Goal: Communication & Community: Answer question/provide support

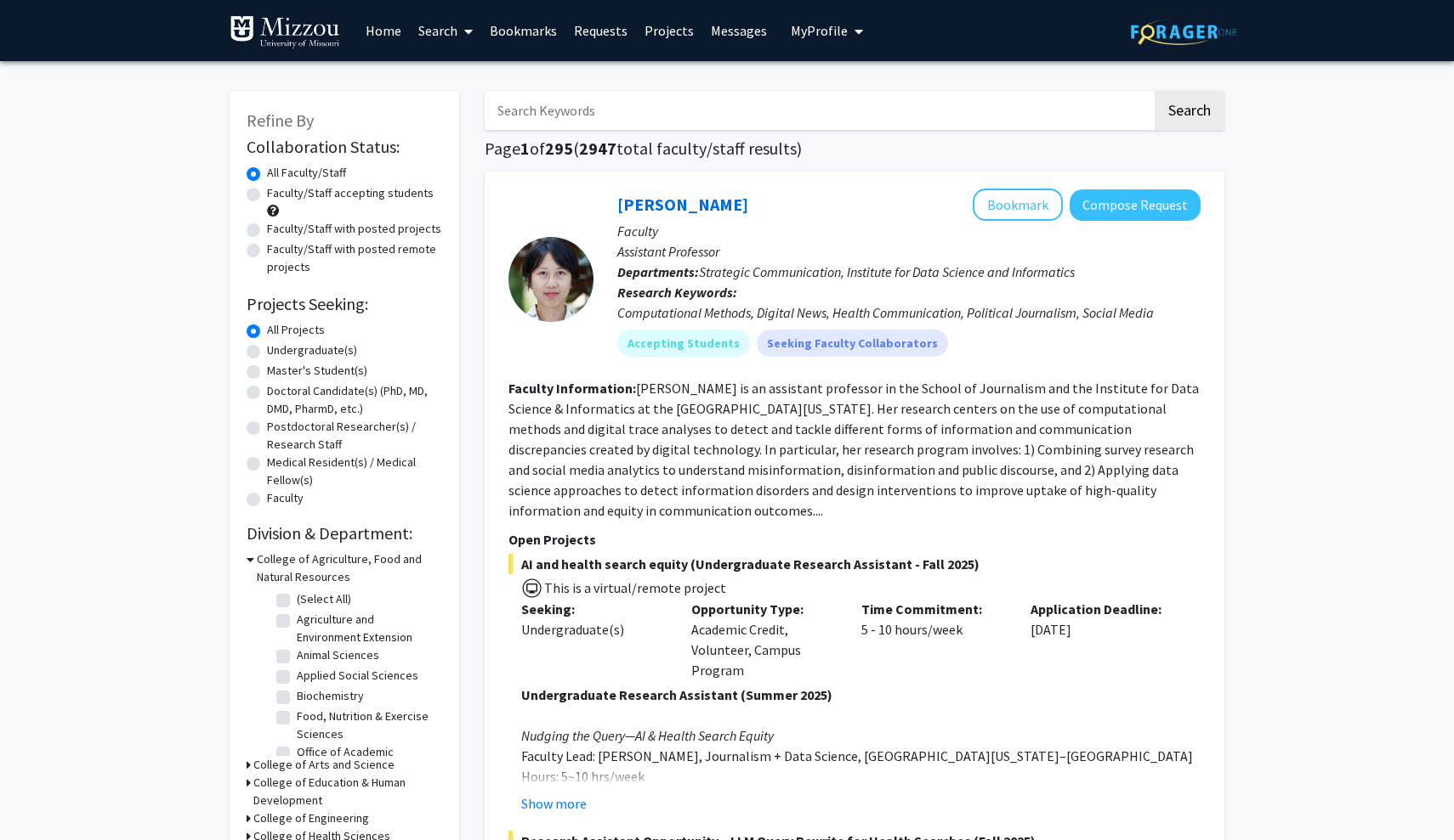
click at [822, 28] on span "My Profile" at bounding box center [819, 31] width 57 height 17
click at [845, 84] on span "[PERSON_NAME]" at bounding box center [896, 79] width 103 height 19
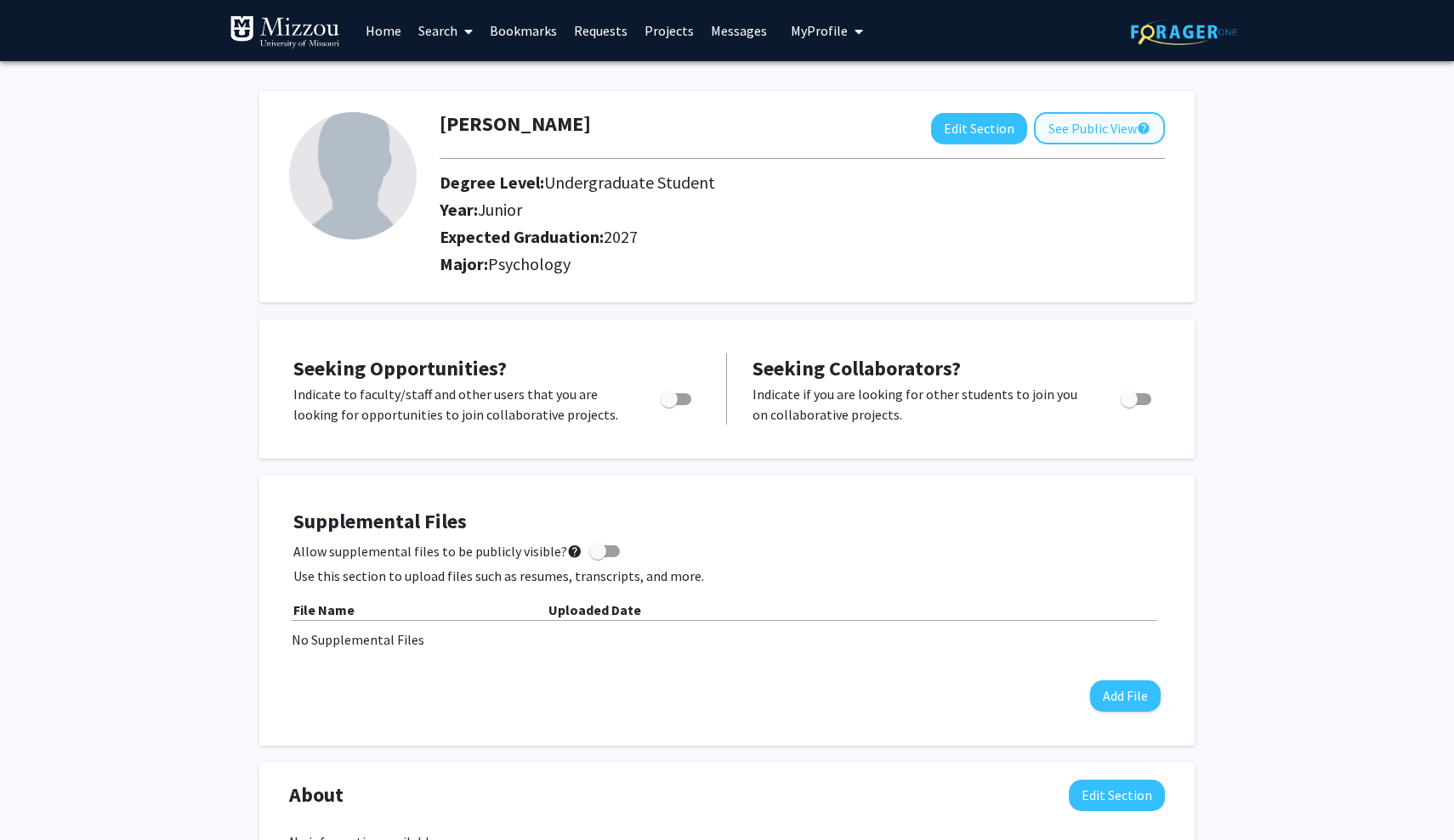
click at [1101, 128] on button "See Public View help" at bounding box center [1099, 128] width 131 height 33
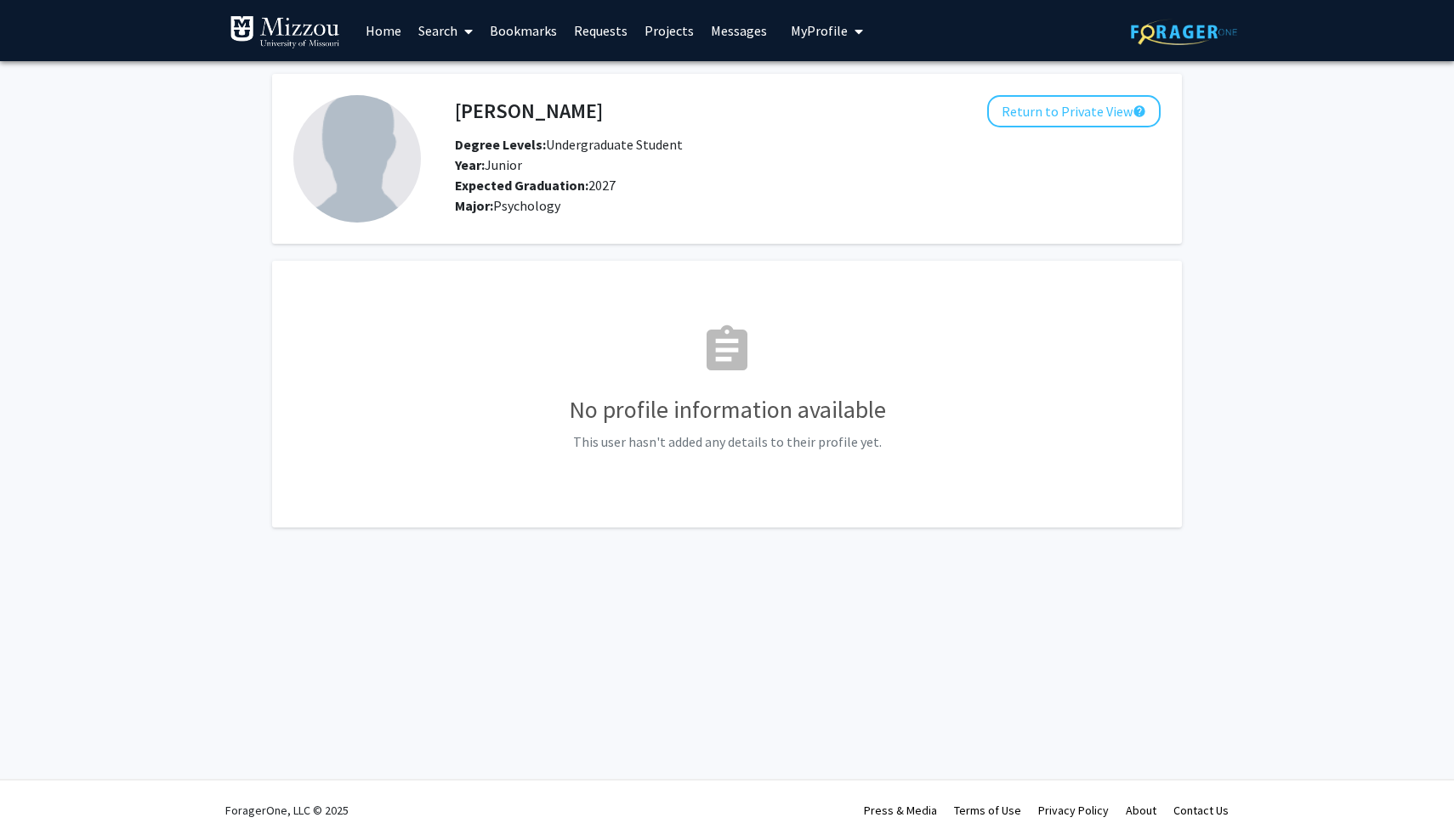
click at [453, 30] on link "Search" at bounding box center [445, 31] width 71 height 60
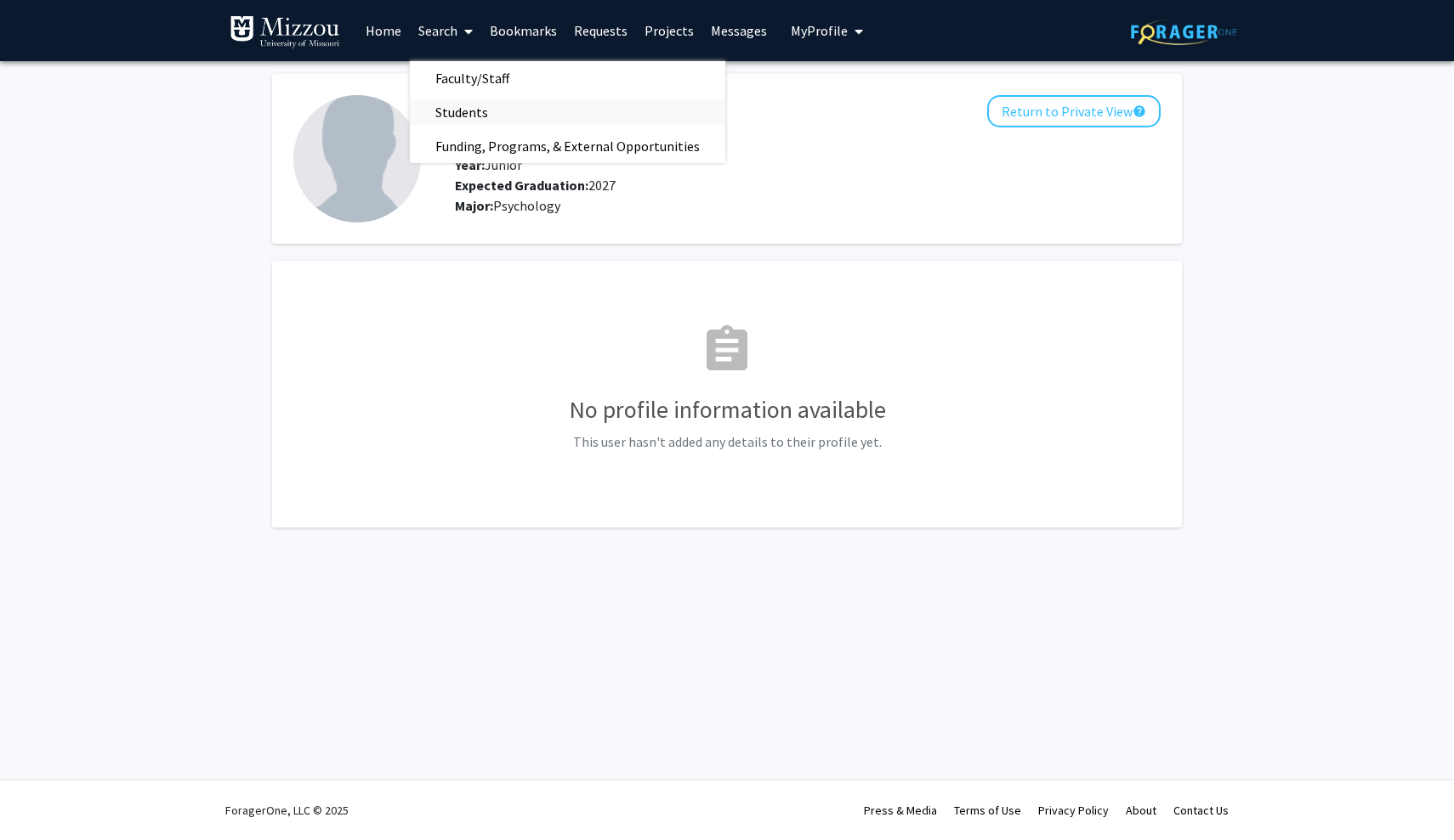
click at [487, 106] on span "Students" at bounding box center [461, 112] width 104 height 34
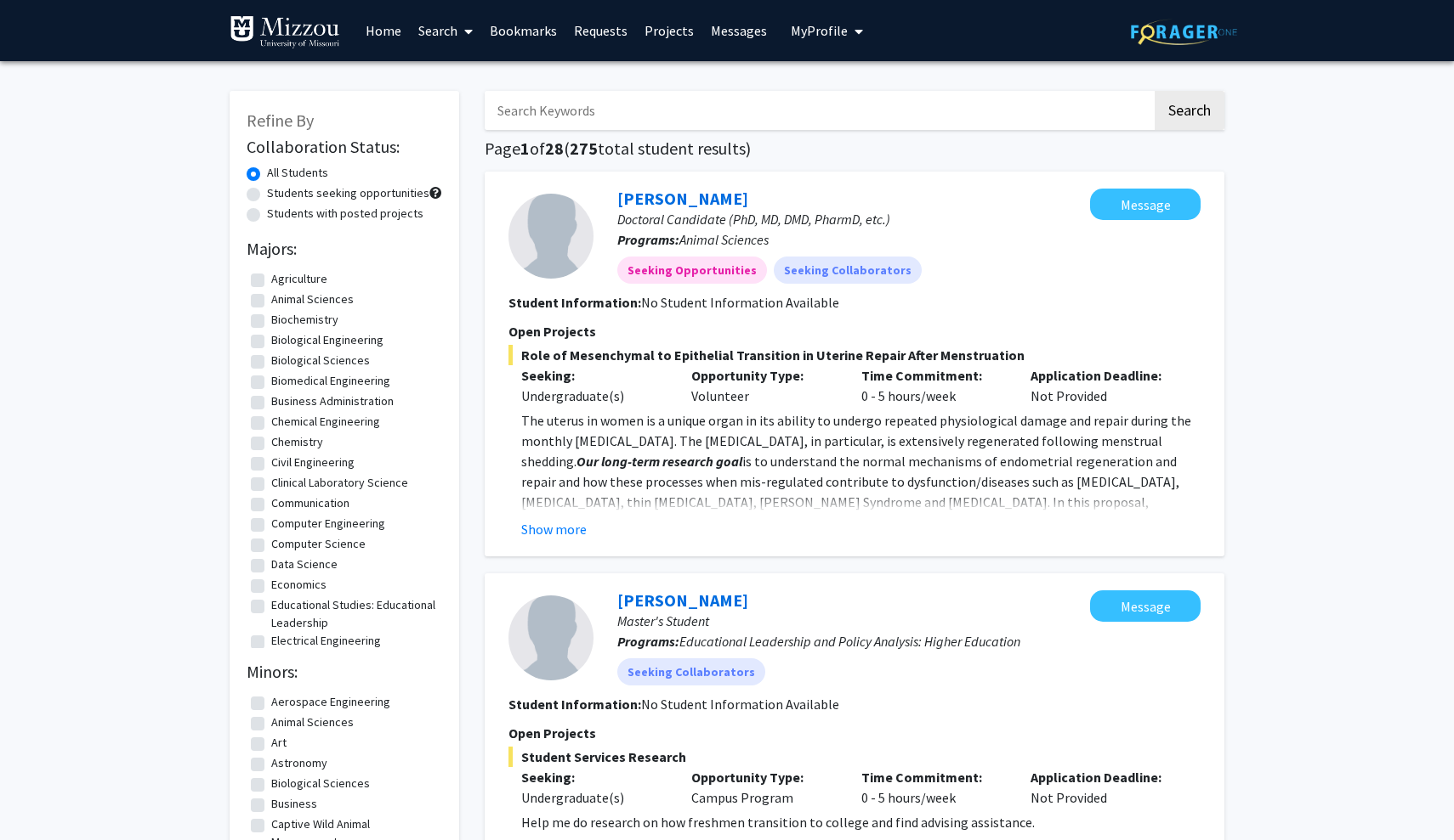
click at [600, 118] on input "Search Keywords" at bounding box center [818, 110] width 668 height 39
paste input "[PERSON_NAME]"
click at [1189, 113] on button "Search" at bounding box center [1189, 110] width 70 height 39
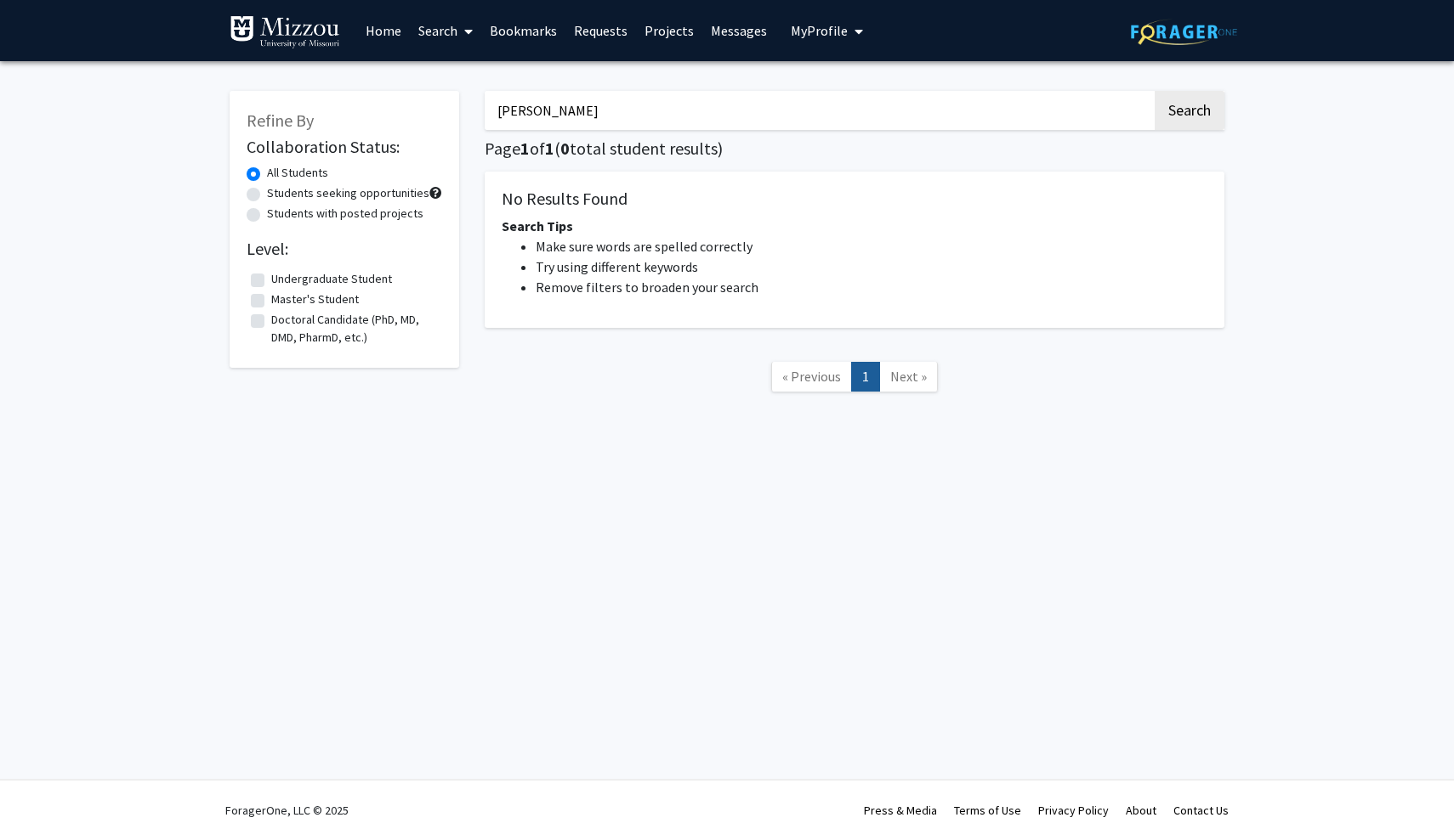
drag, startPoint x: 629, startPoint y: 119, endPoint x: 337, endPoint y: 129, distance: 292.2
click at [337, 129] on div "Refine By Collaboration Status: All Students Students seeking opportunities Stu…" at bounding box center [727, 250] width 1021 height 353
drag, startPoint x: 614, startPoint y: 121, endPoint x: 507, endPoint y: 105, distance: 108.2
click at [507, 107] on input "[PERSON_NAME]" at bounding box center [818, 110] width 668 height 39
drag, startPoint x: 590, startPoint y: 111, endPoint x: 465, endPoint y: 111, distance: 125.0
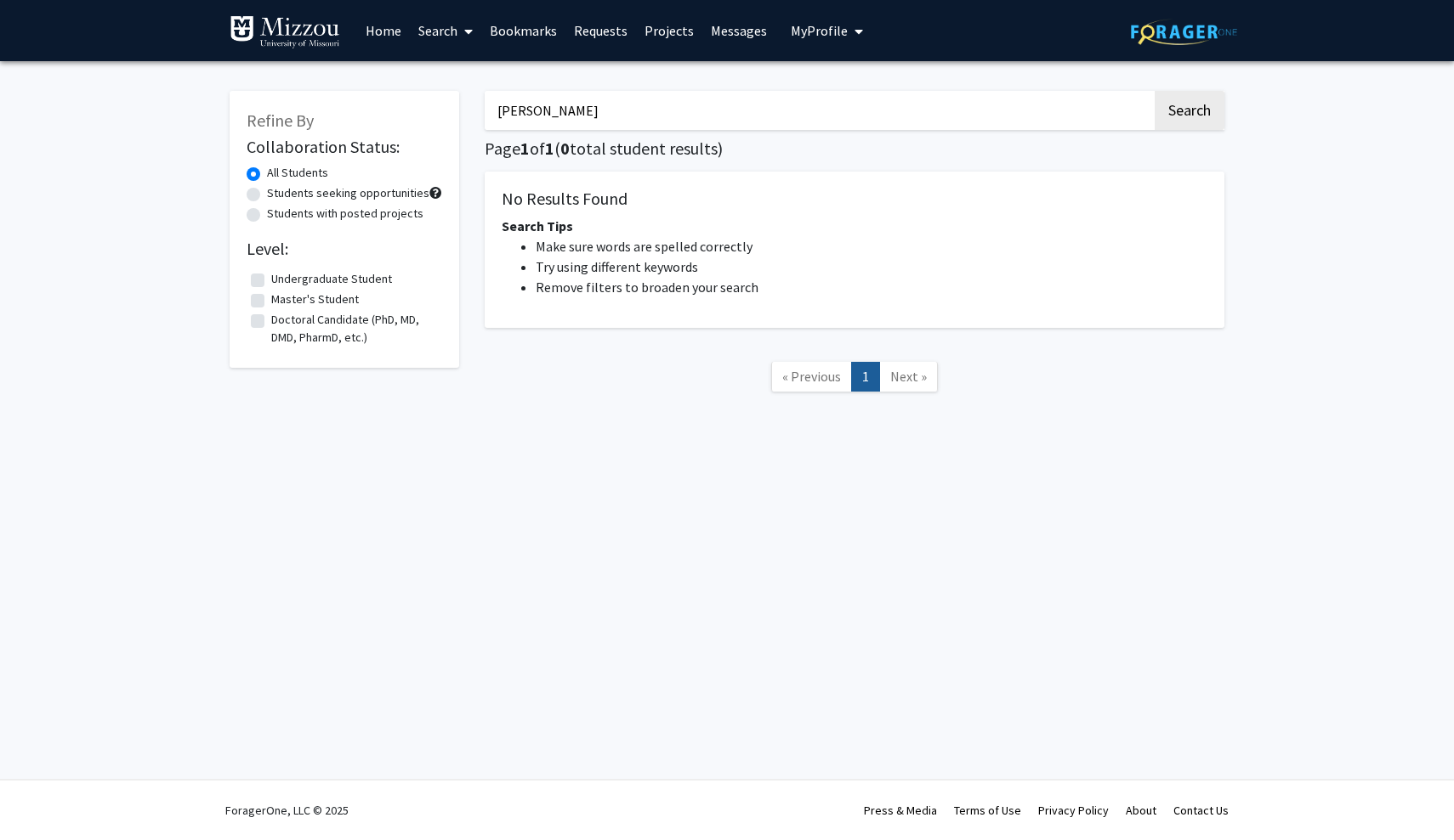
click at [465, 111] on div "Refine By Collaboration Status: All Students Students seeking opportunities Stu…" at bounding box center [727, 250] width 1021 height 353
paste input "[PERSON_NAME]"
click at [1189, 113] on button "Search" at bounding box center [1189, 110] width 70 height 39
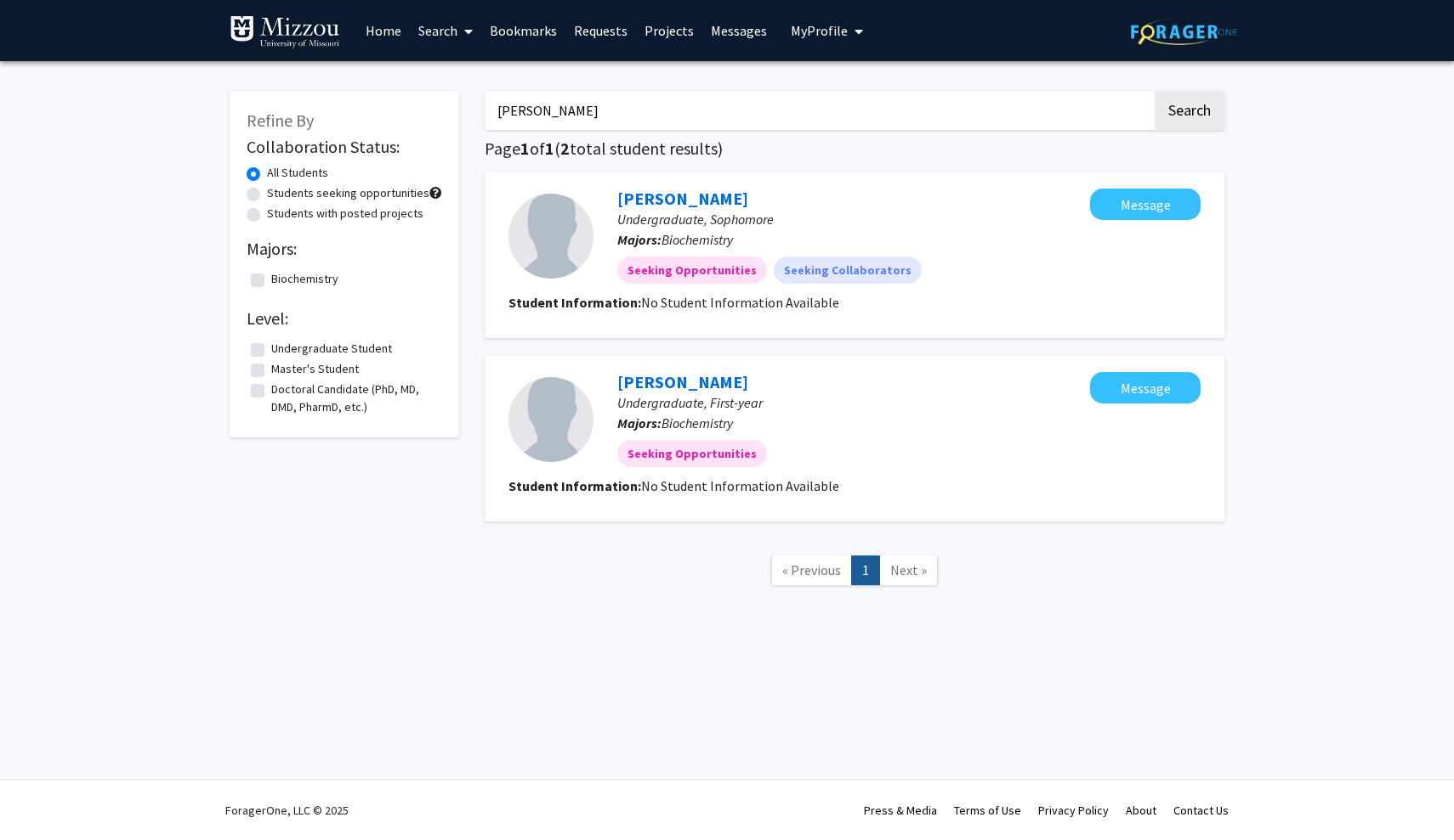
drag, startPoint x: 649, startPoint y: 117, endPoint x: 462, endPoint y: 114, distance: 187.0
click at [462, 114] on div "Refine By Collaboration Status: All Students Students seeking opportunities Stu…" at bounding box center [727, 346] width 1021 height 546
paste input "[PERSON_NAME]"
click at [1189, 113] on button "Search" at bounding box center [1189, 110] width 70 height 39
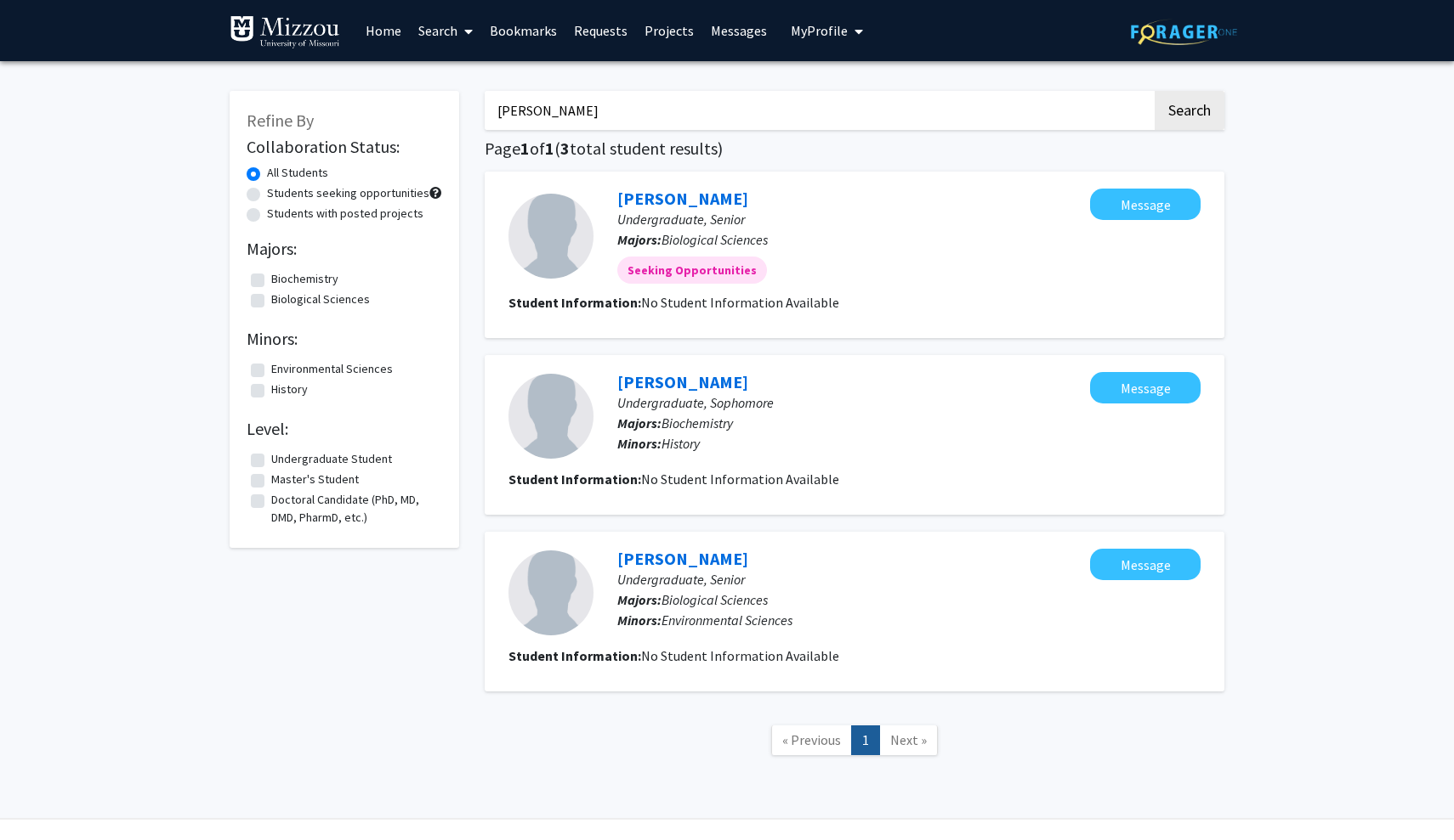
drag, startPoint x: 614, startPoint y: 123, endPoint x: 518, endPoint y: 96, distance: 99.7
click at [518, 96] on input "[PERSON_NAME]" at bounding box center [818, 110] width 668 height 39
paste input "[PERSON_NAME]"
type input "[PERSON_NAME]"
click at [1189, 113] on button "Search" at bounding box center [1189, 110] width 70 height 39
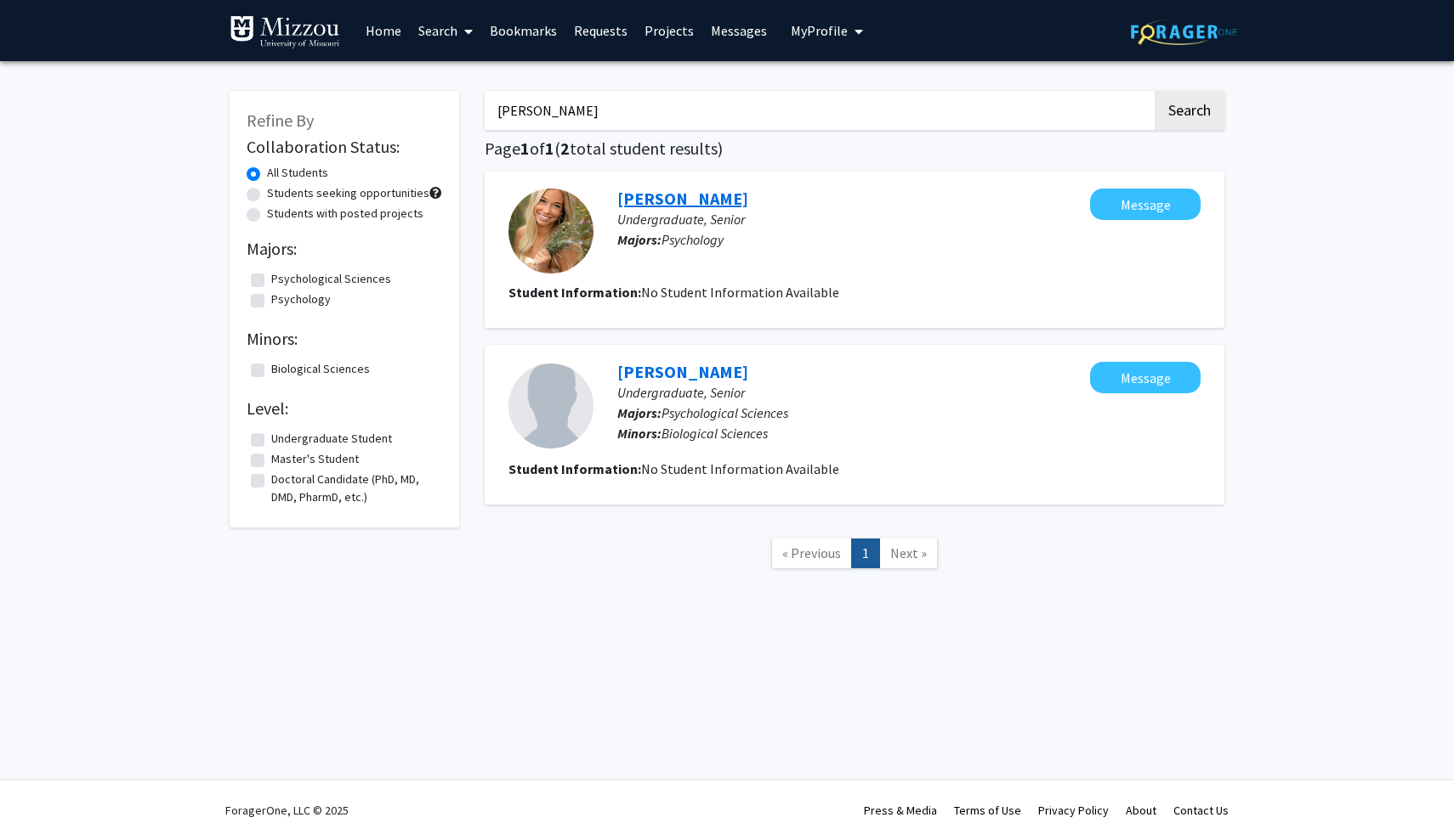
click at [716, 194] on link "[PERSON_NAME]" at bounding box center [683, 198] width 131 height 21
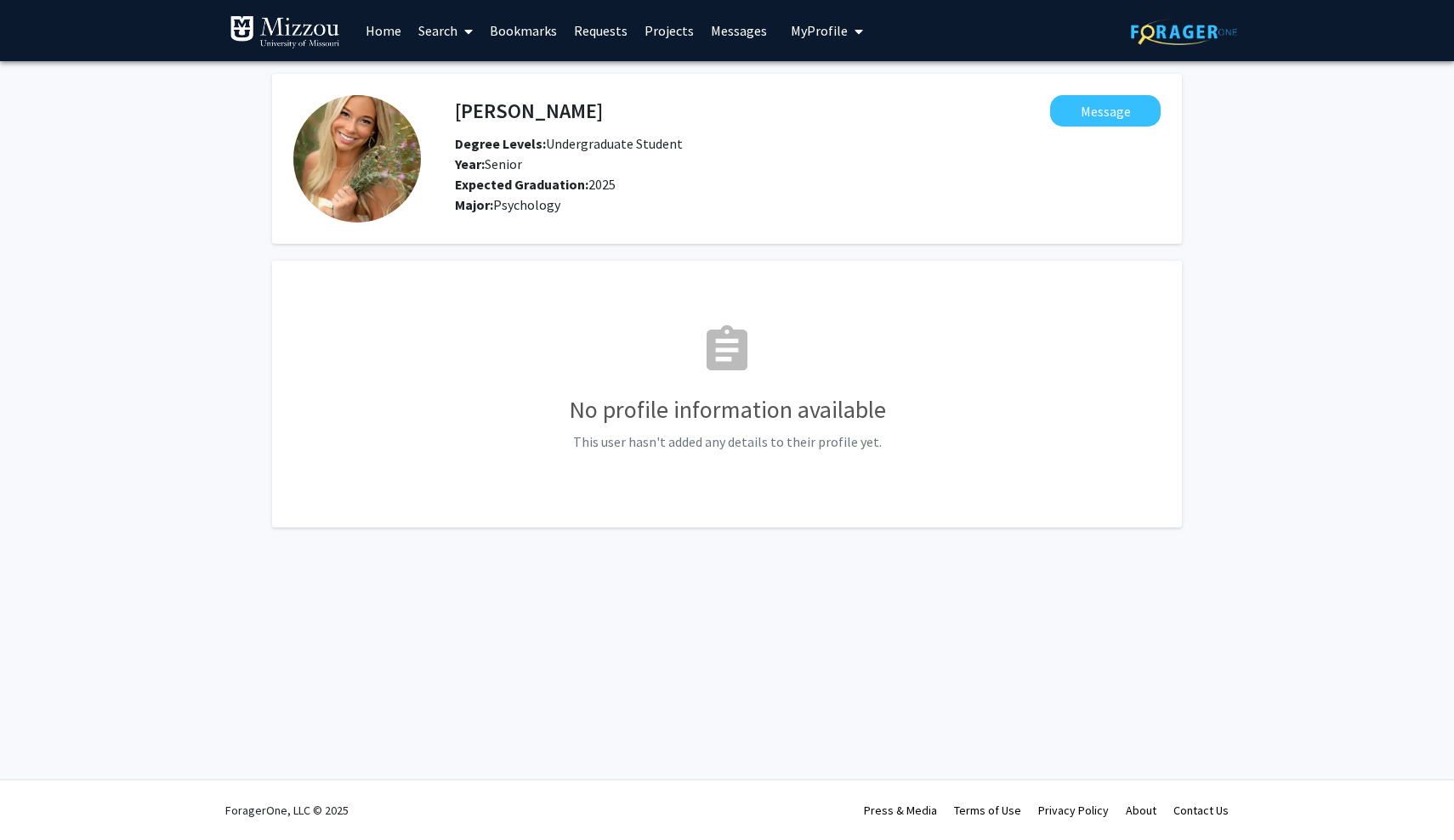
click at [848, 38] on span "My profile dropdown to access profile and logout" at bounding box center [855, 32] width 15 height 60
click at [884, 81] on span "[PERSON_NAME]" at bounding box center [896, 79] width 103 height 19
click at [445, 30] on link "Search" at bounding box center [445, 31] width 71 height 60
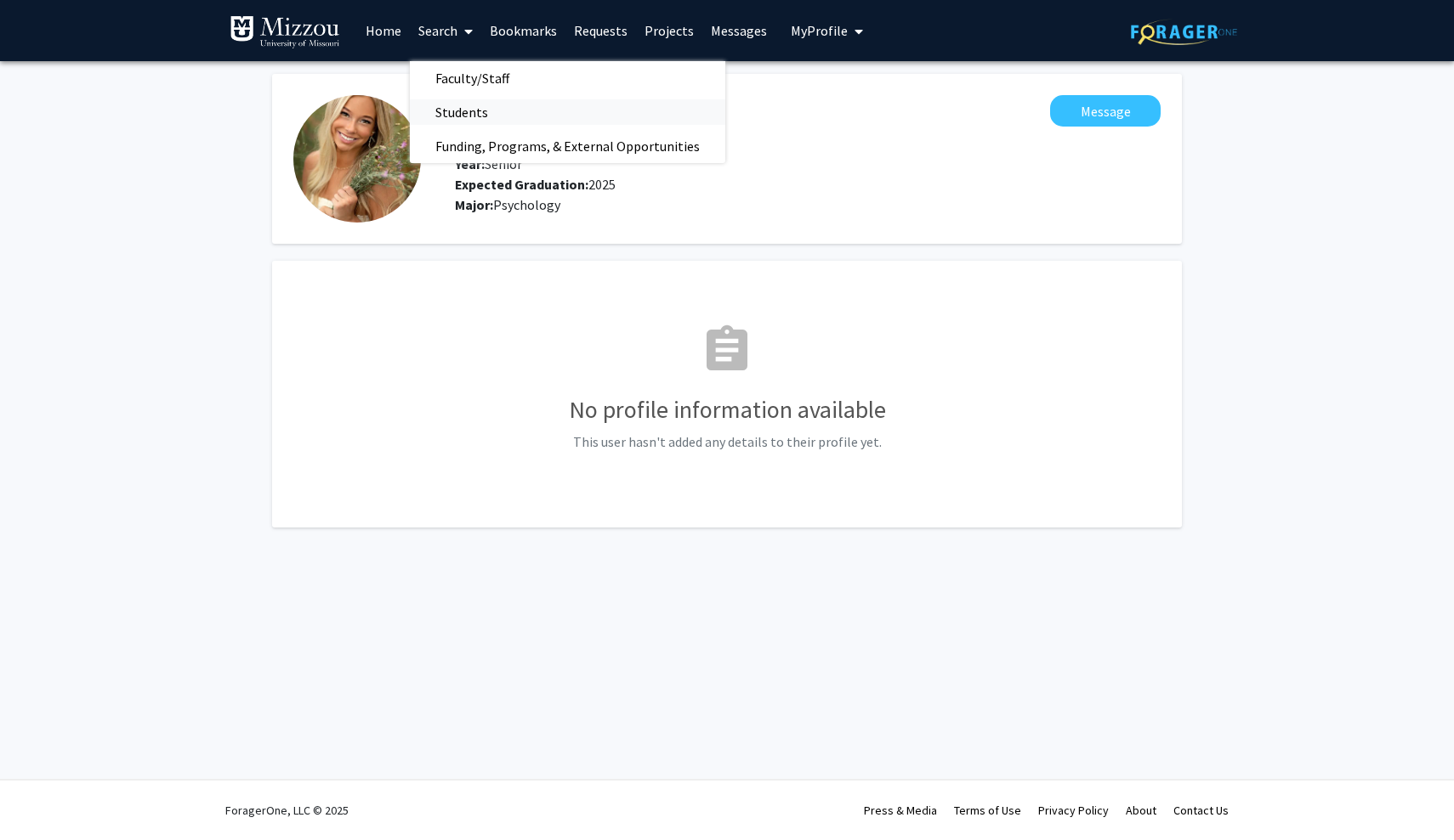
click at [481, 107] on span "Students" at bounding box center [461, 112] width 104 height 34
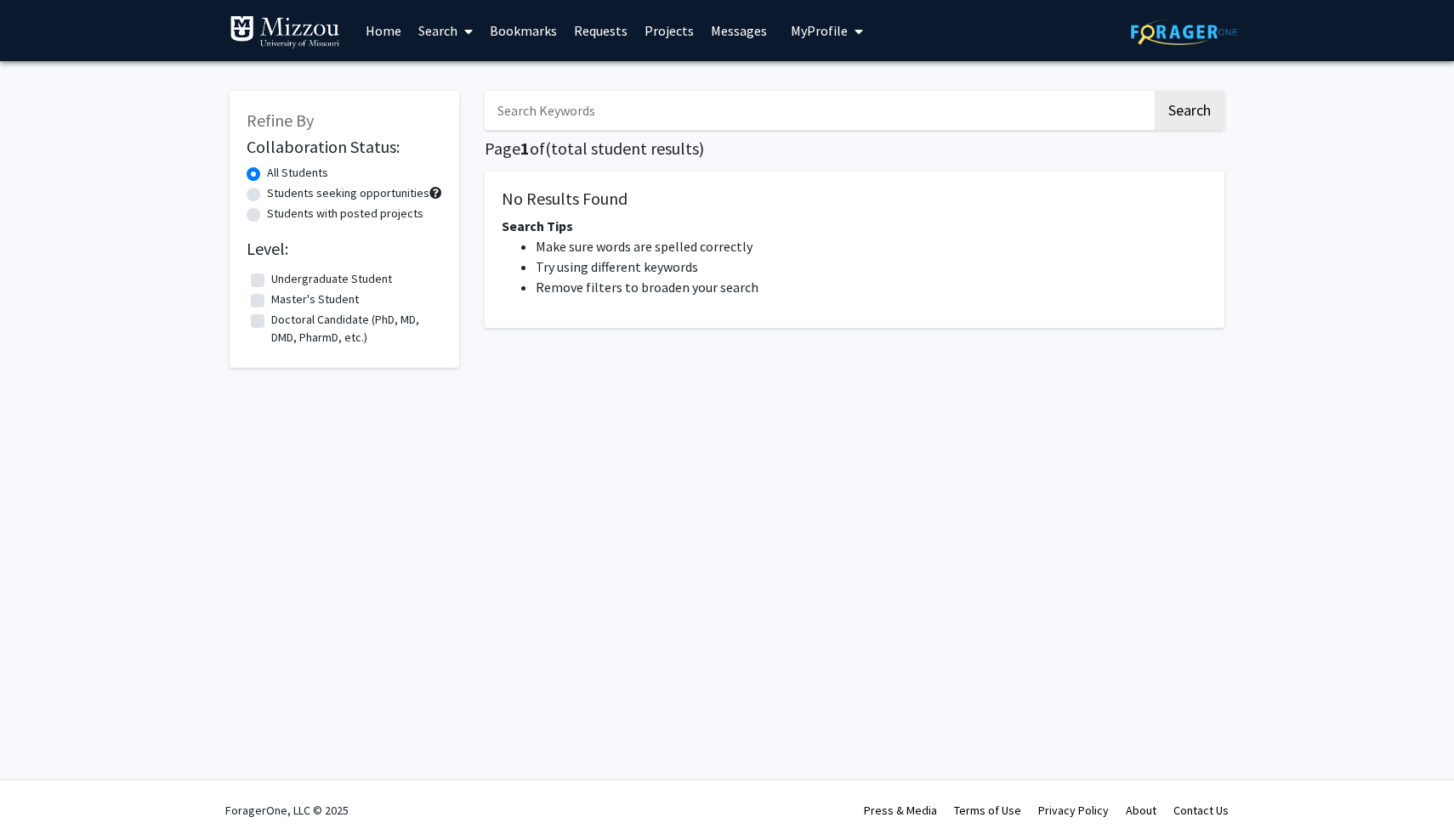
click at [598, 122] on input "Search Keywords" at bounding box center [818, 110] width 668 height 39
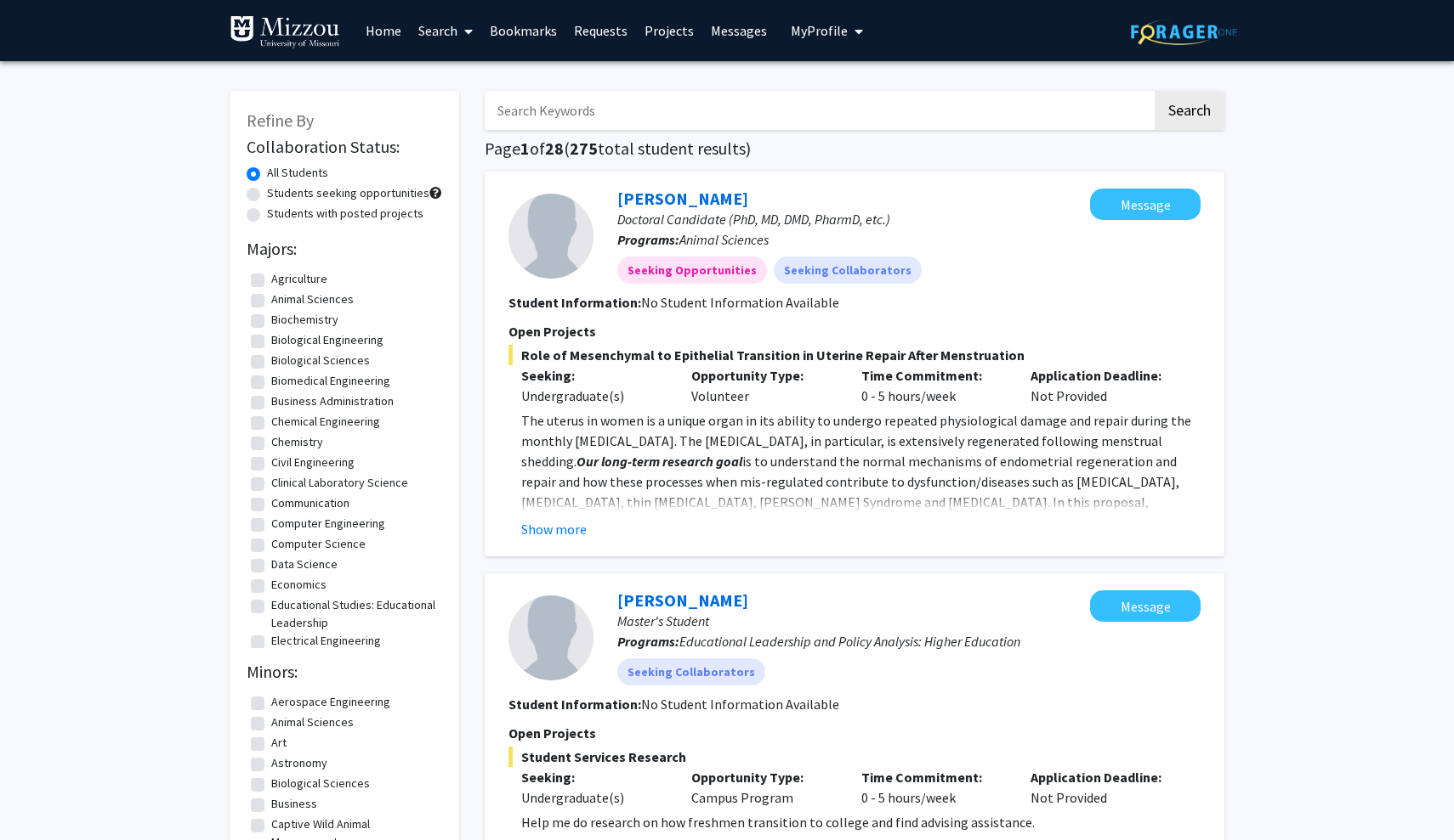
paste input "[PERSON_NAME]"
click at [1189, 113] on button "Search" at bounding box center [1189, 110] width 70 height 39
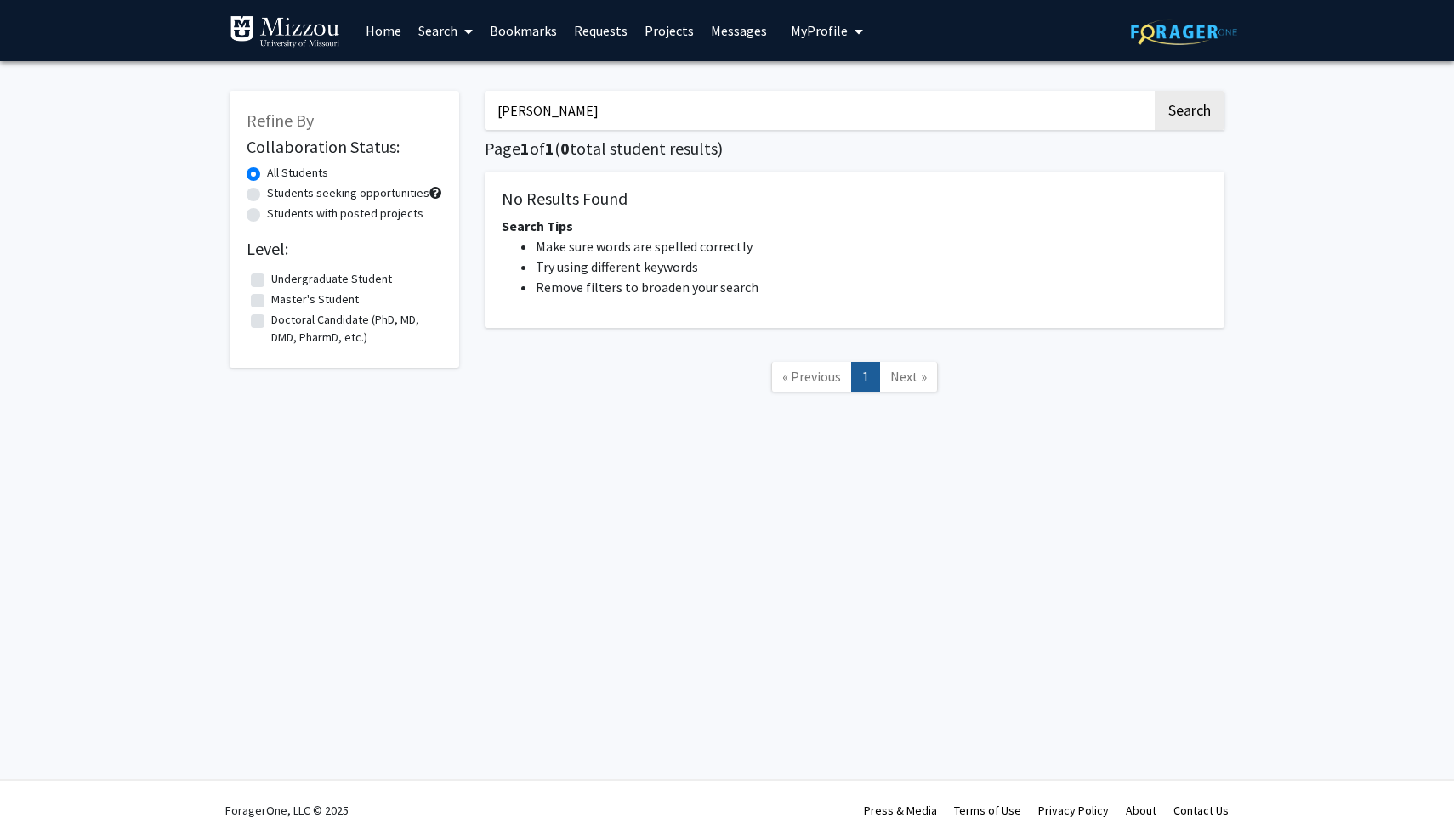
drag, startPoint x: 620, startPoint y: 108, endPoint x: 410, endPoint y: 107, distance: 210.0
click at [410, 107] on div "Refine By Collaboration Status: All Students Students seeking opportunities Stu…" at bounding box center [727, 250] width 1021 height 353
paste input "Ems [PERSON_NAME]"
click at [1189, 113] on button "Search" at bounding box center [1189, 110] width 70 height 39
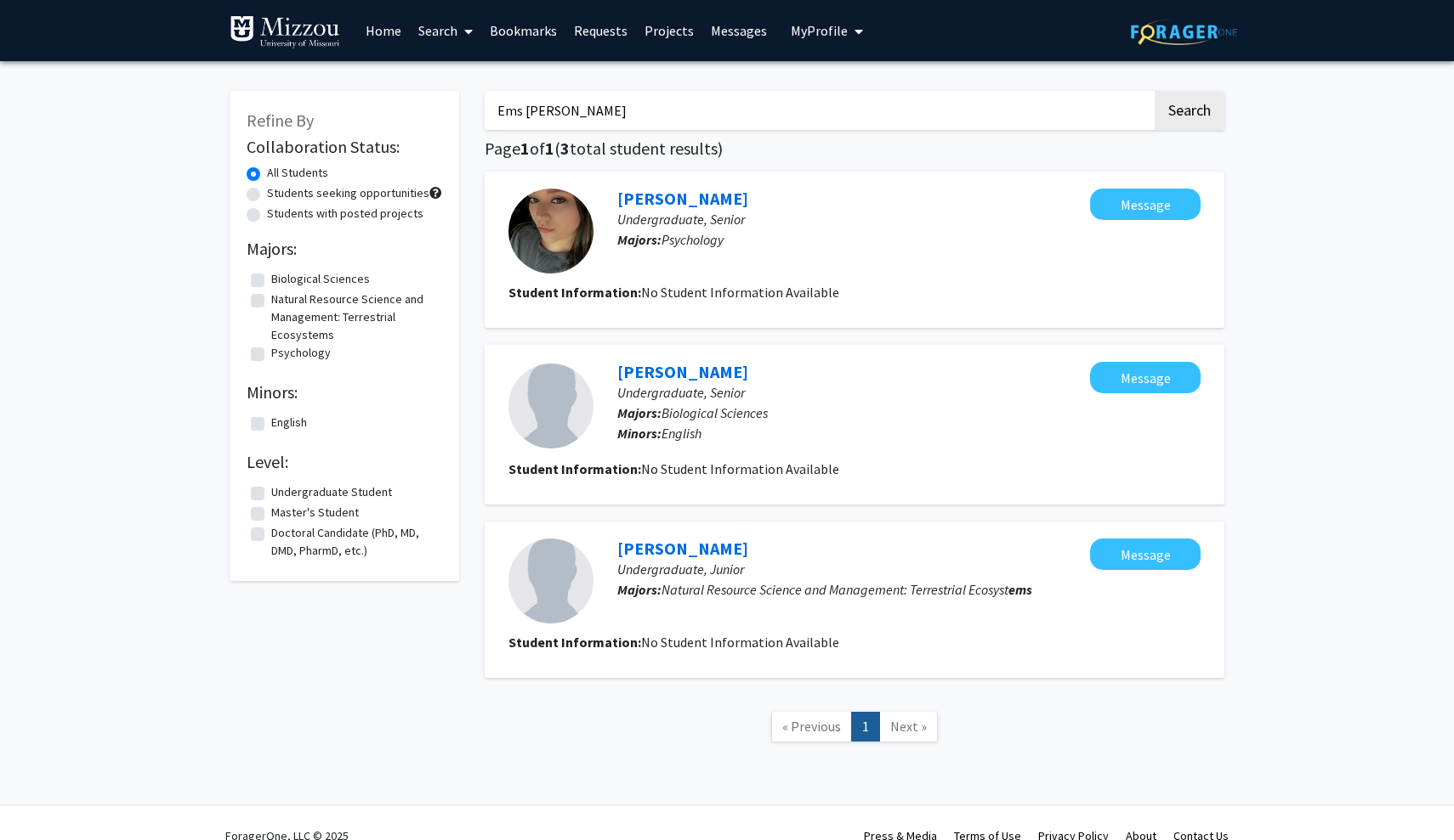
drag, startPoint x: 579, startPoint y: 114, endPoint x: 393, endPoint y: 92, distance: 187.3
click at [393, 92] on div "Refine By Collaboration Status: All Students Students seeking opportunities Stu…" at bounding box center [727, 425] width 1021 height 703
paste input "[PERSON_NAME]"
type input "[PERSON_NAME]"
click at [1189, 113] on button "Search" at bounding box center [1189, 110] width 70 height 39
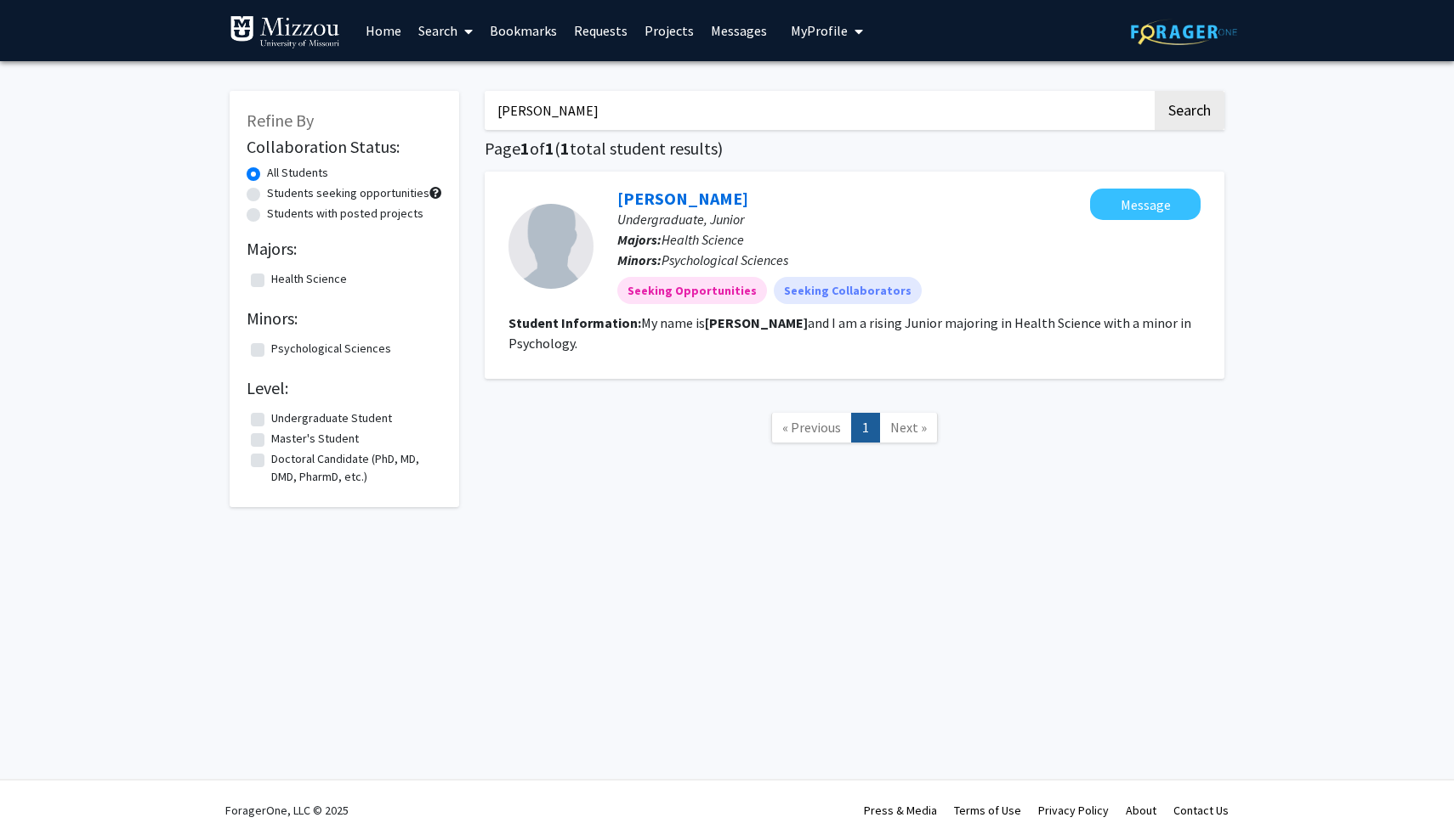
click at [848, 36] on span "My profile dropdown to access profile and logout" at bounding box center [855, 32] width 15 height 60
click at [859, 93] on span "View Profile" at bounding box center [896, 98] width 103 height 19
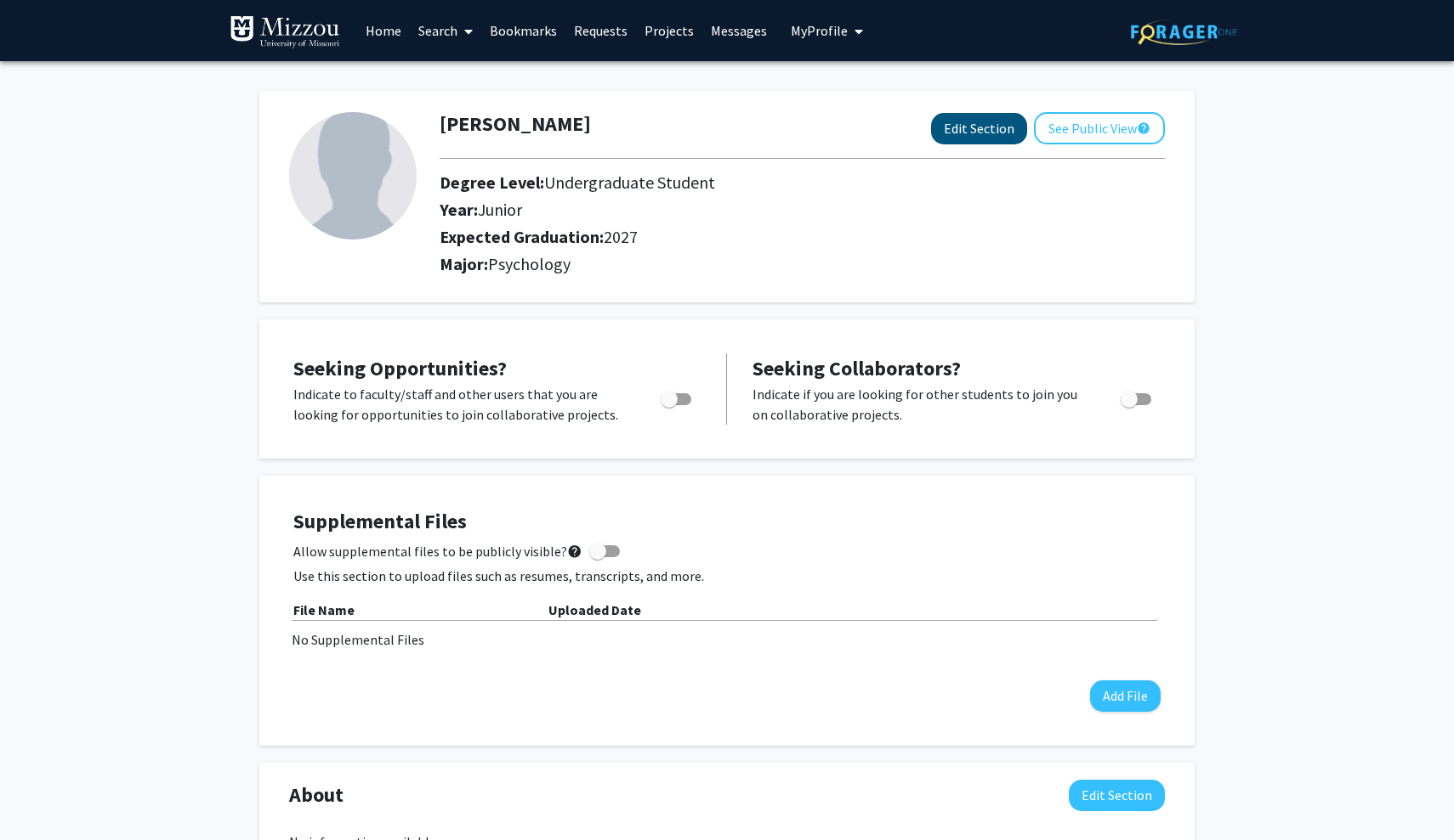
click at [958, 138] on button "Edit Section" at bounding box center [979, 129] width 96 height 32
select select "junior"
select select "2027"
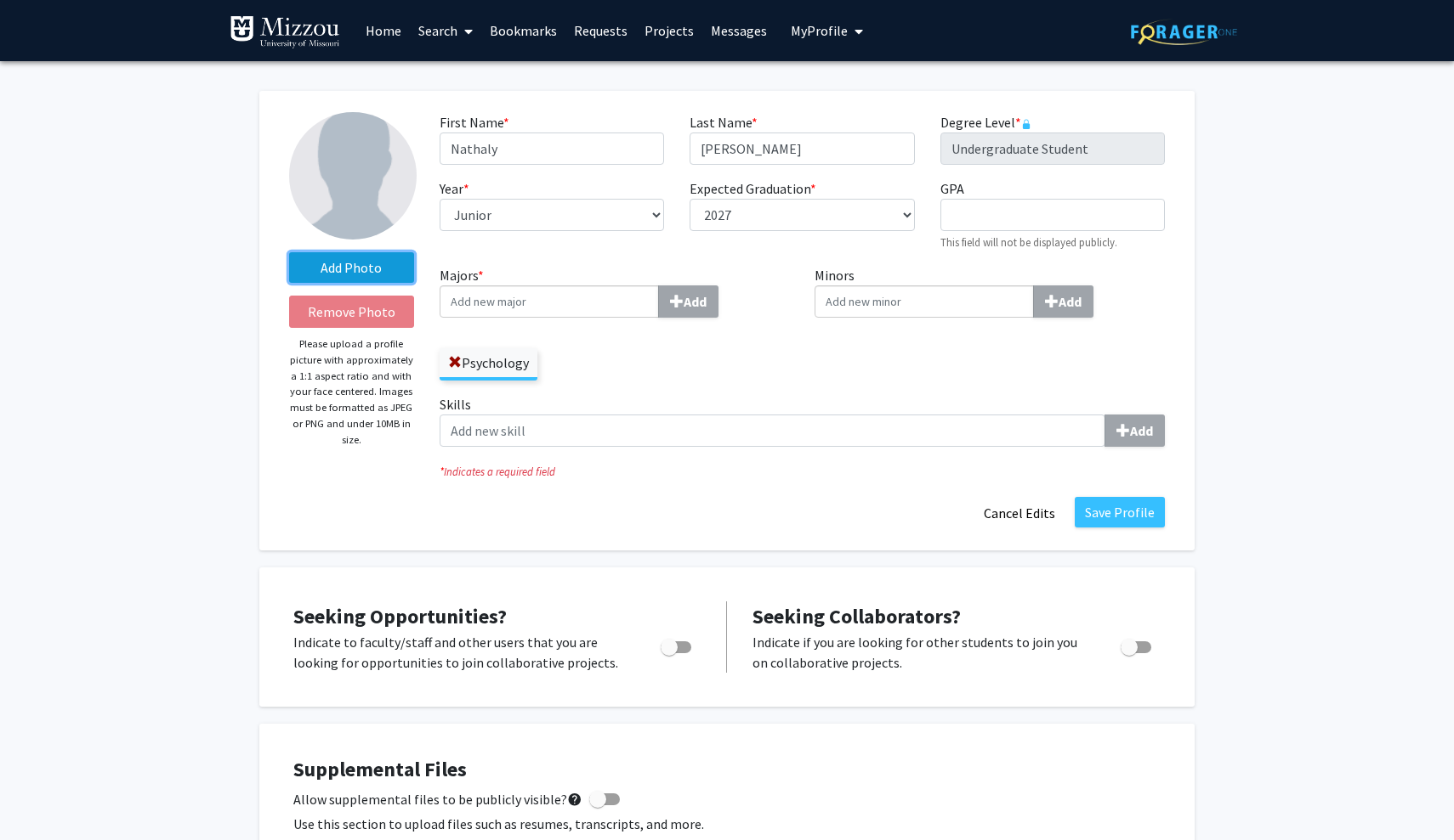
click at [366, 277] on label "Add Photo" at bounding box center [352, 267] width 125 height 31
click at [0, 0] on input "Add Photo" at bounding box center [0, 0] width 0 height 0
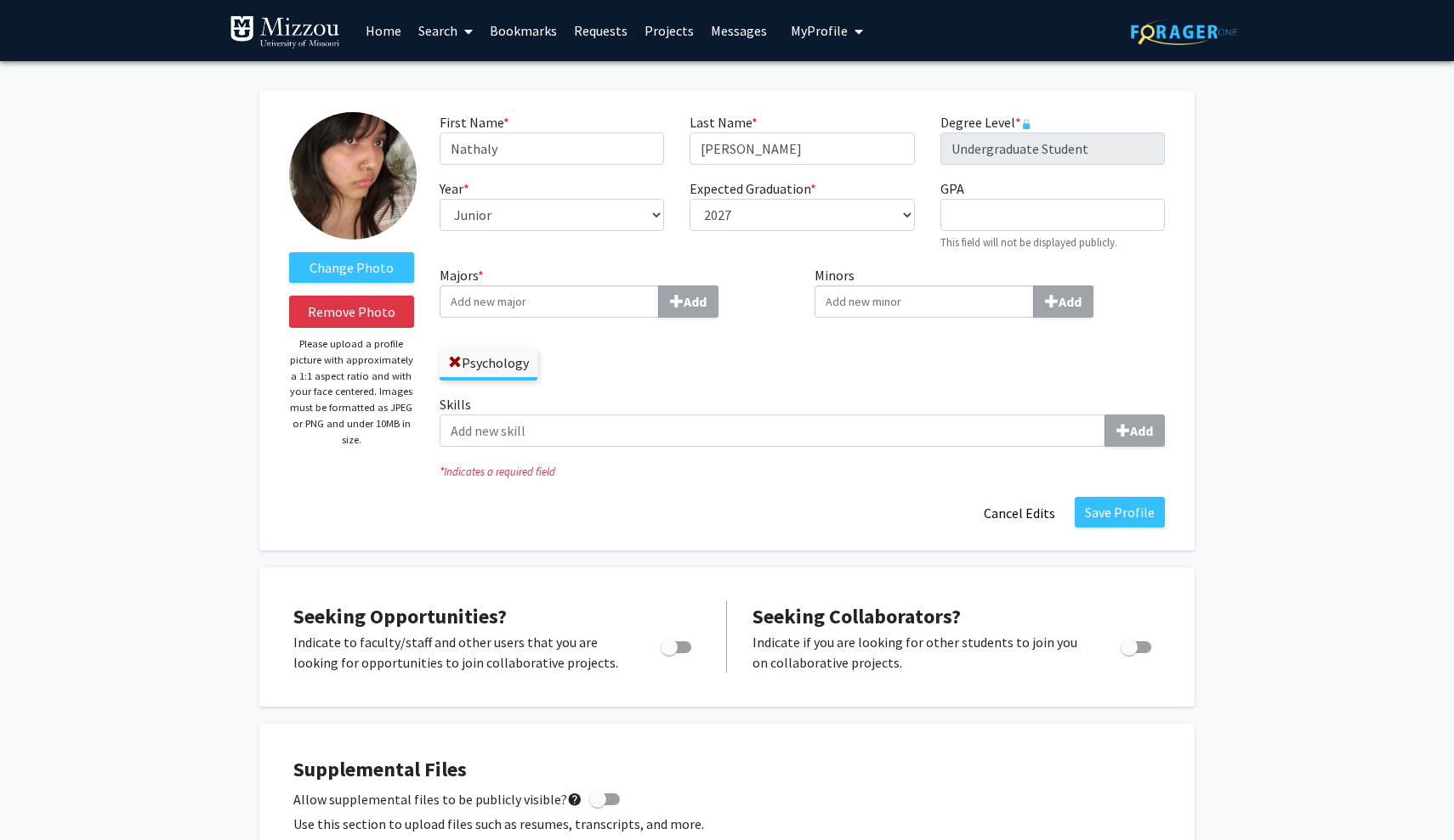
click at [358, 186] on img at bounding box center [353, 175] width 128 height 128
click at [373, 280] on label "Change Photo" at bounding box center [352, 267] width 125 height 31
click at [0, 0] on input "Change Photo" at bounding box center [0, 0] width 0 height 0
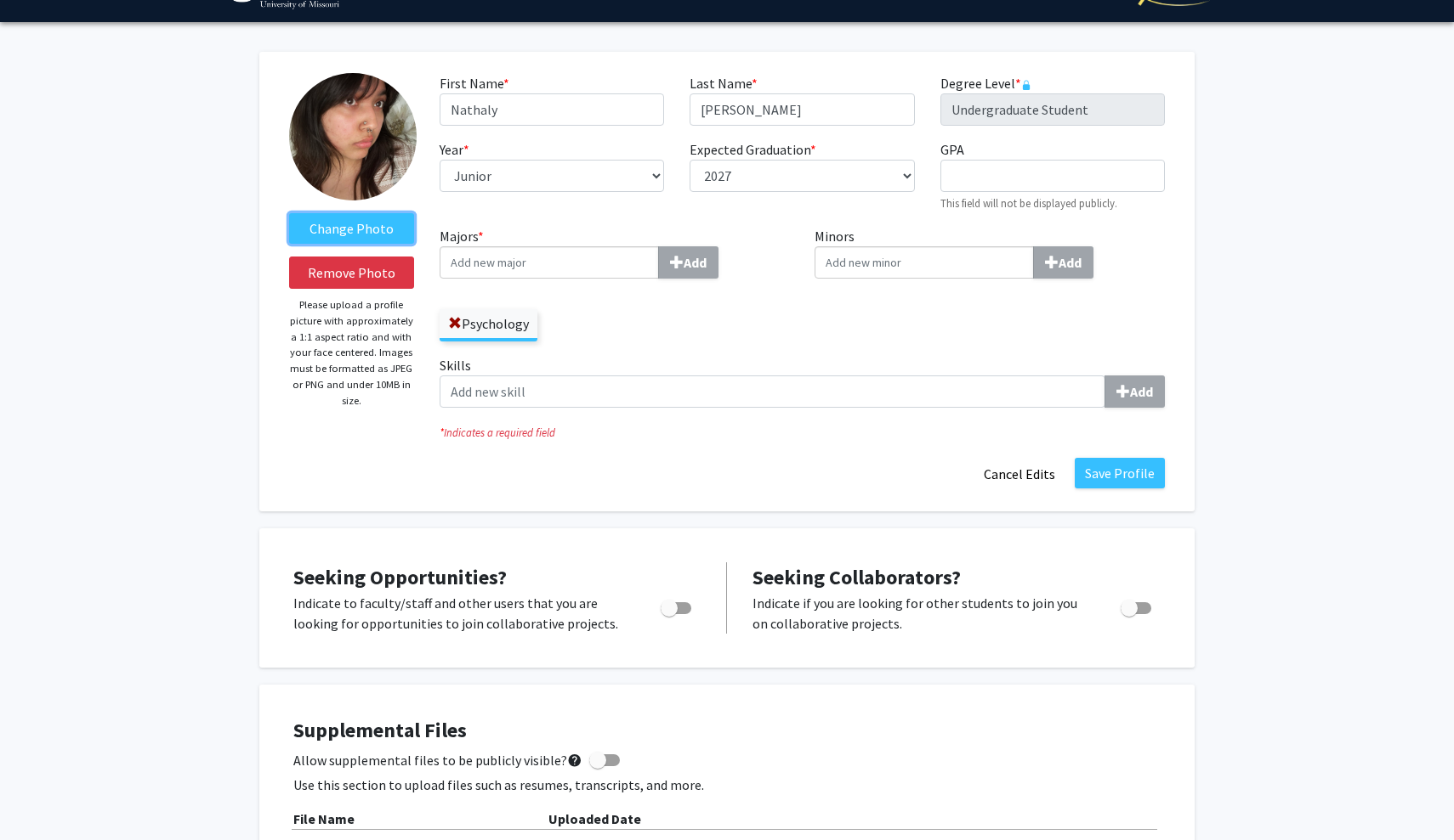
scroll to position [54, 0]
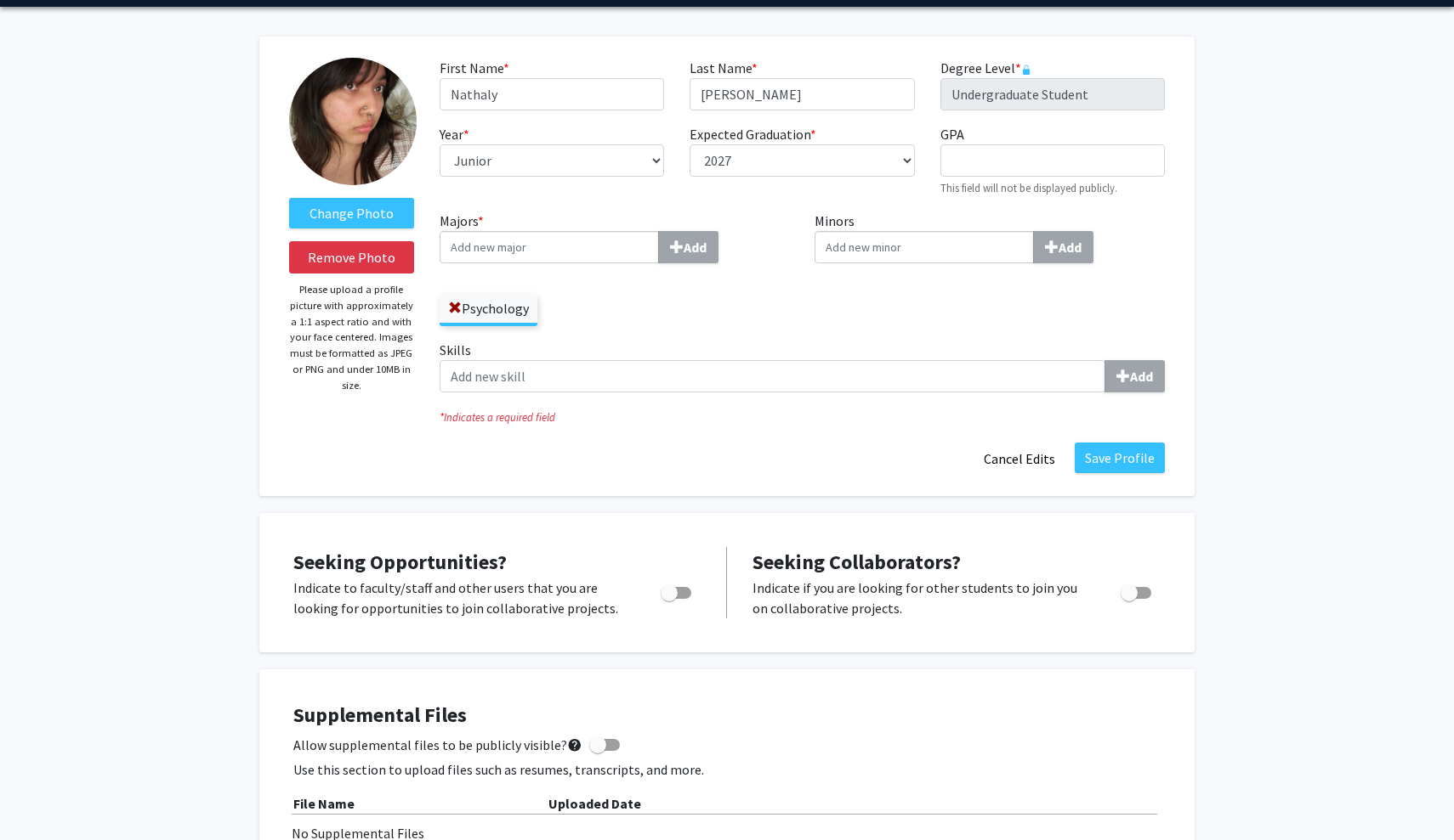
click at [556, 256] on input "Majors * Add" at bounding box center [549, 247] width 219 height 33
click at [715, 337] on div "Majors * Add Psychology" at bounding box center [614, 275] width 375 height 129
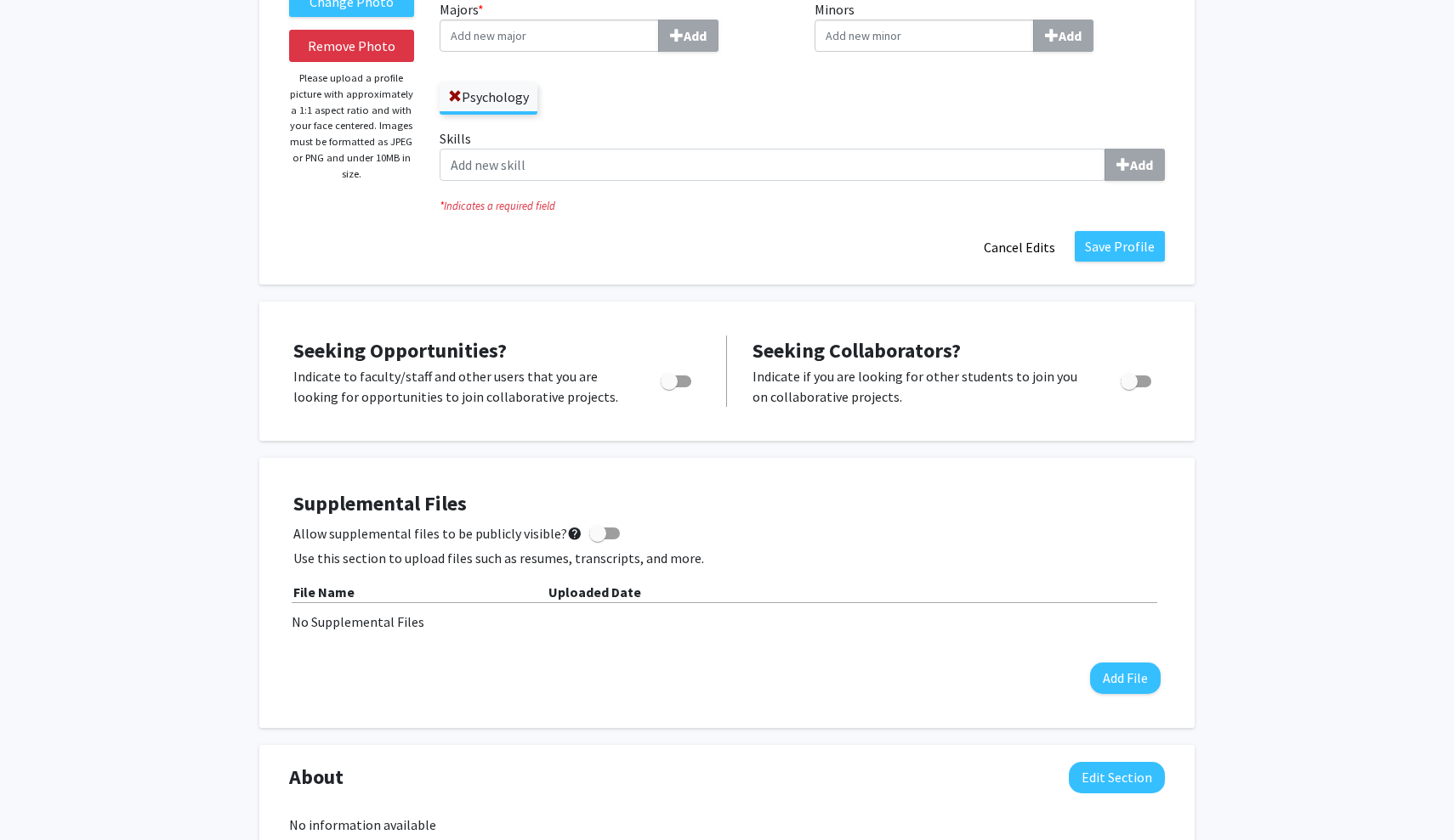
scroll to position [341, 0]
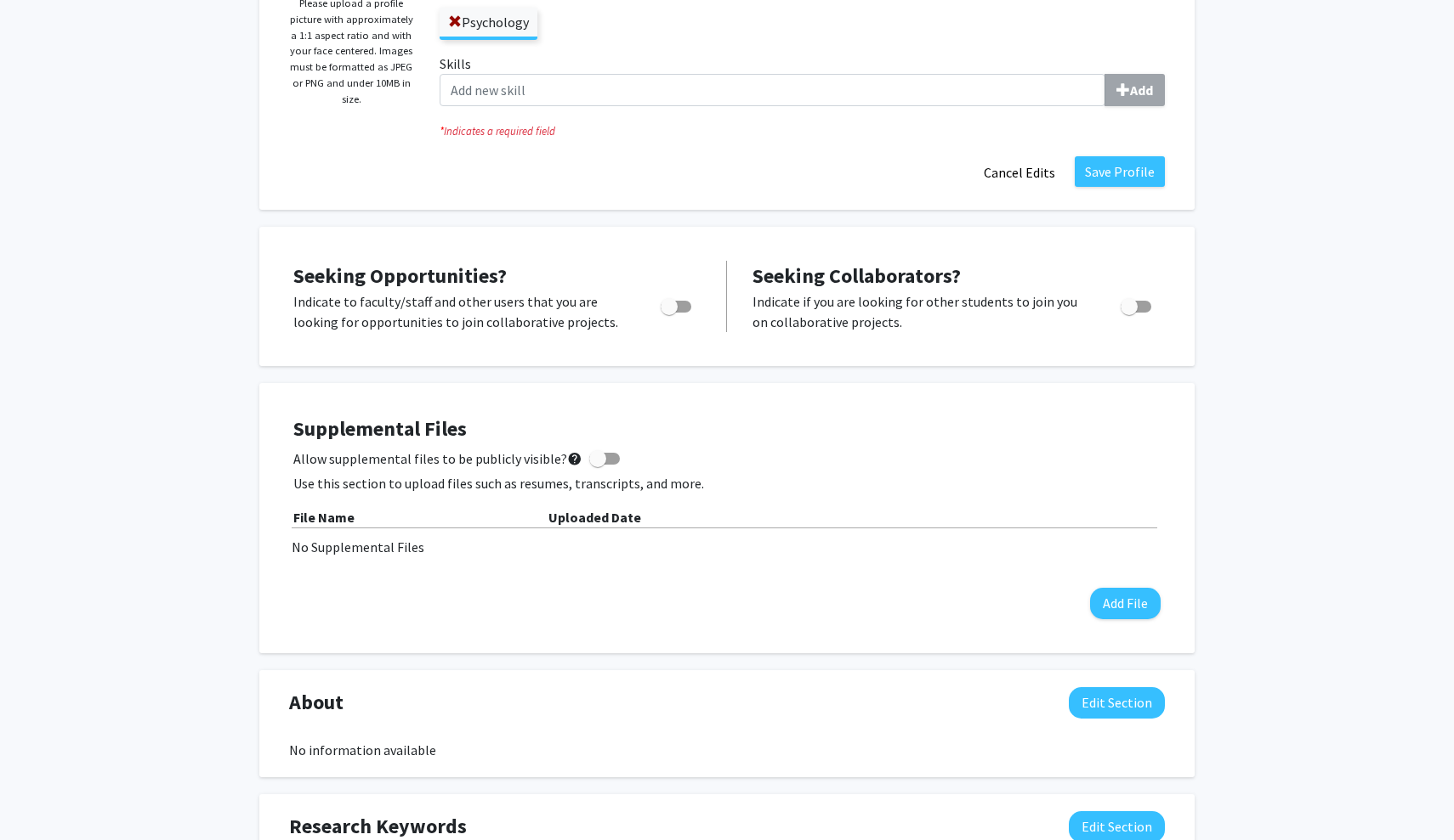
click at [671, 309] on span "Toggle" at bounding box center [669, 307] width 17 height 17
click at [670, 313] on input "Are you actively seeking opportunities?" at bounding box center [669, 313] width 1 height 1
checkbox input "true"
click at [1133, 313] on span "Toggle" at bounding box center [1129, 307] width 17 height 17
click at [1129, 313] on input "Would you like to receive other student requests to work with you?" at bounding box center [1128, 313] width 1 height 1
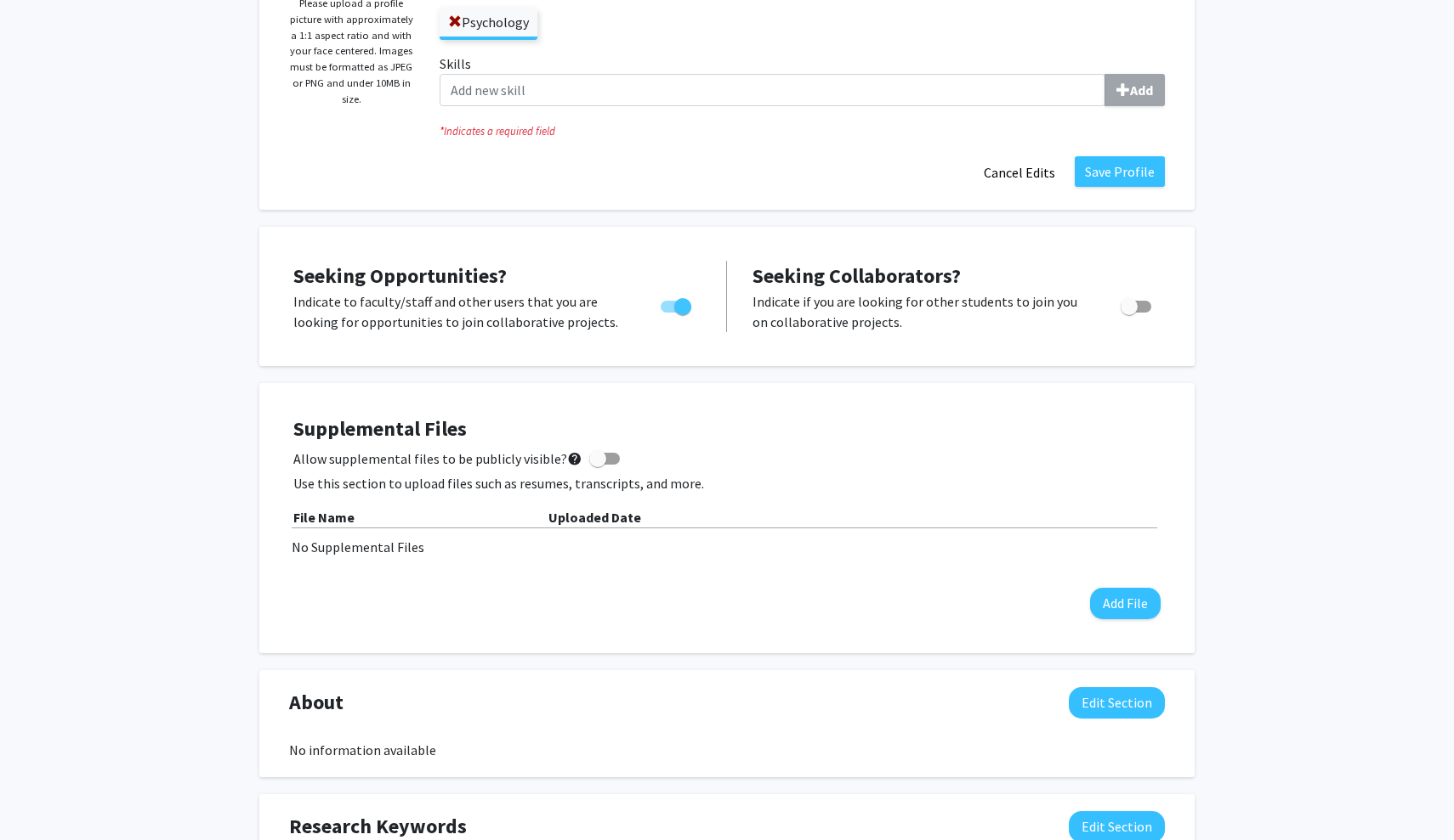
checkbox input "true"
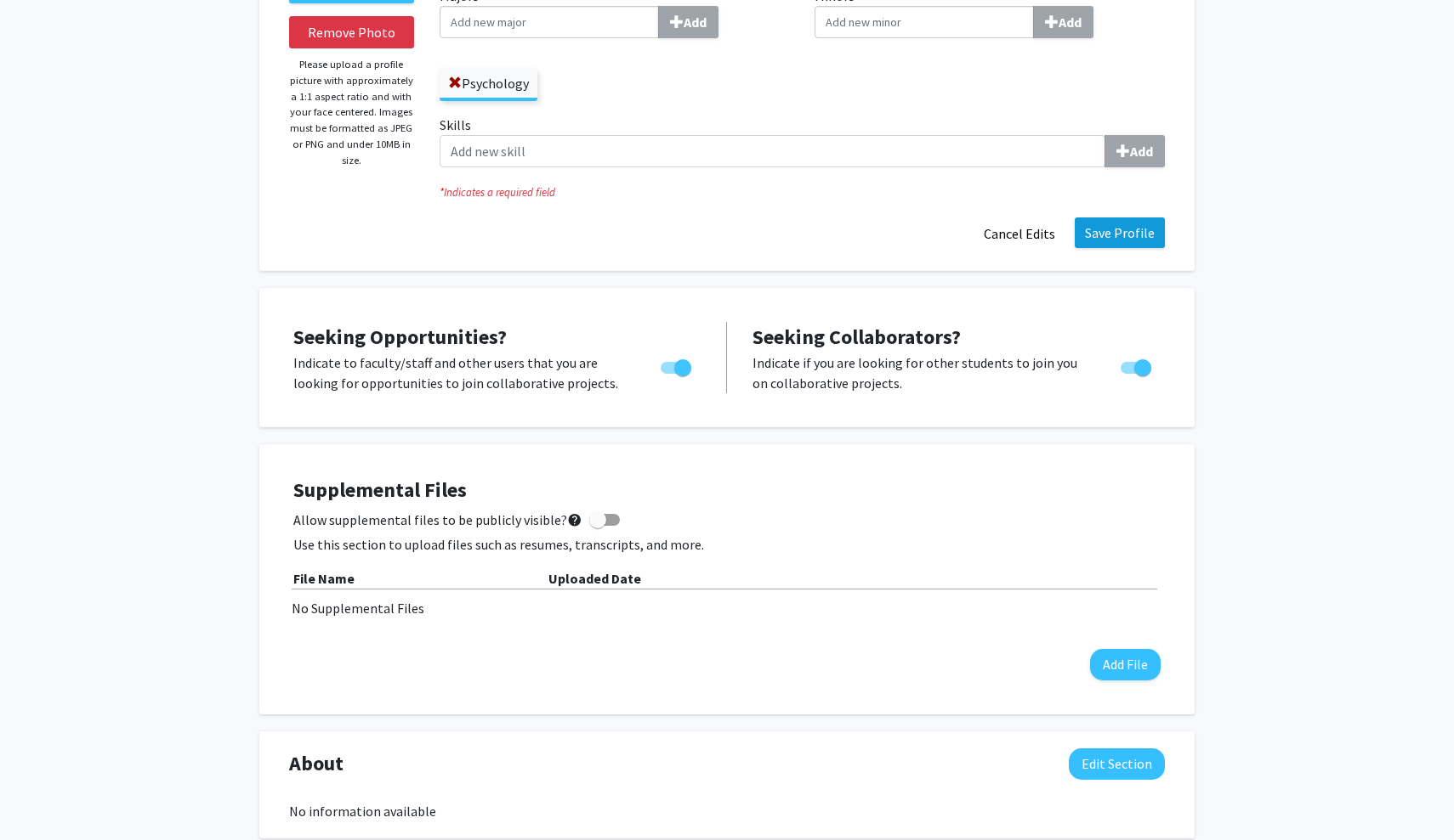
scroll to position [279, 0]
click at [1125, 228] on button "Save Profile" at bounding box center [1120, 233] width 91 height 31
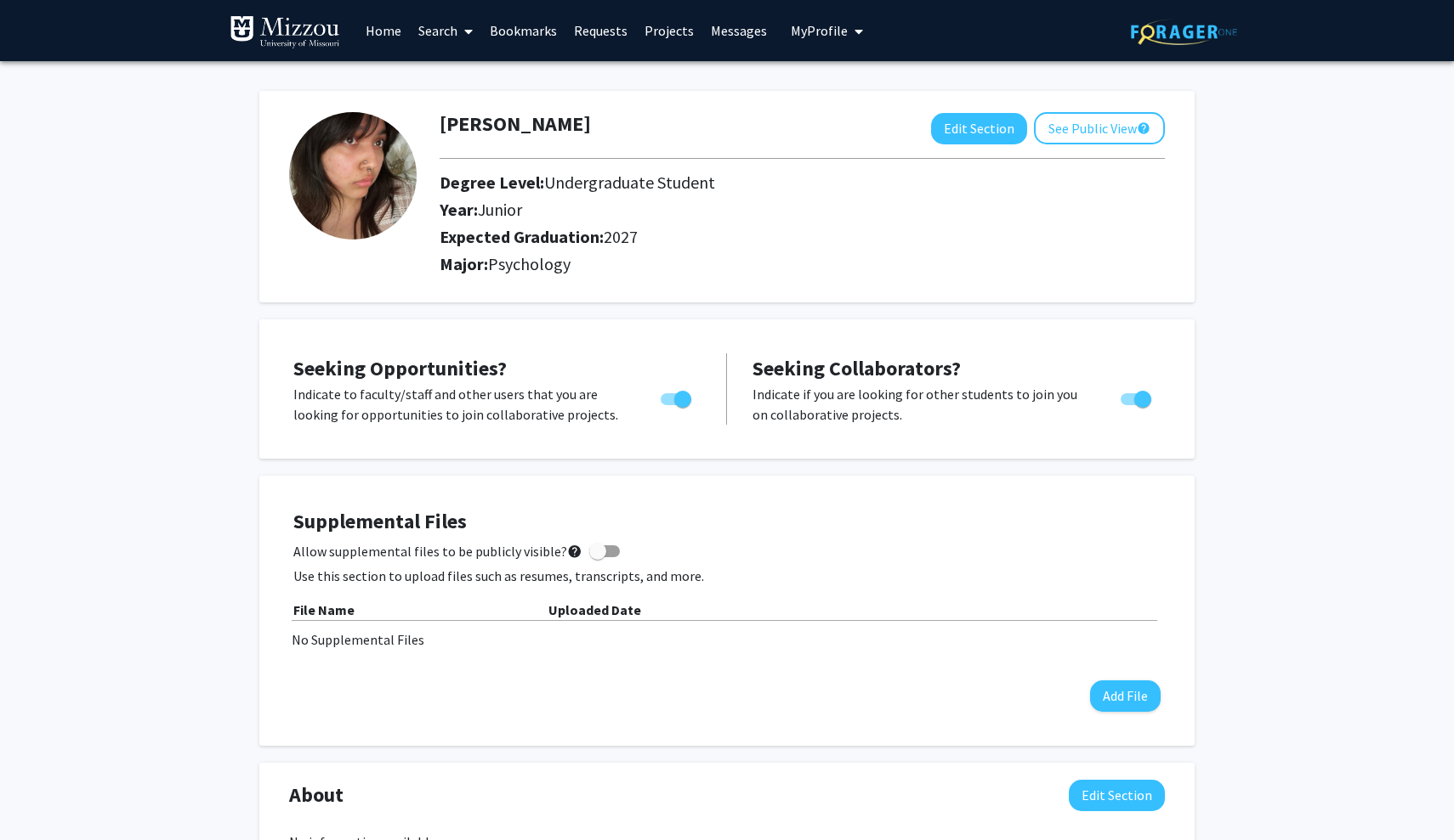
scroll to position [0, 0]
click at [441, 30] on link "Search" at bounding box center [445, 31] width 71 height 60
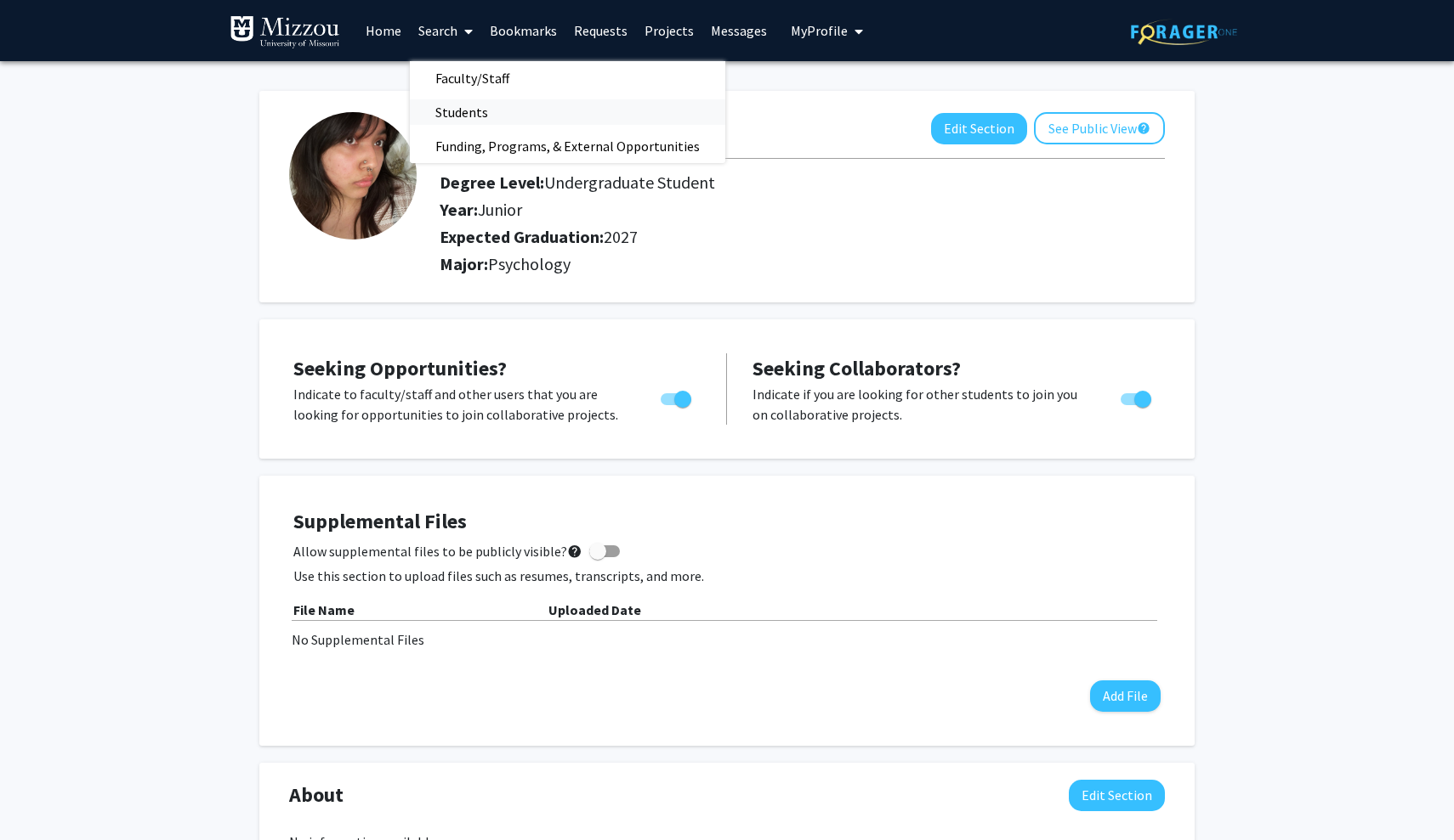
click at [473, 110] on span "Students" at bounding box center [461, 112] width 104 height 34
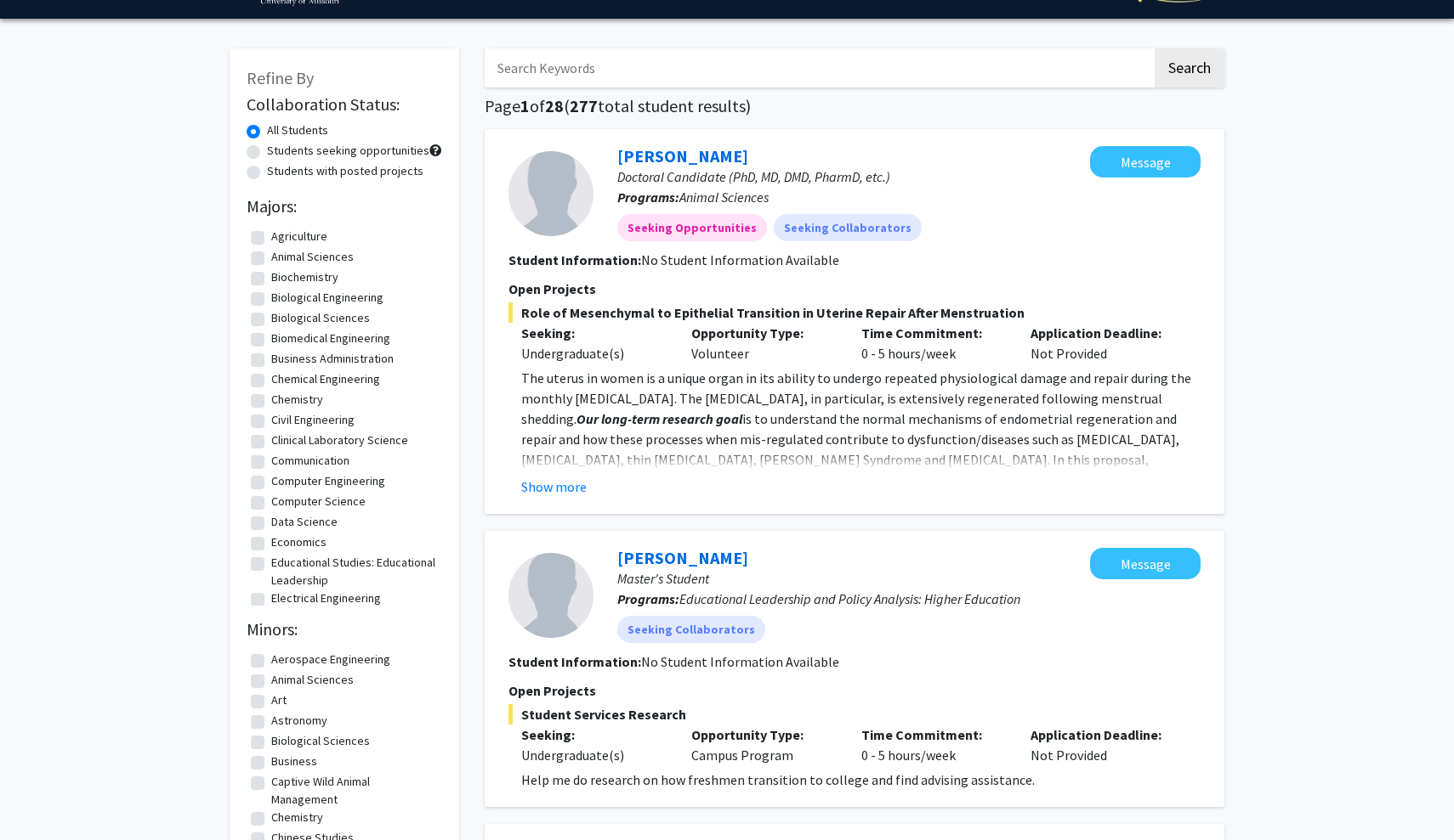
scroll to position [56, 0]
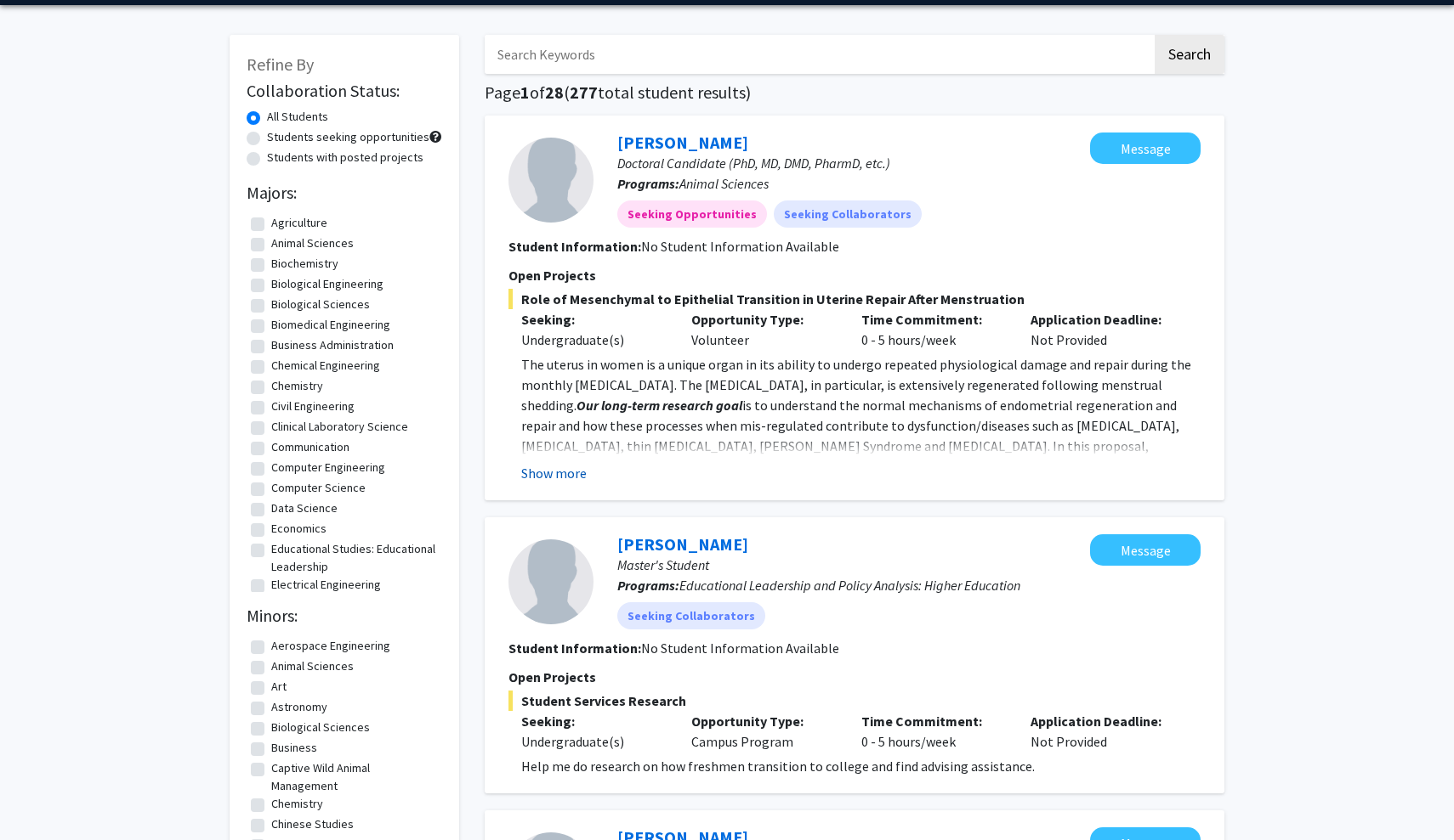
click at [575, 483] on button "Show more" at bounding box center [554, 473] width 65 height 21
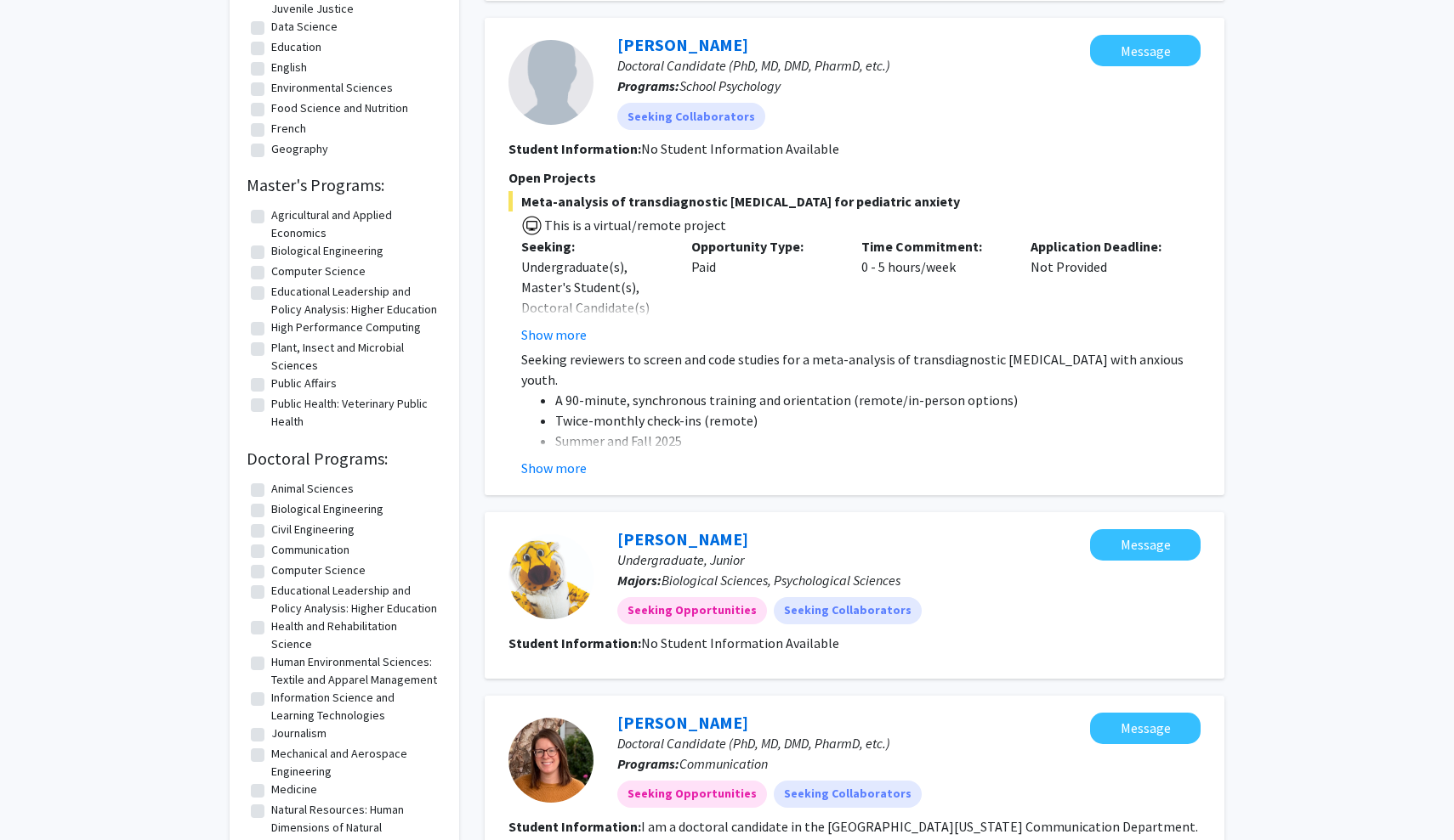
scroll to position [908, 0]
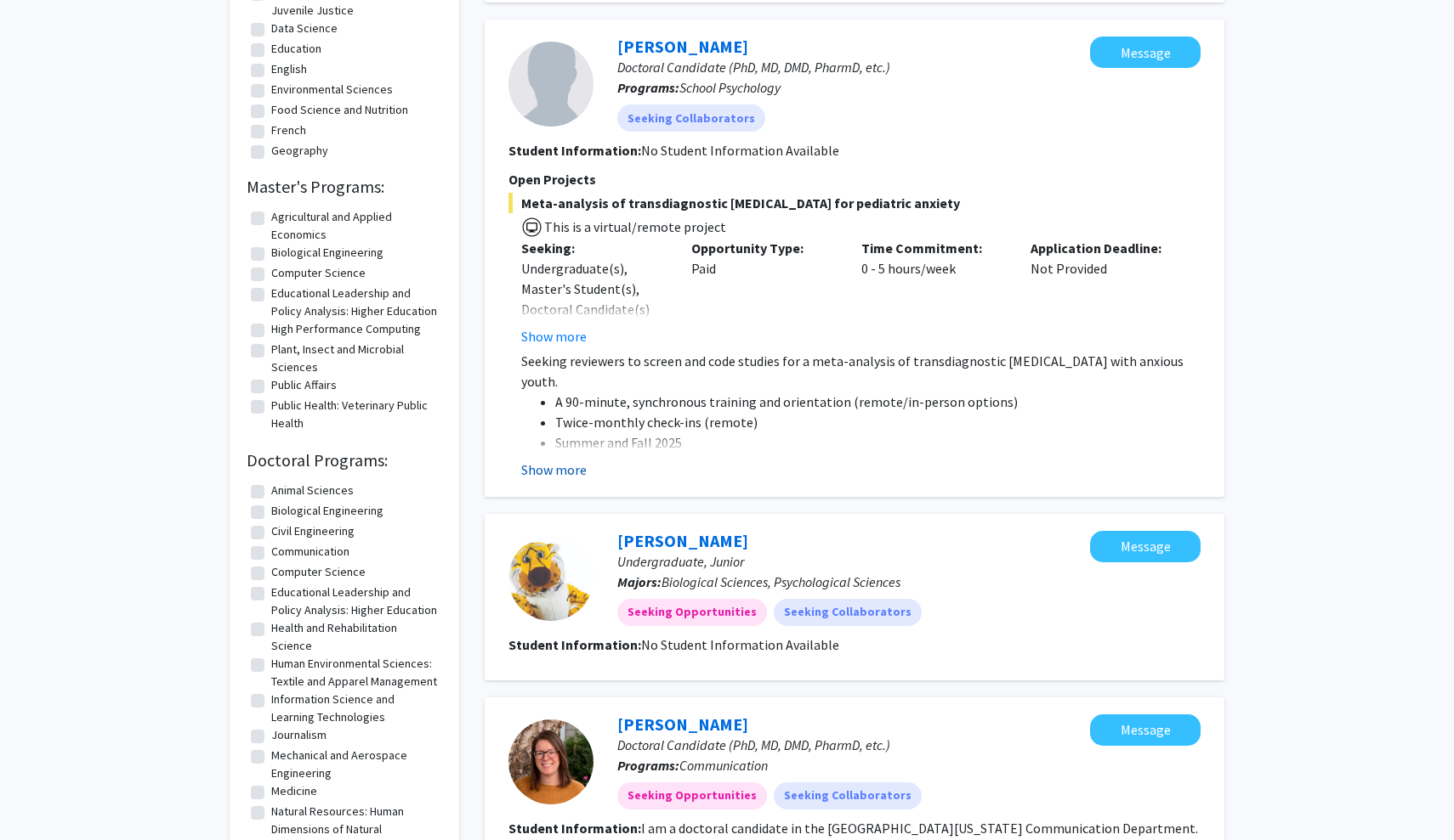
click at [571, 460] on button "Show more" at bounding box center [554, 470] width 65 height 21
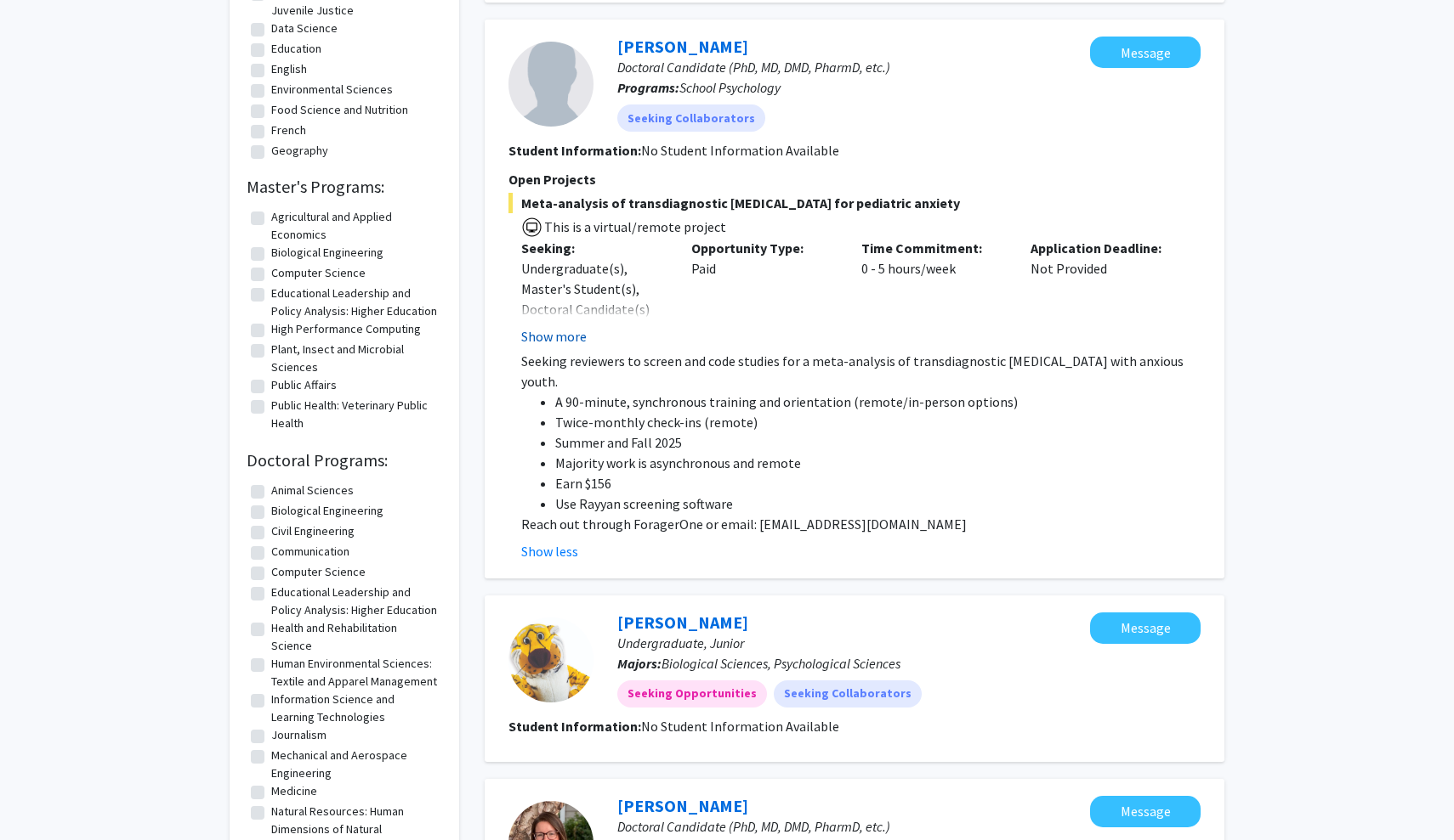
click at [546, 327] on button "Show more" at bounding box center [554, 337] width 65 height 21
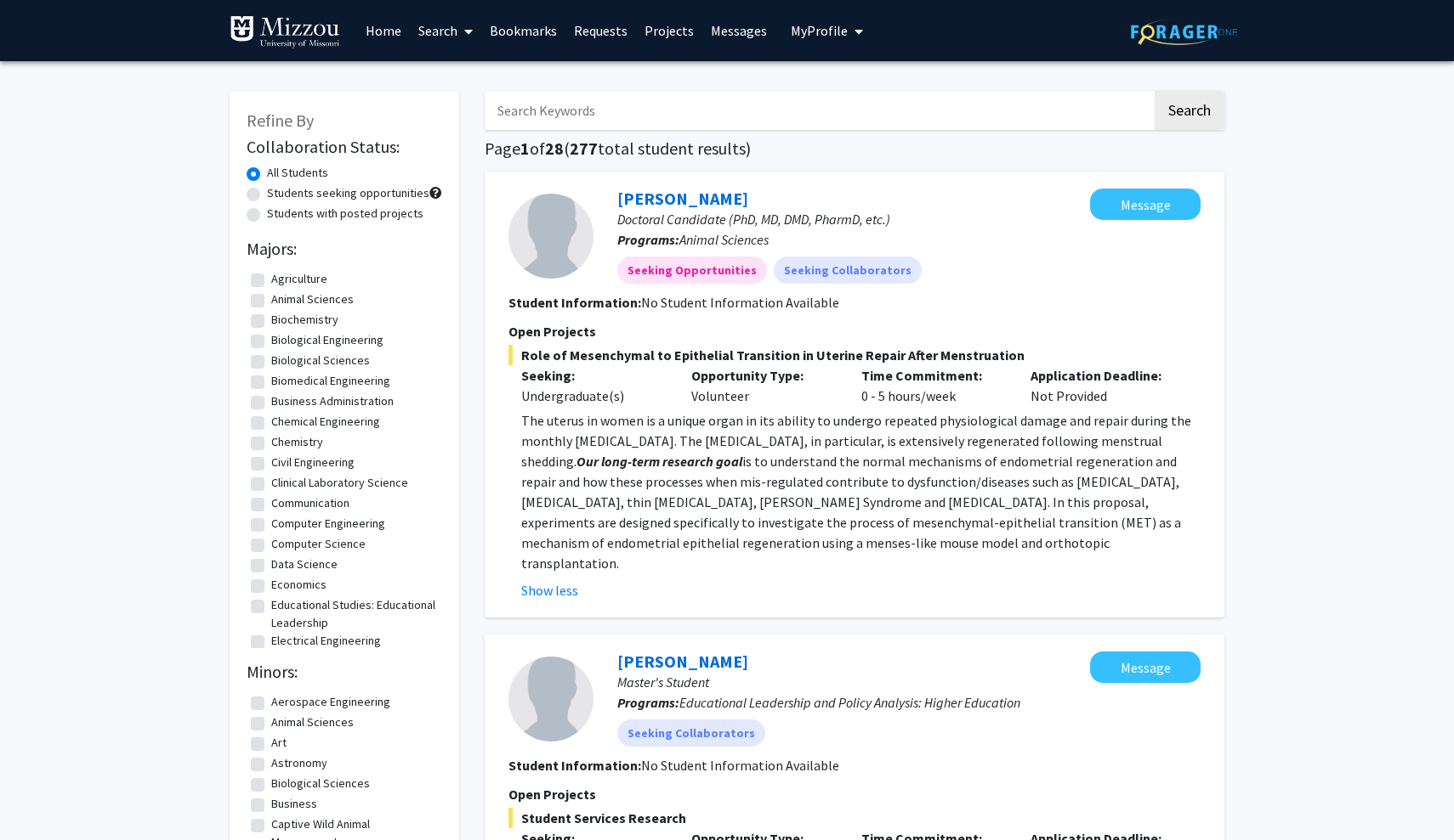
scroll to position [0, 0]
click at [826, 37] on span "My Profile" at bounding box center [819, 31] width 57 height 17
click at [860, 95] on span "View Profile" at bounding box center [896, 98] width 103 height 19
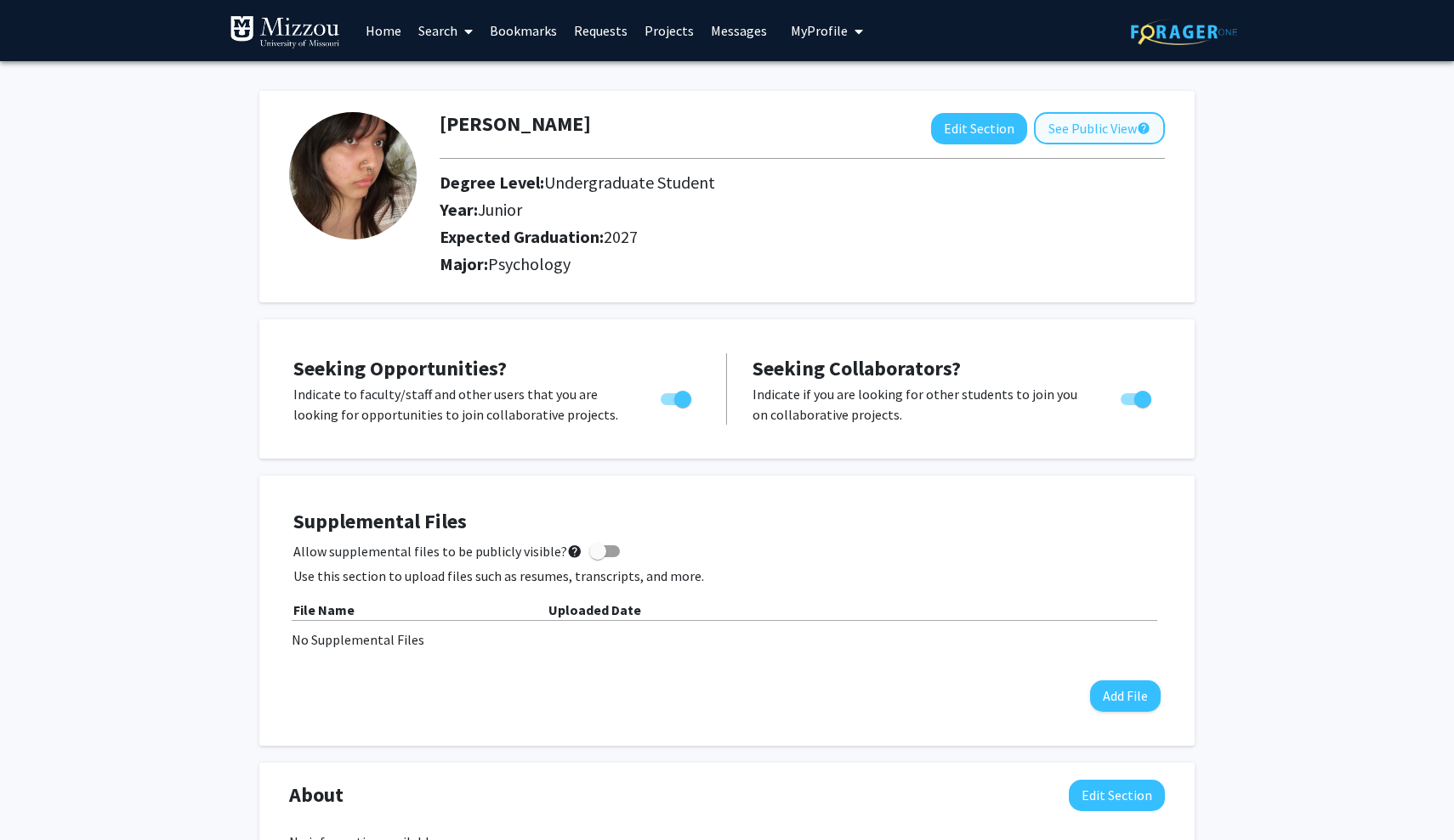
click at [1088, 137] on button "See Public View help" at bounding box center [1099, 128] width 131 height 33
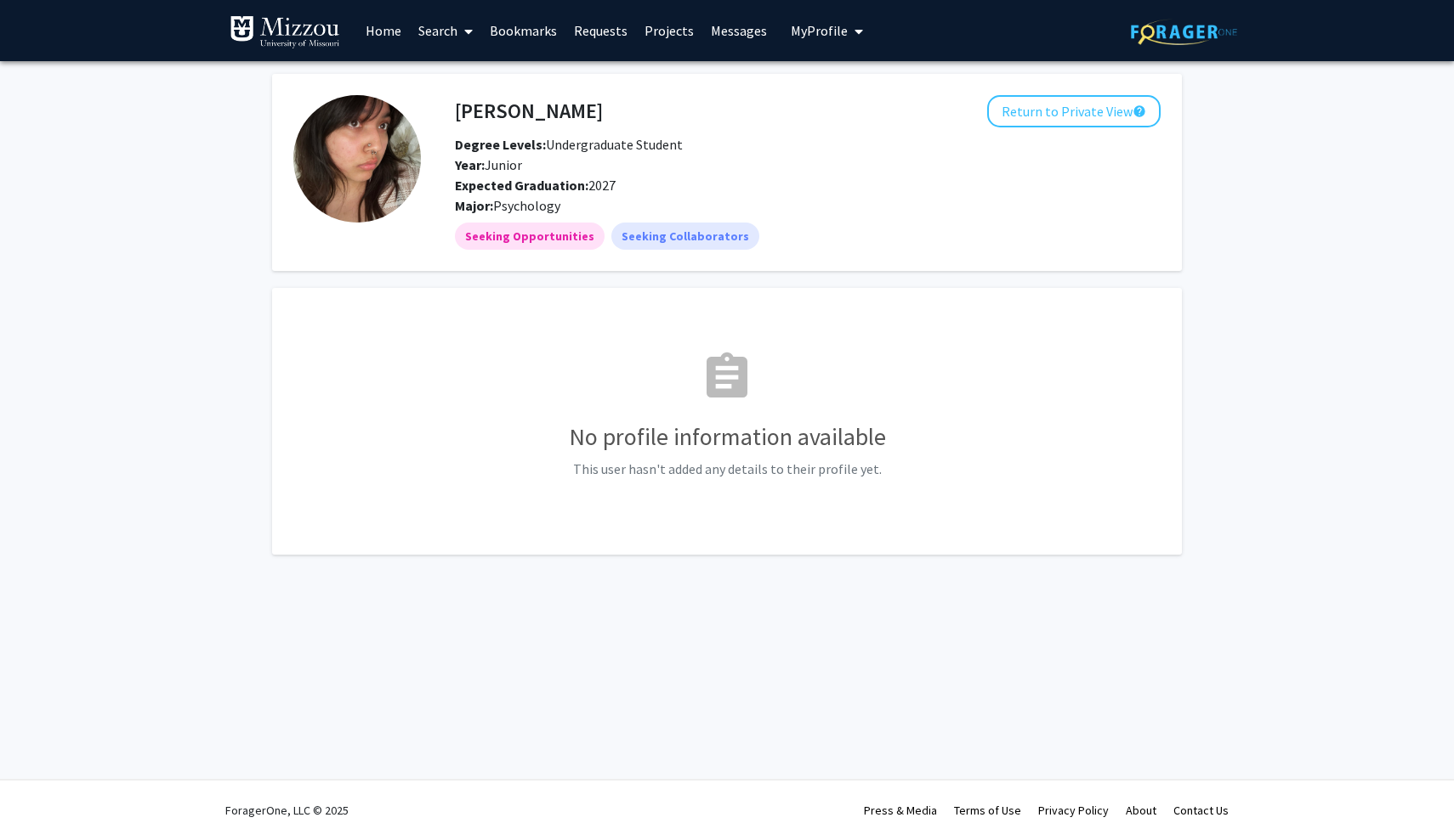
click at [429, 35] on link "Search" at bounding box center [445, 31] width 71 height 60
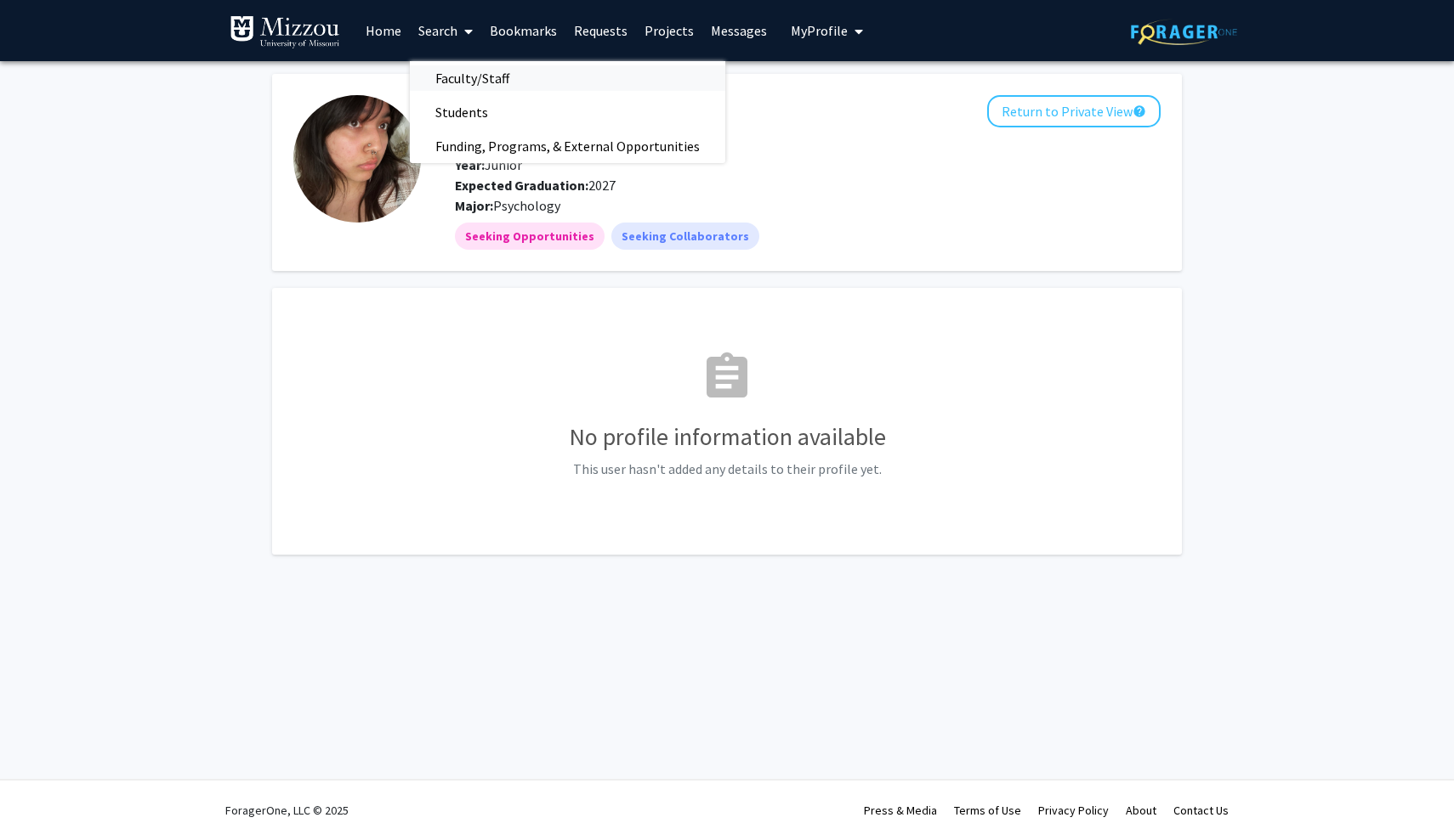
click at [466, 84] on span "Faculty/Staff" at bounding box center [473, 78] width 125 height 34
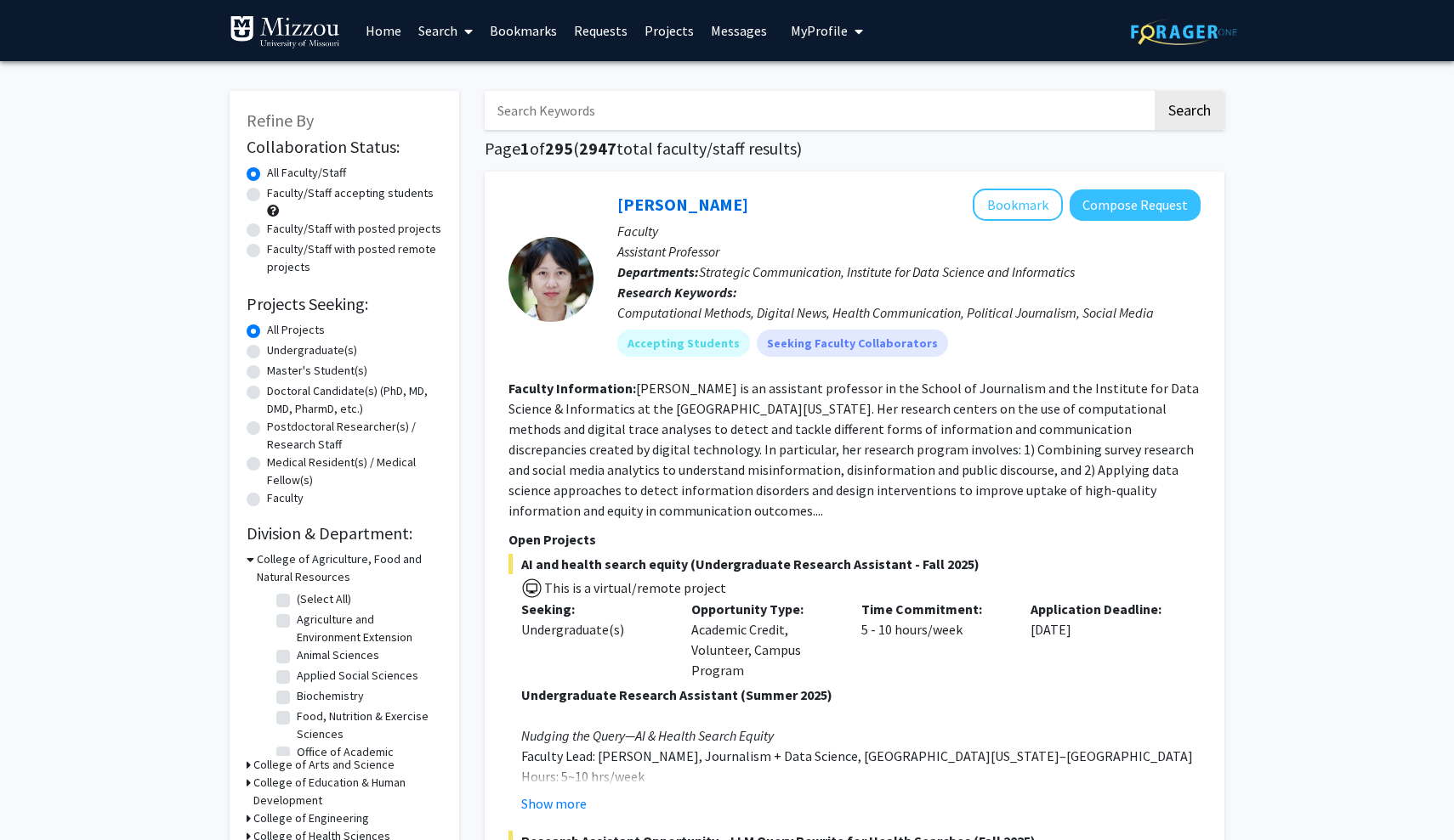
click at [618, 128] on input "Search Keywords" at bounding box center [818, 110] width 668 height 39
paste input "[PERSON_NAME]"
type input "[PERSON_NAME]"
click at [1189, 113] on button "Search" at bounding box center [1189, 110] width 70 height 39
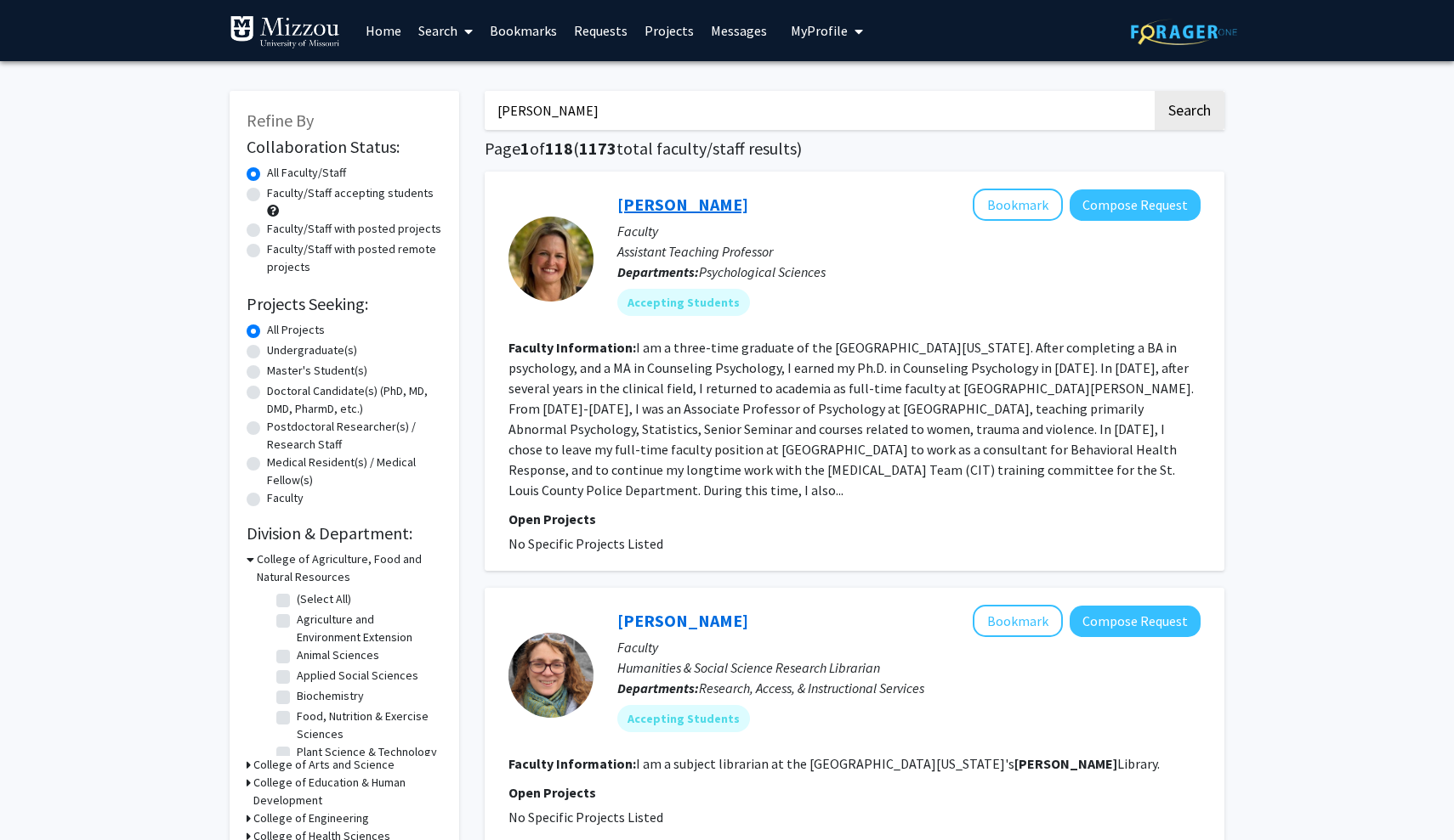
click at [696, 207] on link "[PERSON_NAME]" at bounding box center [683, 204] width 131 height 21
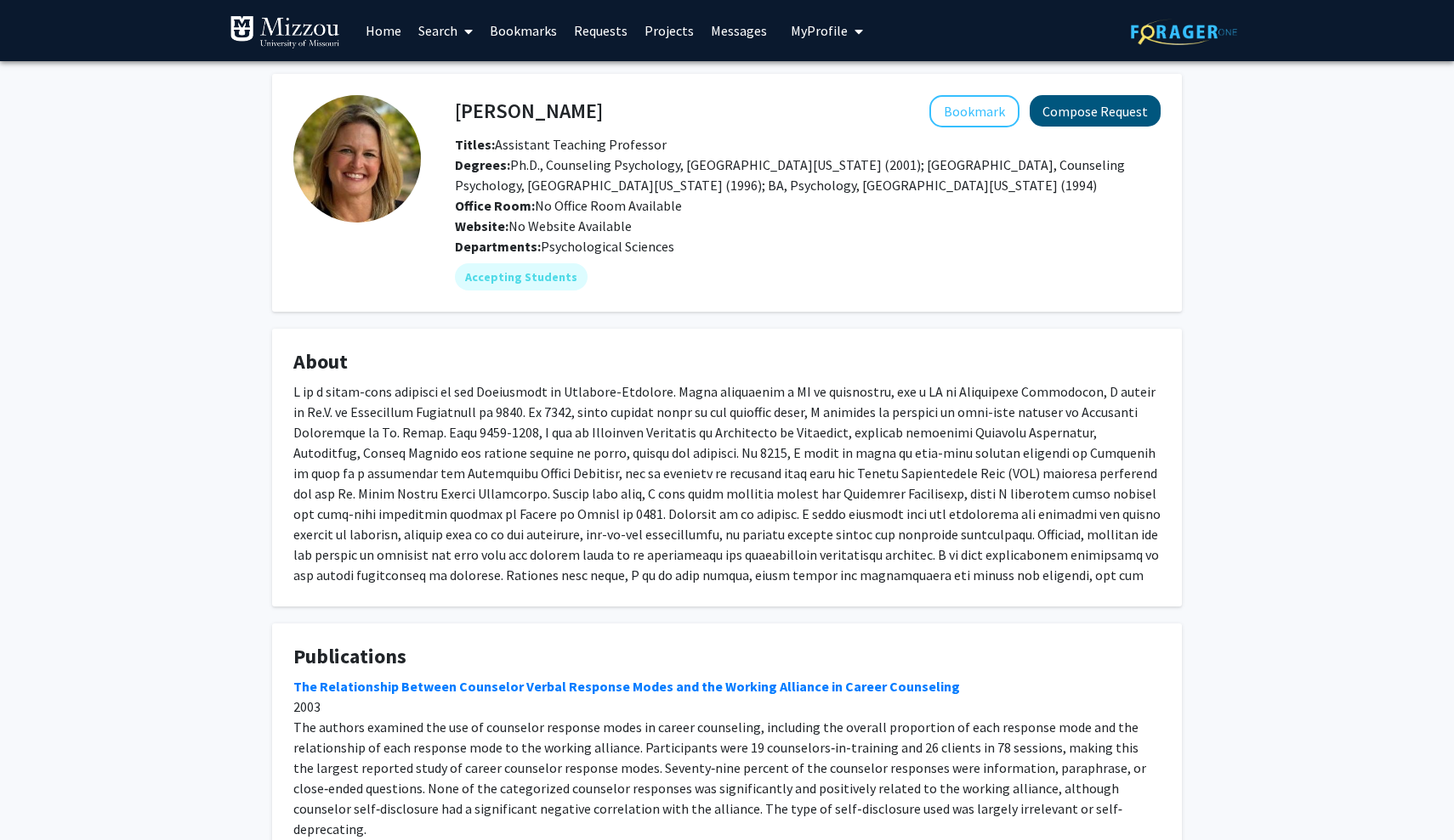
click at [1145, 111] on button "Compose Request" at bounding box center [1095, 111] width 131 height 32
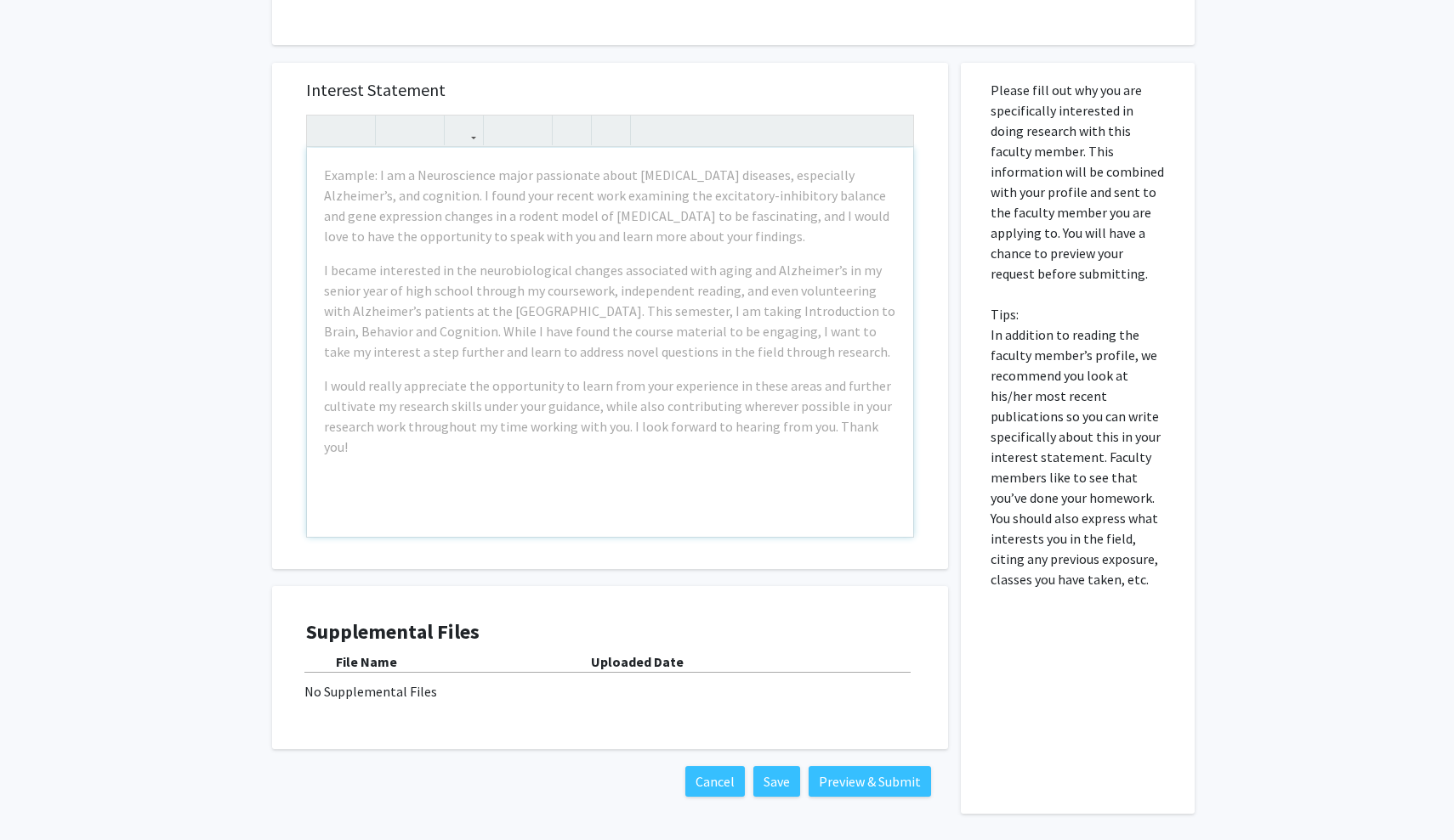
scroll to position [207, 0]
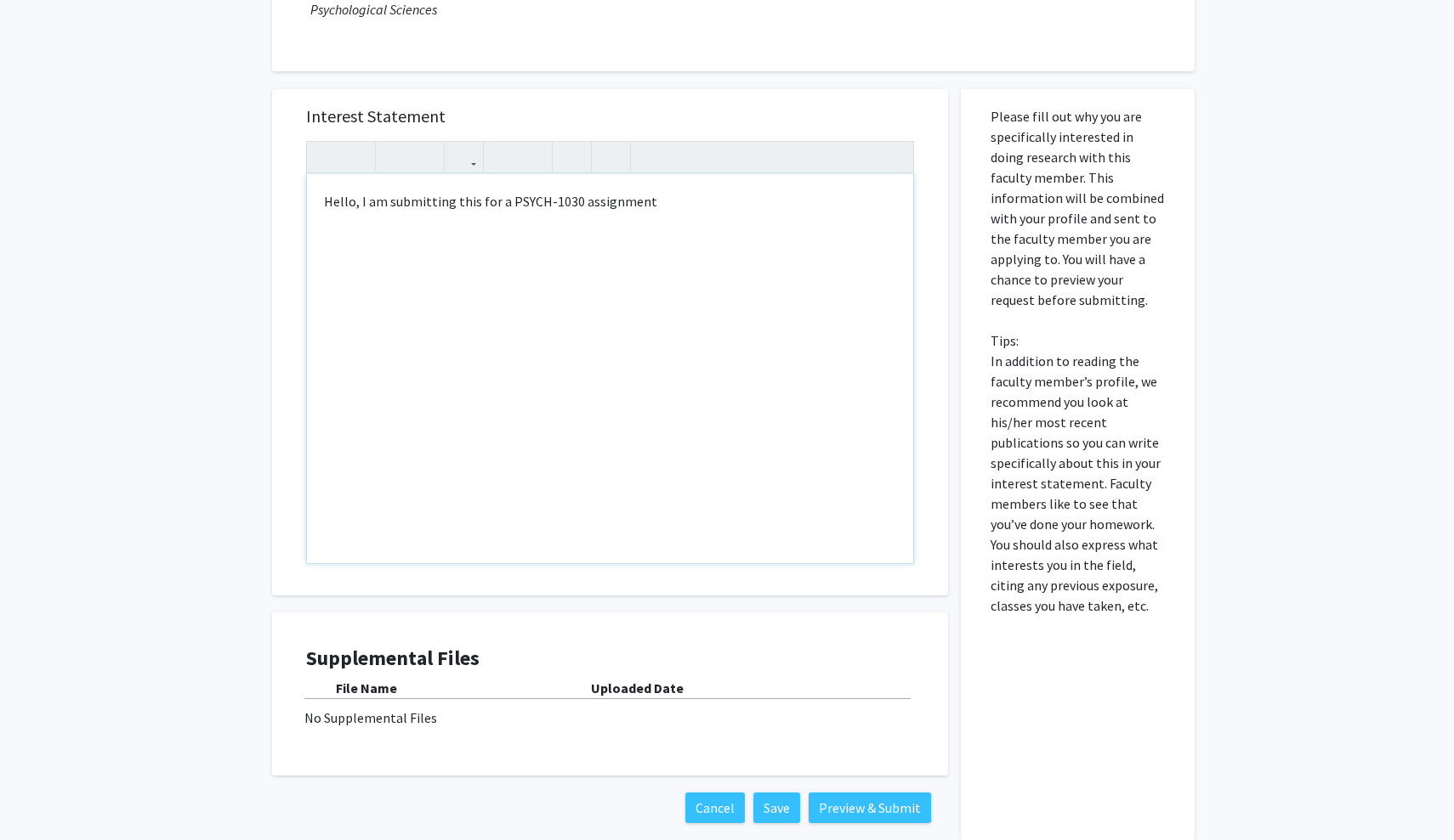
type textarea "<p>Hello, I am submitting this for a PSYCH-1030 assignment.</p>"
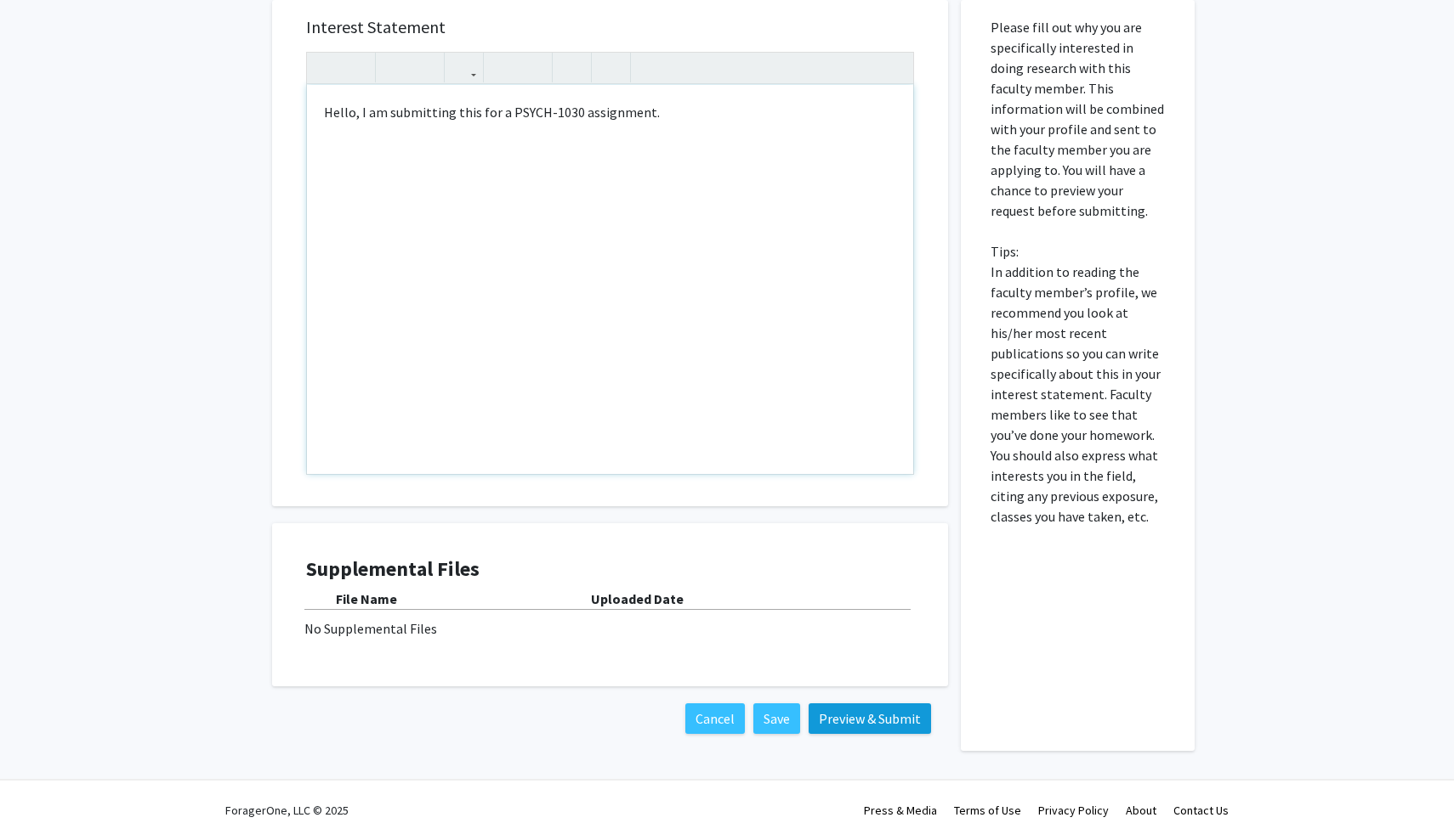
scroll to position [299, 0]
click at [792, 723] on button "Save" at bounding box center [777, 719] width 47 height 31
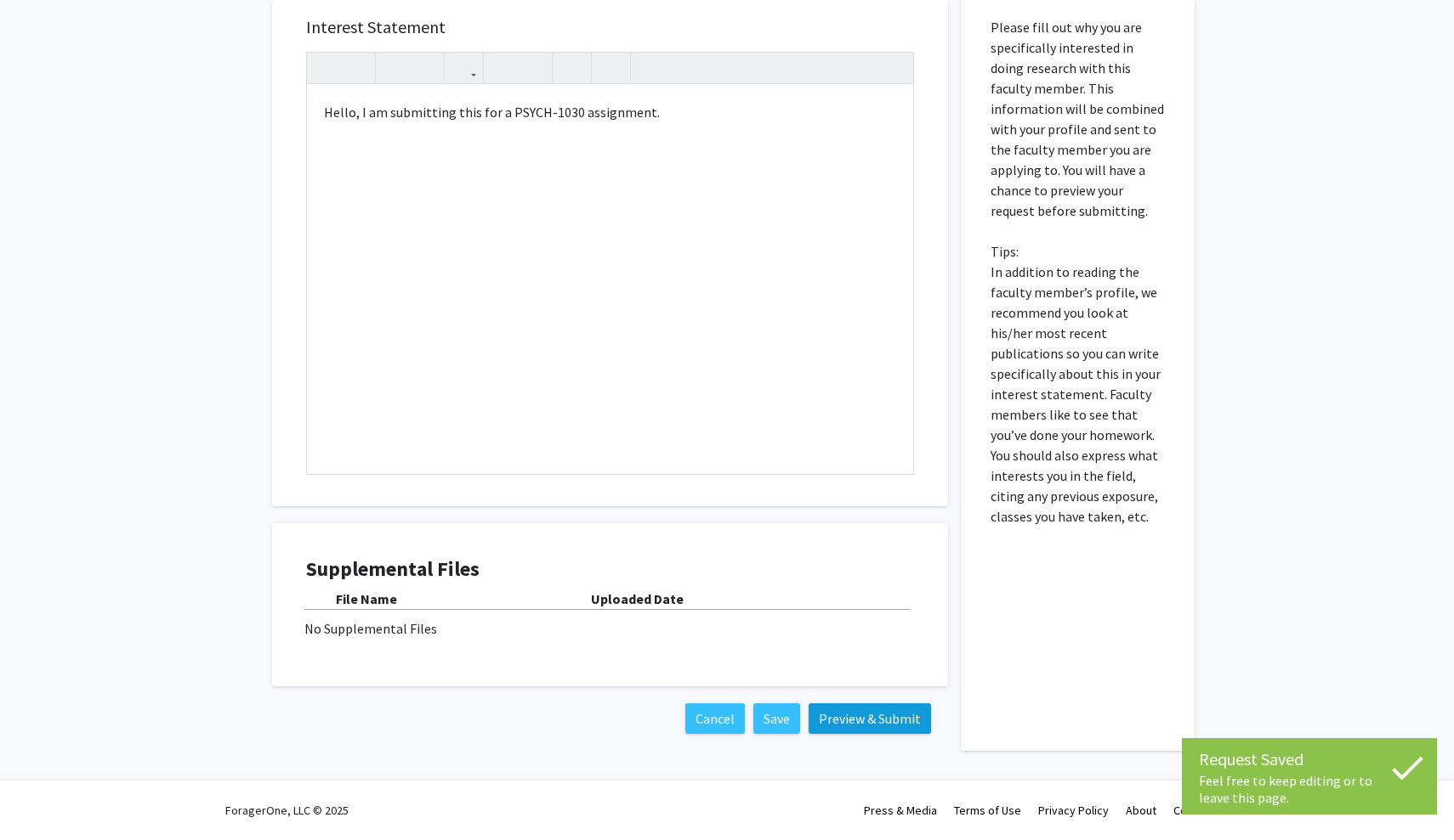
click at [872, 726] on button "Preview & Submit" at bounding box center [869, 719] width 122 height 31
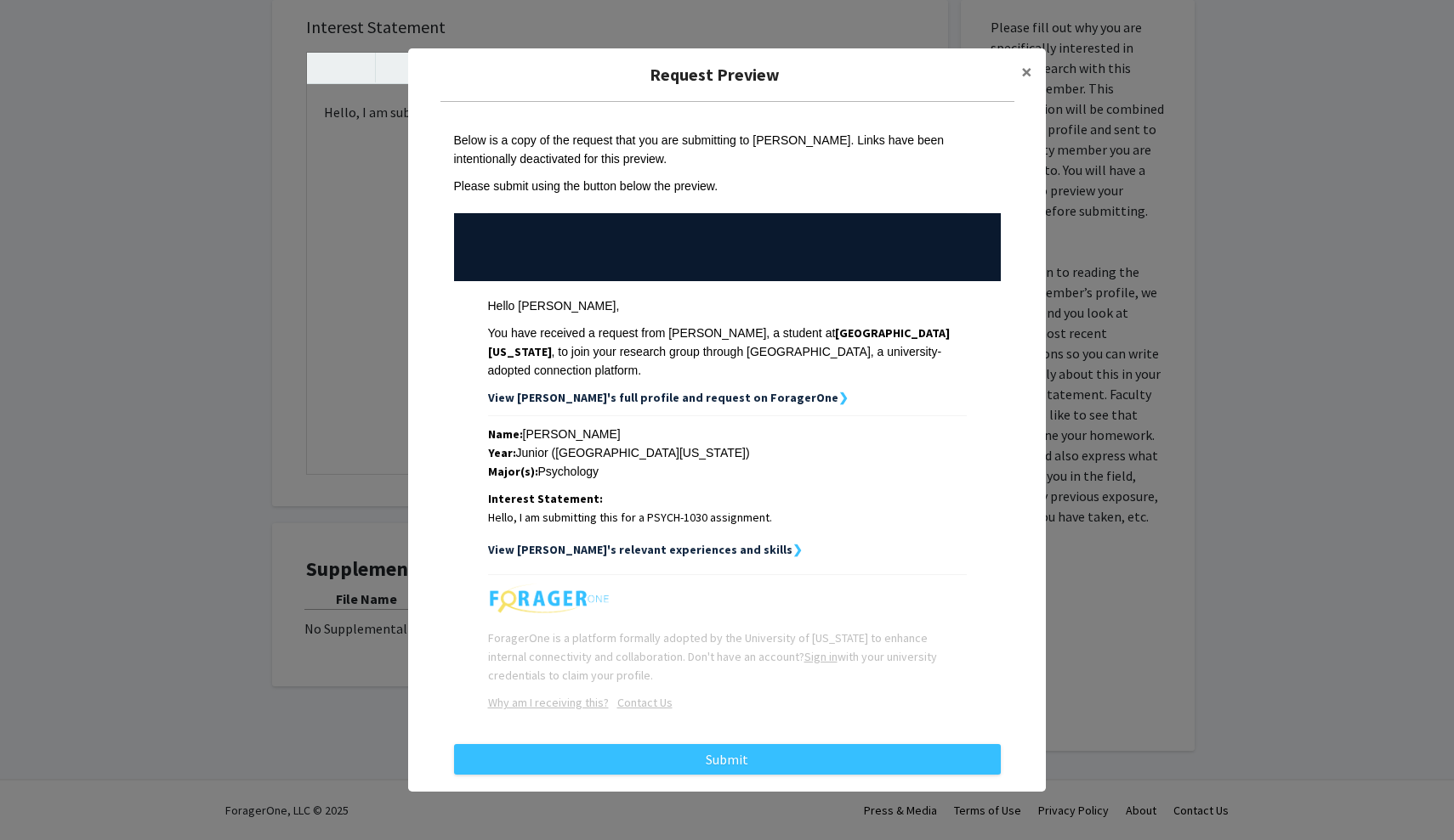
scroll to position [17, 0]
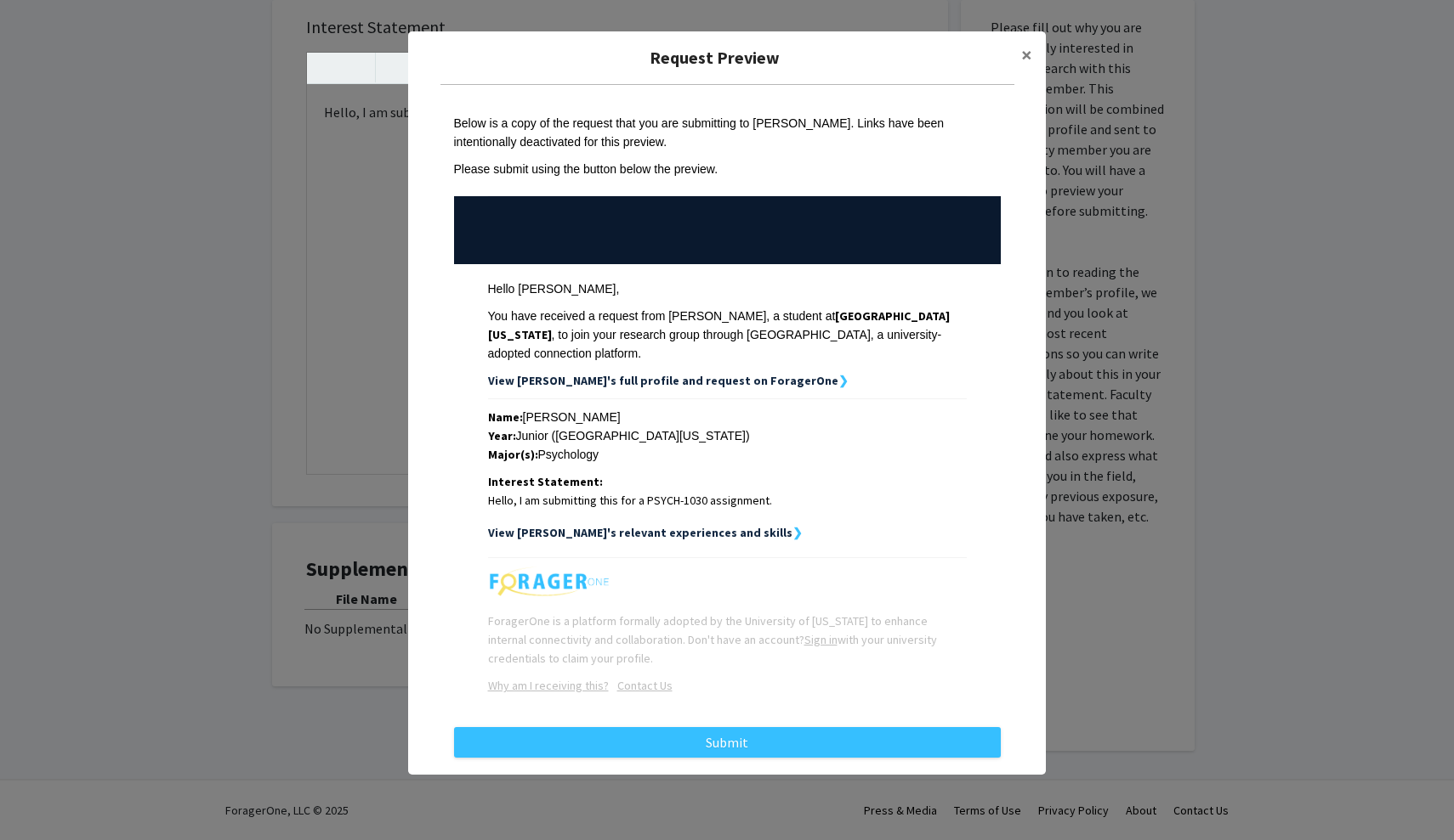
click at [793, 525] on strong "❯" at bounding box center [798, 533] width 10 height 15
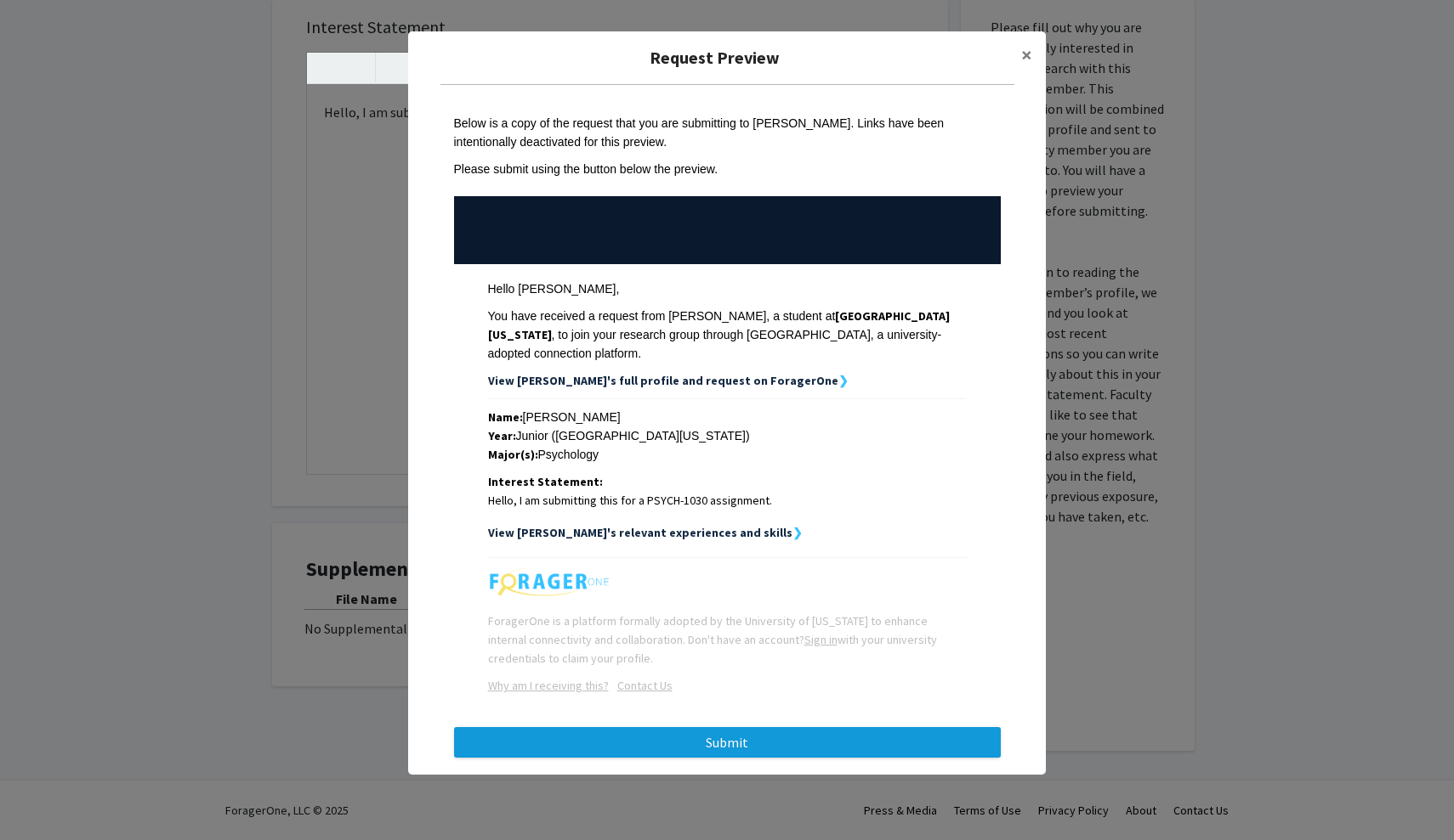
click at [724, 734] on button "Submit" at bounding box center [727, 742] width 546 height 31
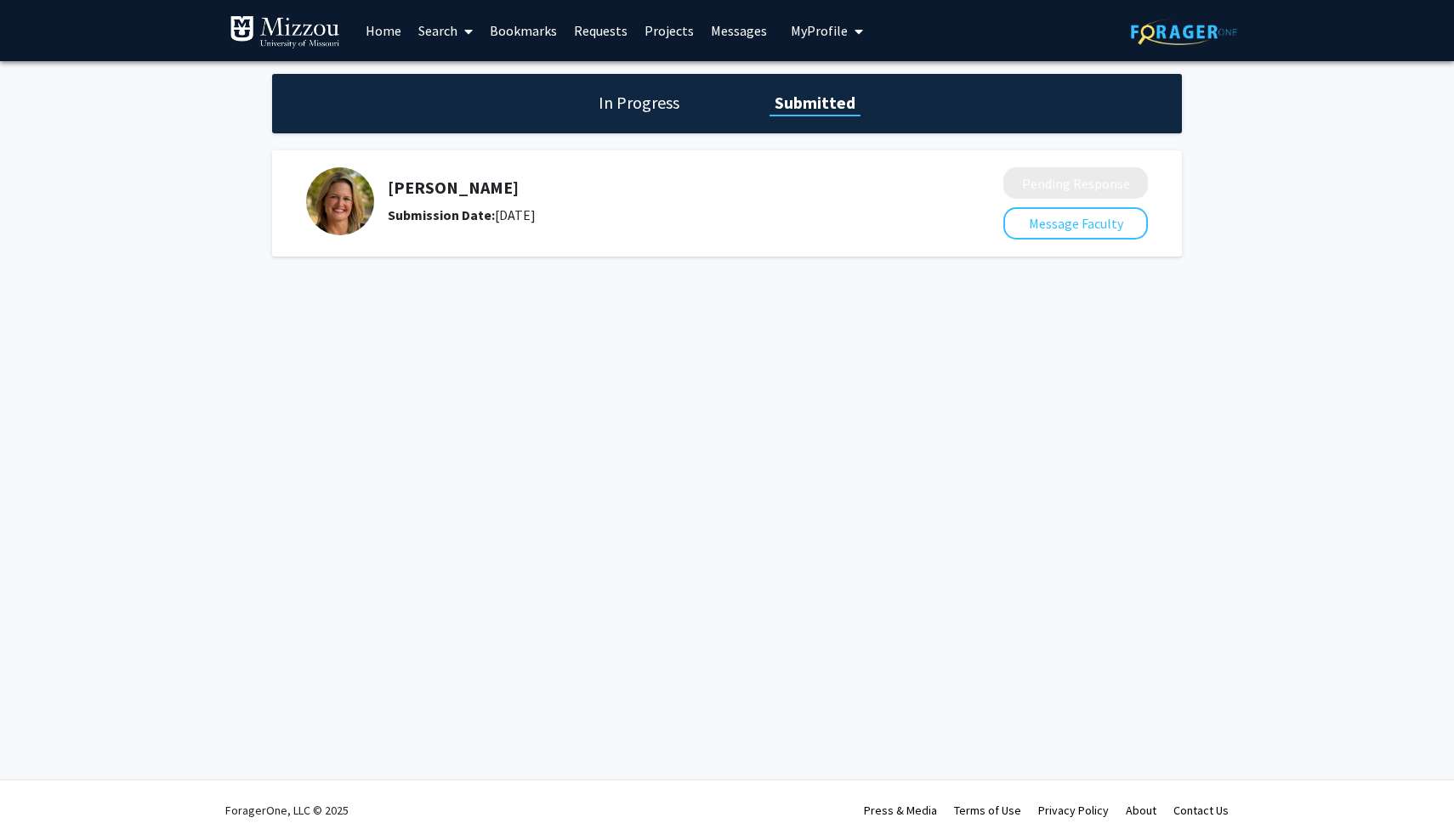
click at [834, 23] on span "My Profile" at bounding box center [819, 31] width 57 height 17
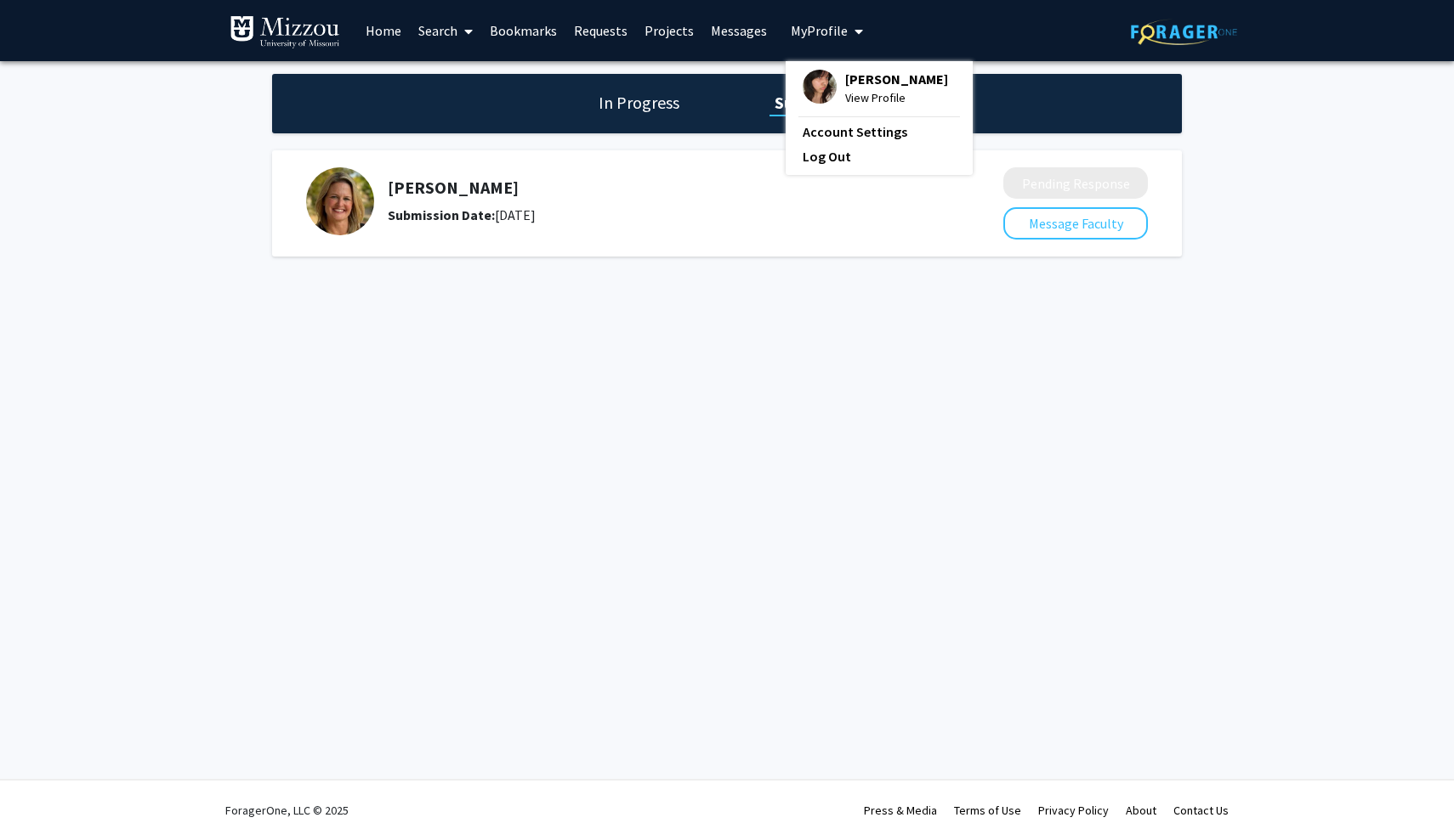
click at [850, 70] on div "[PERSON_NAME] View Profile Account Settings Log Out" at bounding box center [879, 119] width 187 height 114
click at [849, 84] on span "[PERSON_NAME]" at bounding box center [896, 79] width 103 height 19
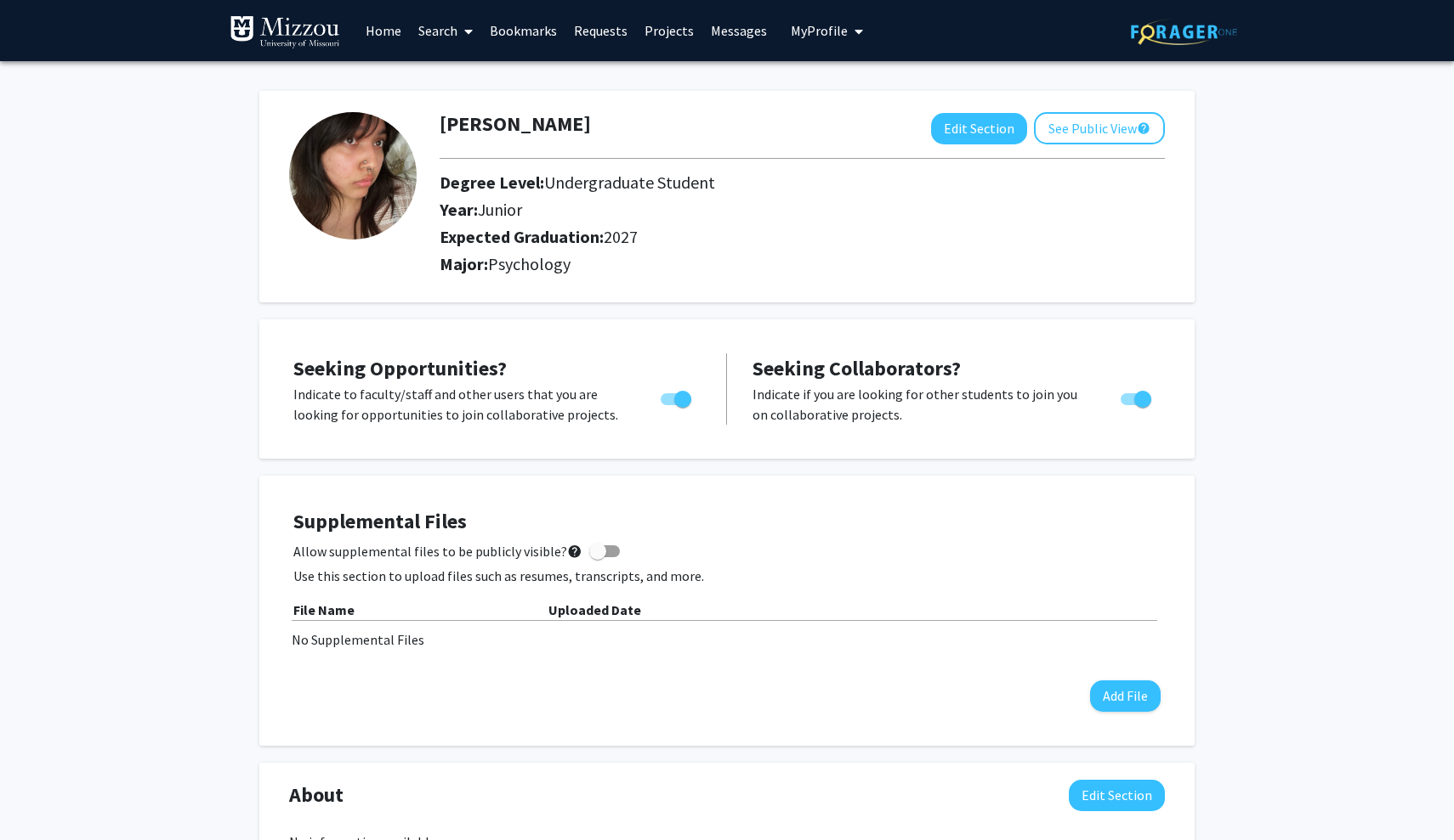
click at [472, 34] on icon at bounding box center [468, 31] width 8 height 14
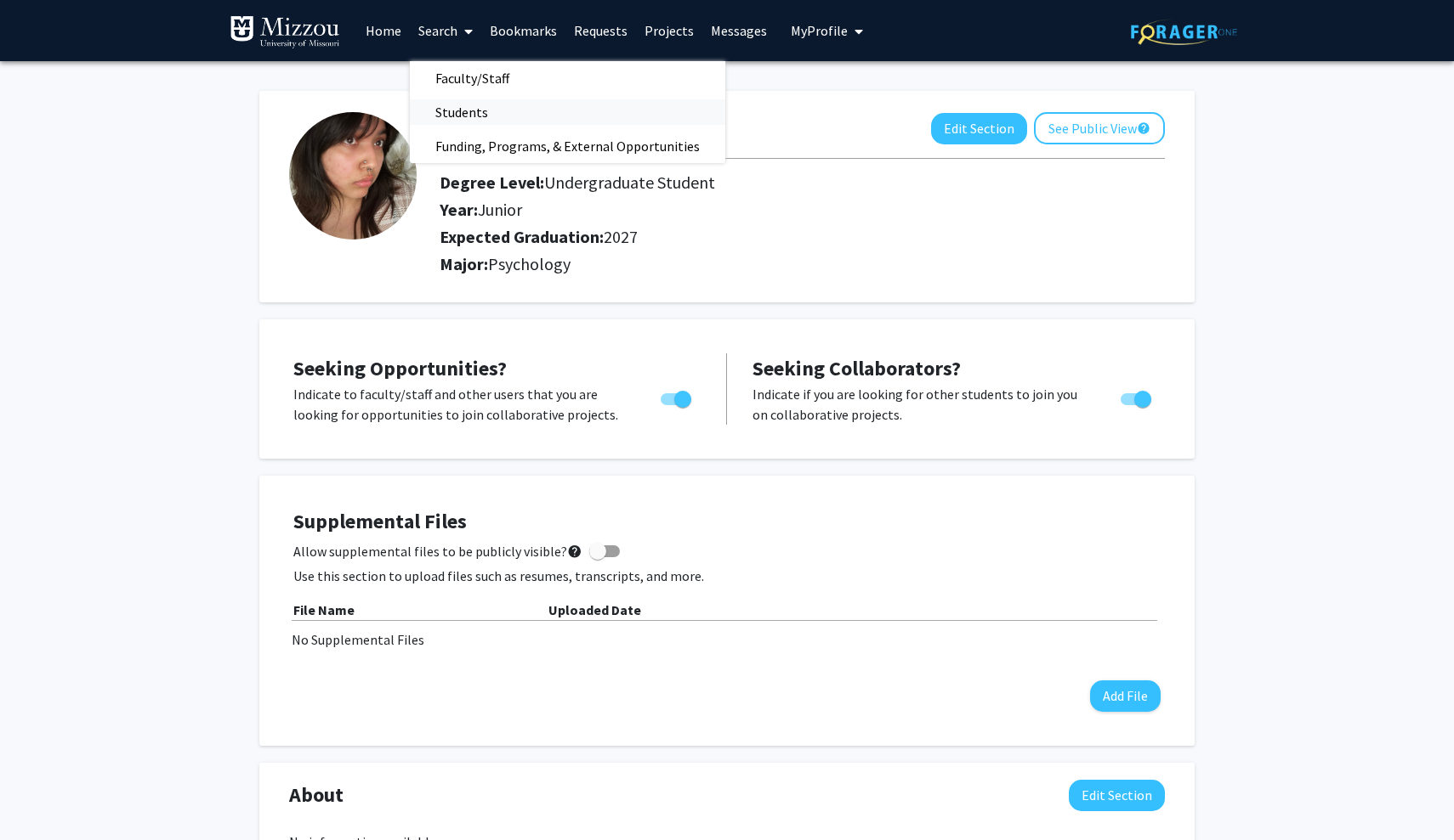
click at [485, 114] on span "Students" at bounding box center [461, 112] width 104 height 34
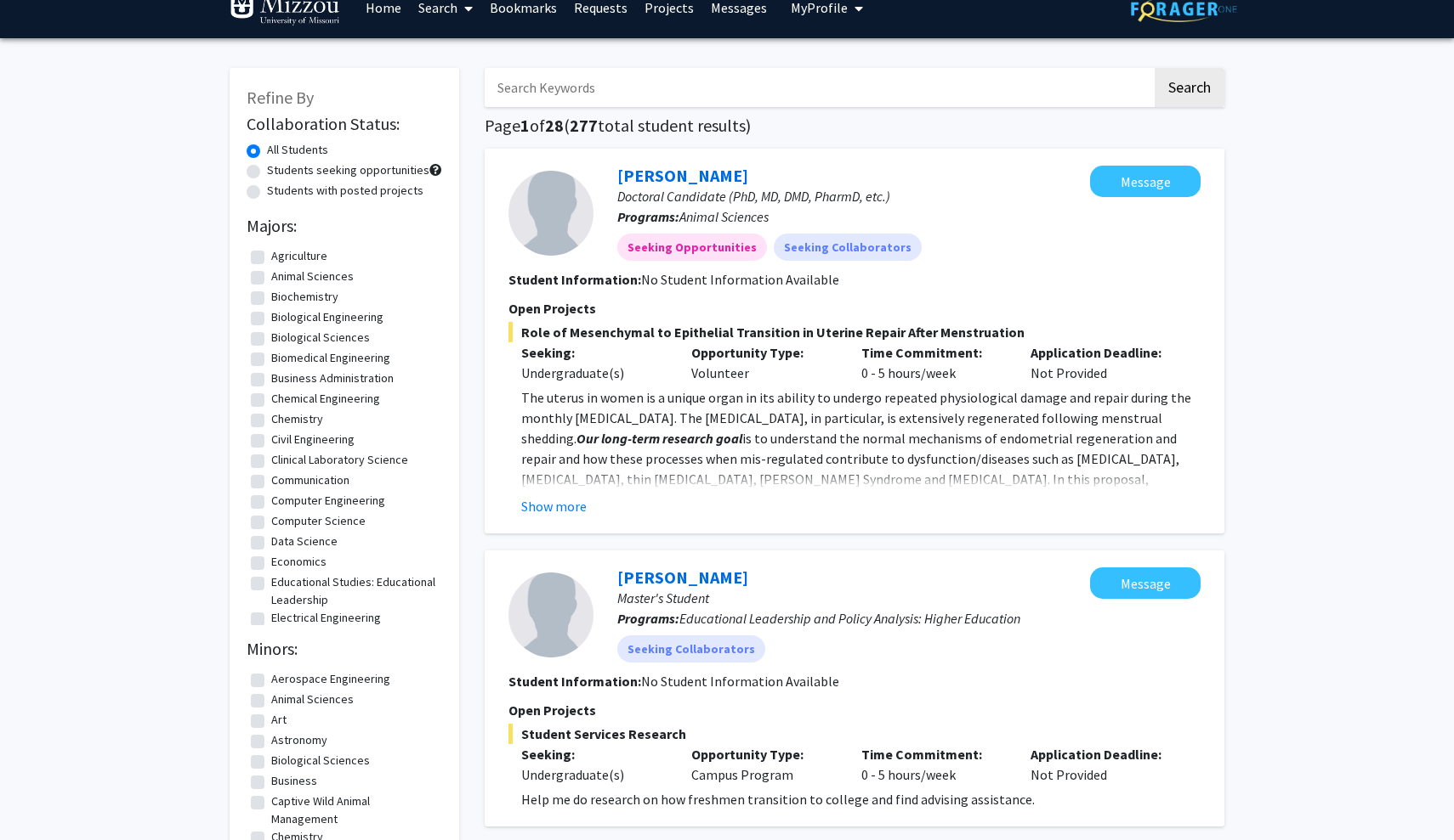
scroll to position [52, 0]
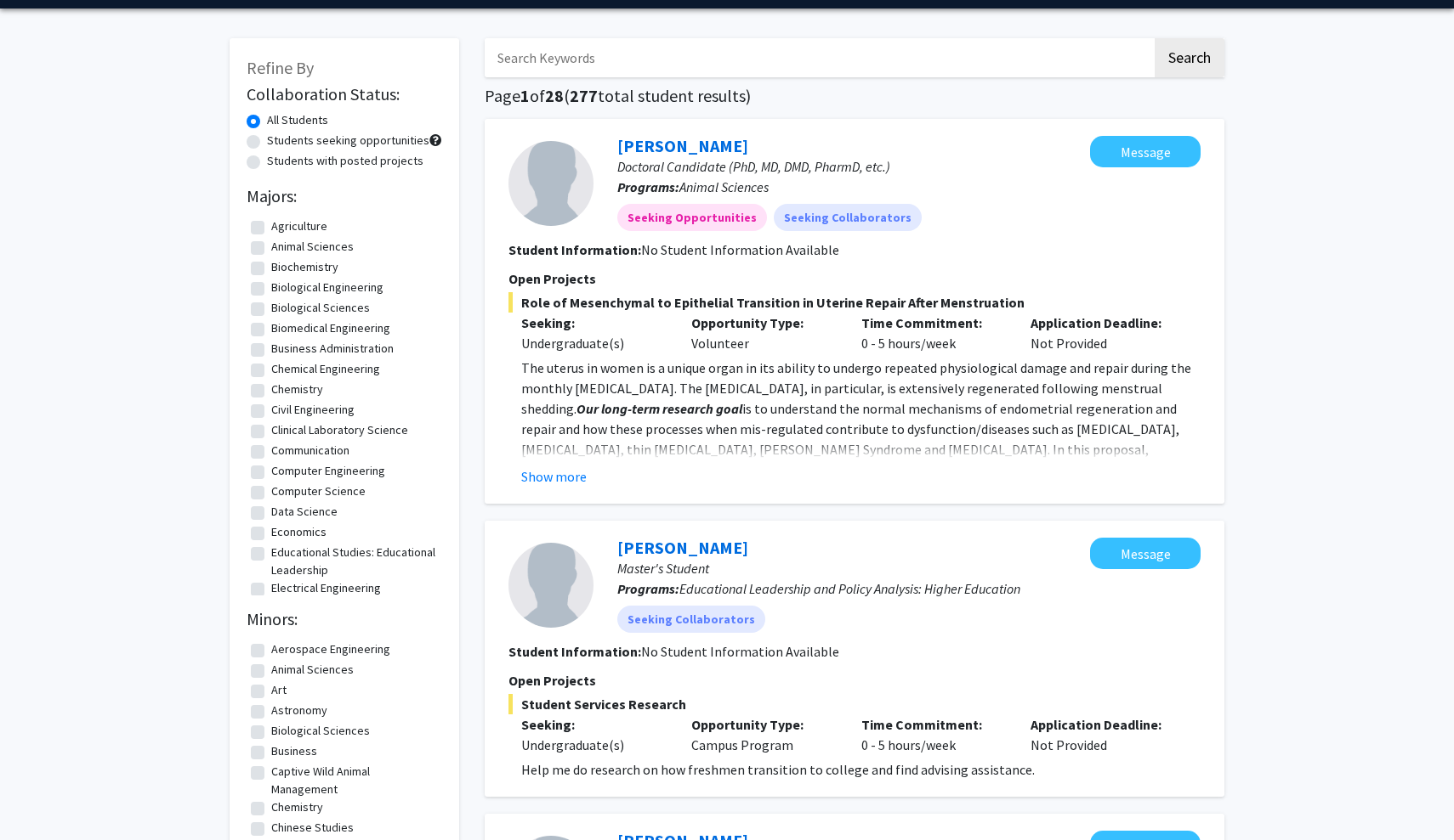
click at [562, 490] on div "[PERSON_NAME] Doctoral Candidate (PhD, MD, DMD, PharmD, etc.) Programs: Animal …" at bounding box center [854, 311] width 740 height 385
click at [559, 479] on button "Show more" at bounding box center [554, 477] width 65 height 21
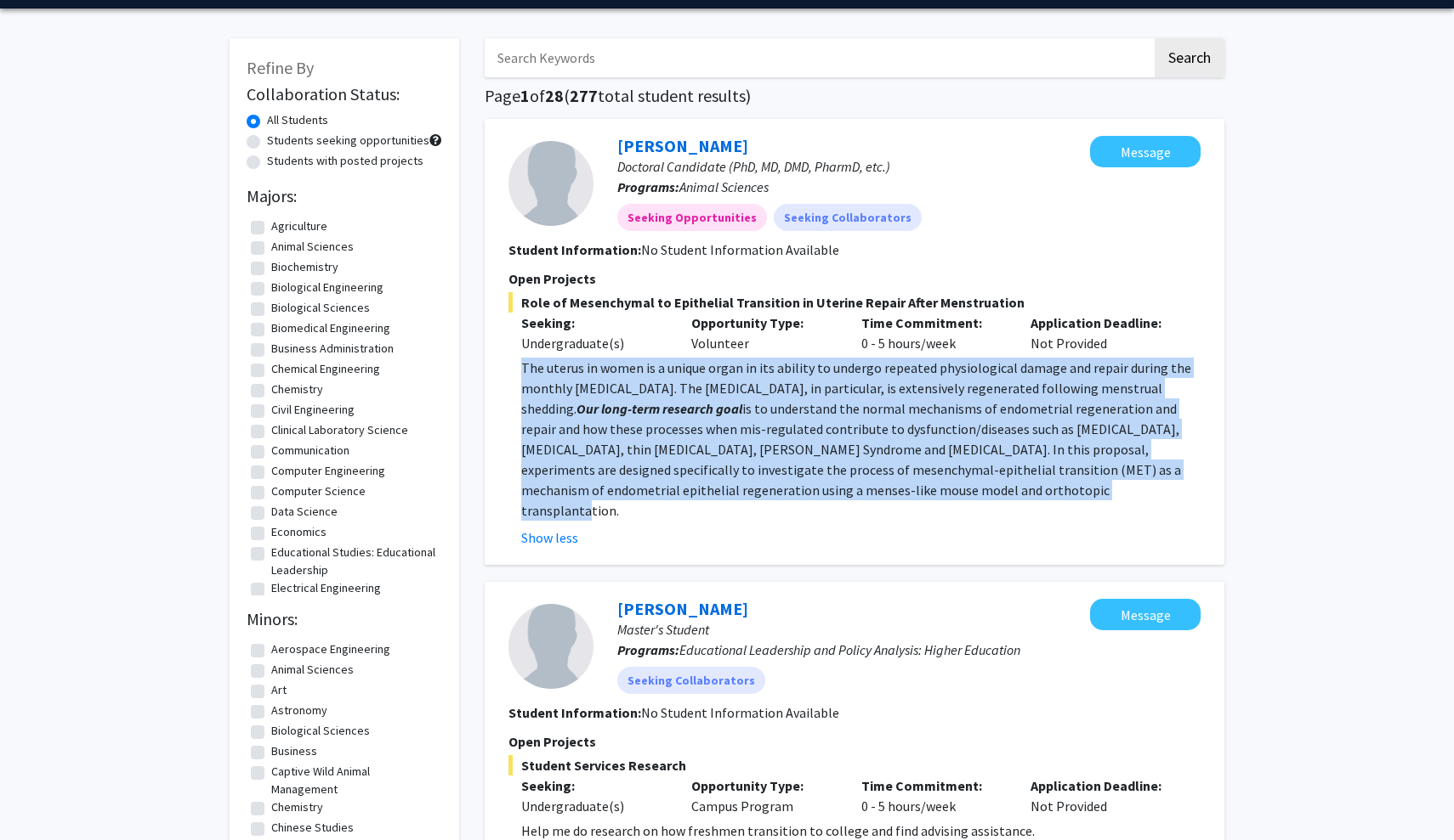
drag, startPoint x: 515, startPoint y: 367, endPoint x: 995, endPoint y: 500, distance: 498.1
click at [995, 500] on fg-read-more "The uterus in women is a unique organ in its ability to undergo repeated physio…" at bounding box center [854, 453] width 692 height 190
copy p "The uterus in women is a unique organ in its ability to undergo repeated physio…"
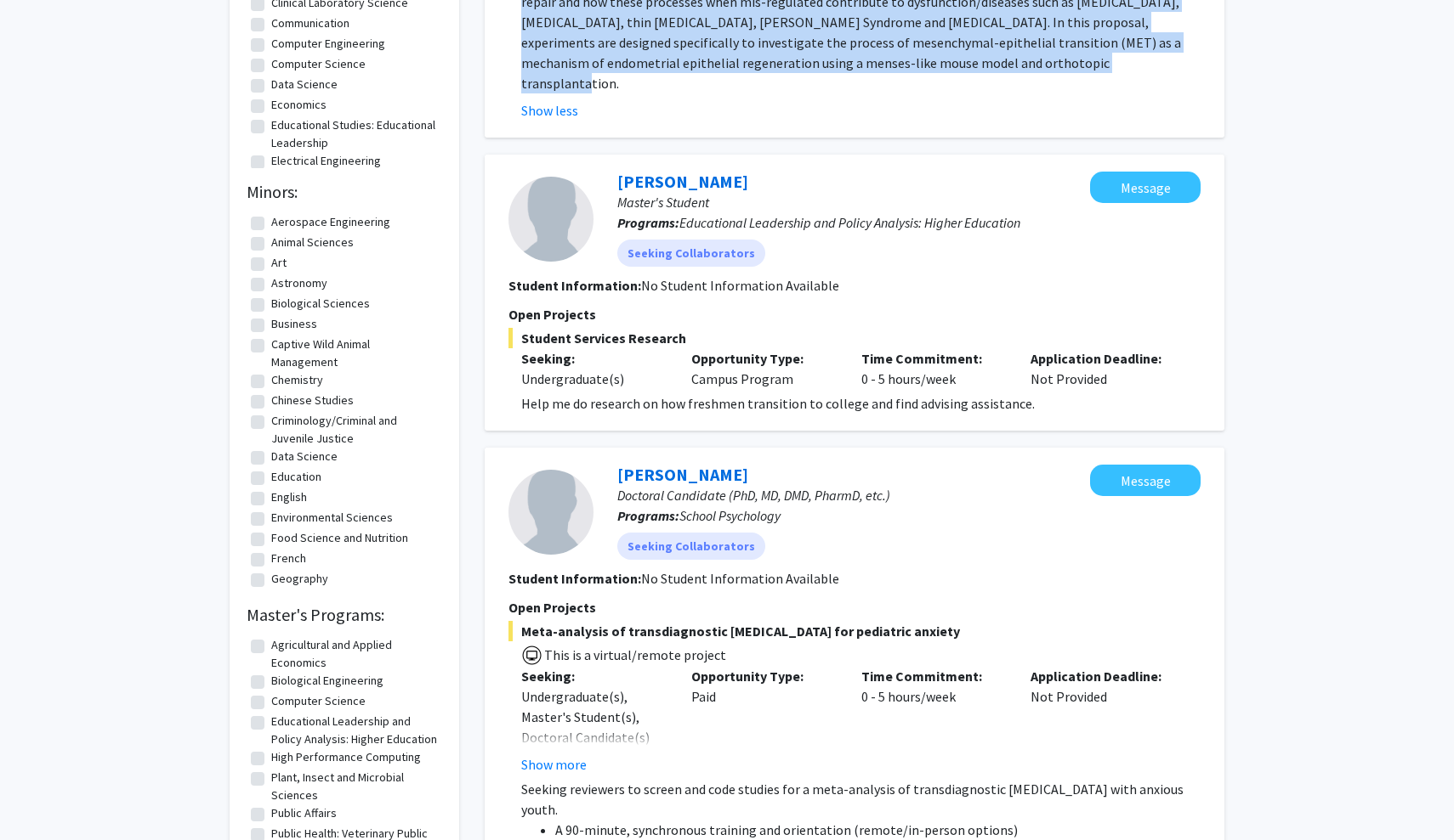
scroll to position [482, 0]
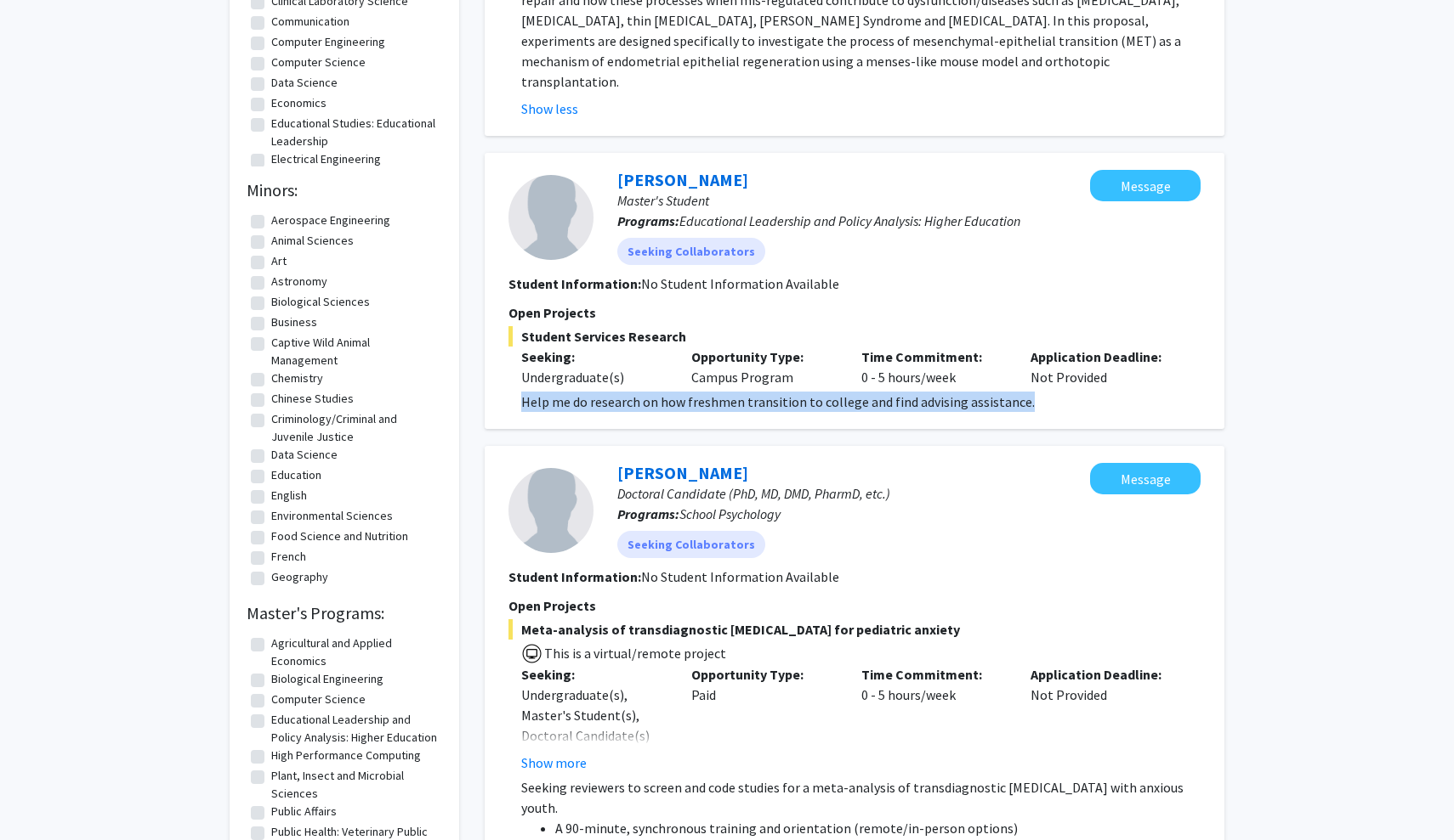
drag, startPoint x: 517, startPoint y: 387, endPoint x: 1026, endPoint y: 381, distance: 509.0
click at [1026, 392] on fg-read-more "Help me do research on how freshmen transition to college and find advising ass…" at bounding box center [854, 402] width 692 height 21
copy p "Help me do research on how freshmen transition to college and find advising ass…"
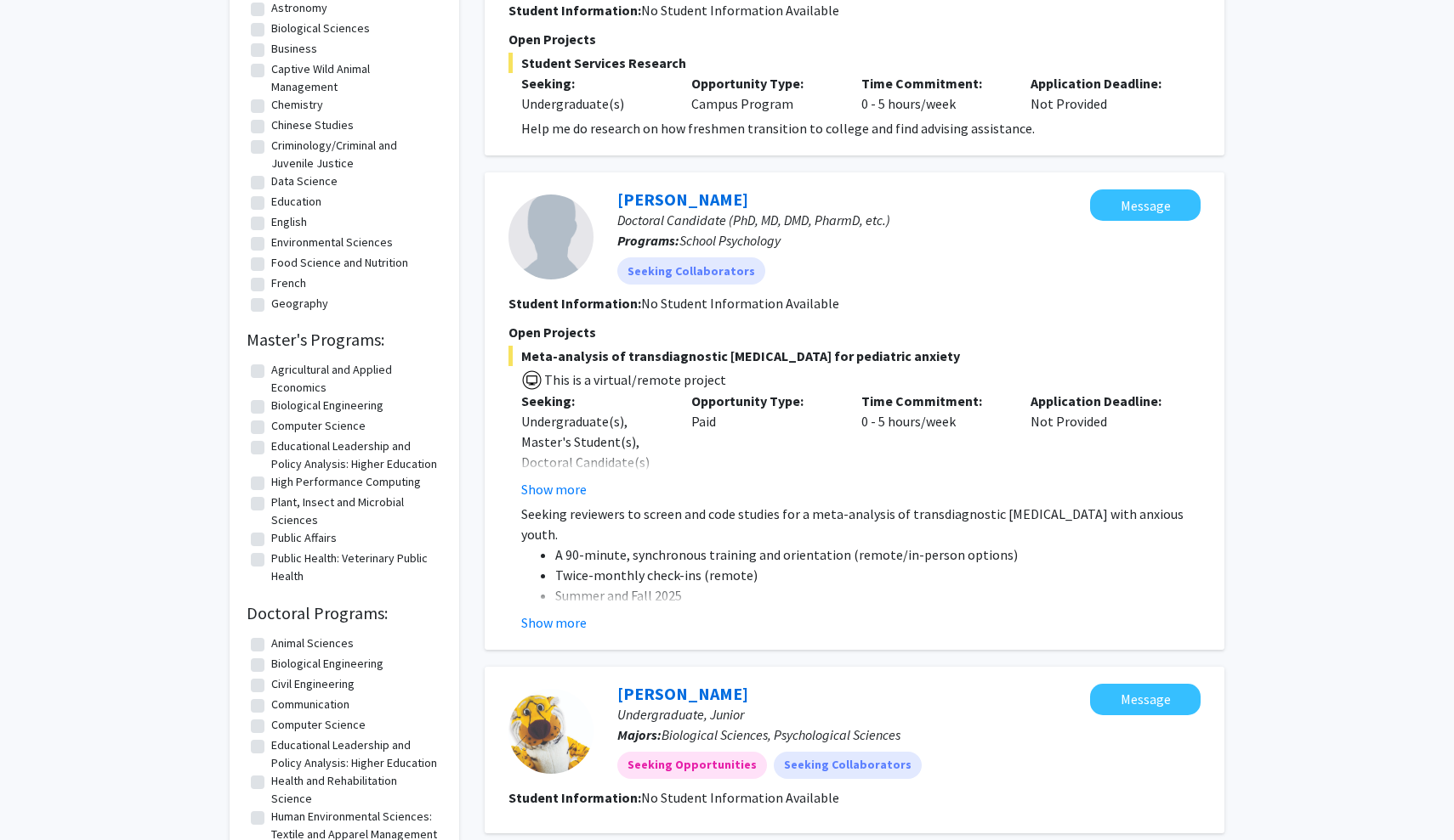
click at [749, 451] on div "Opportunity Type: Paid" at bounding box center [764, 445] width 170 height 109
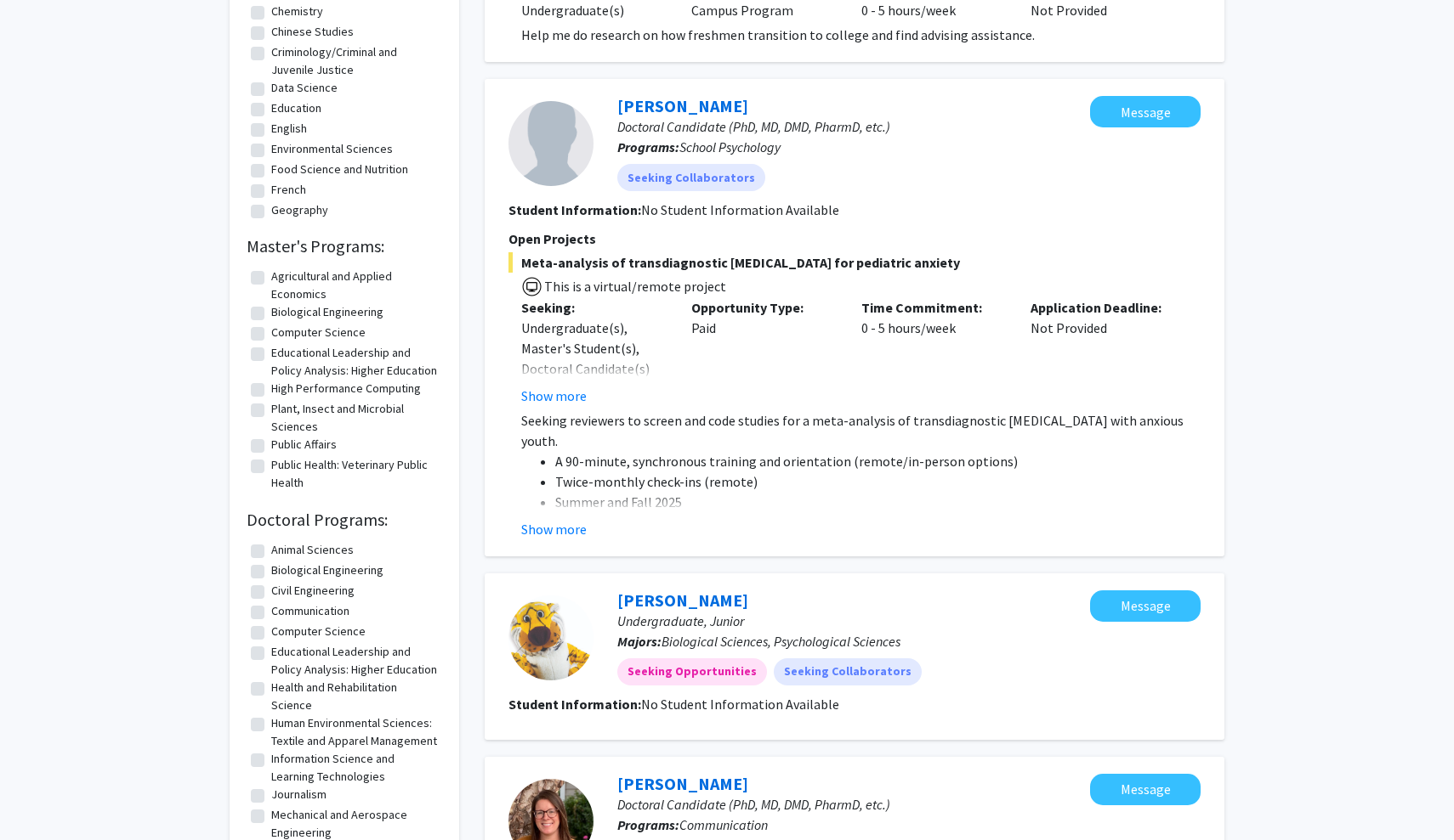
scroll to position [850, 0]
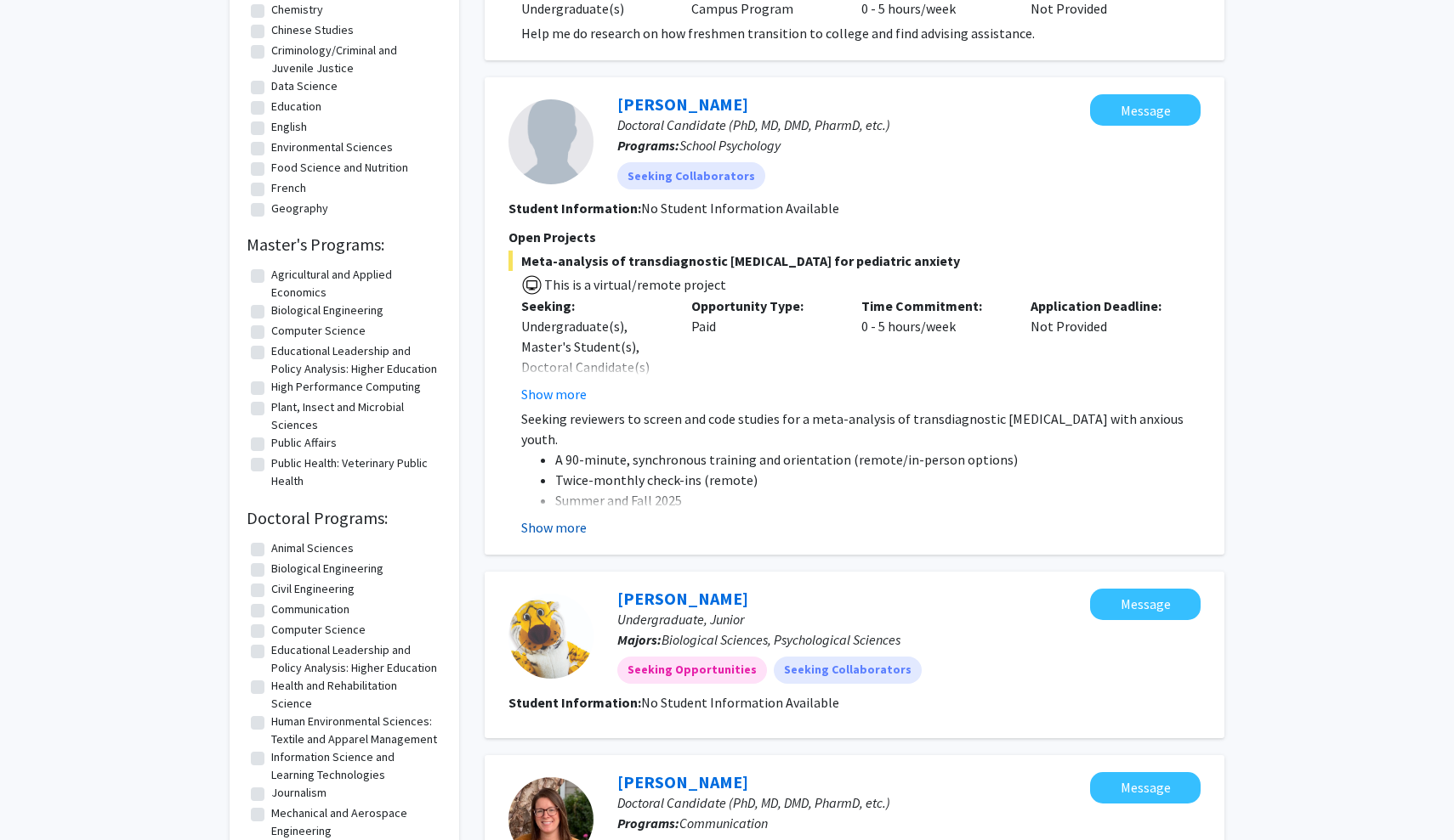
click at [576, 517] on button "Show more" at bounding box center [554, 527] width 65 height 21
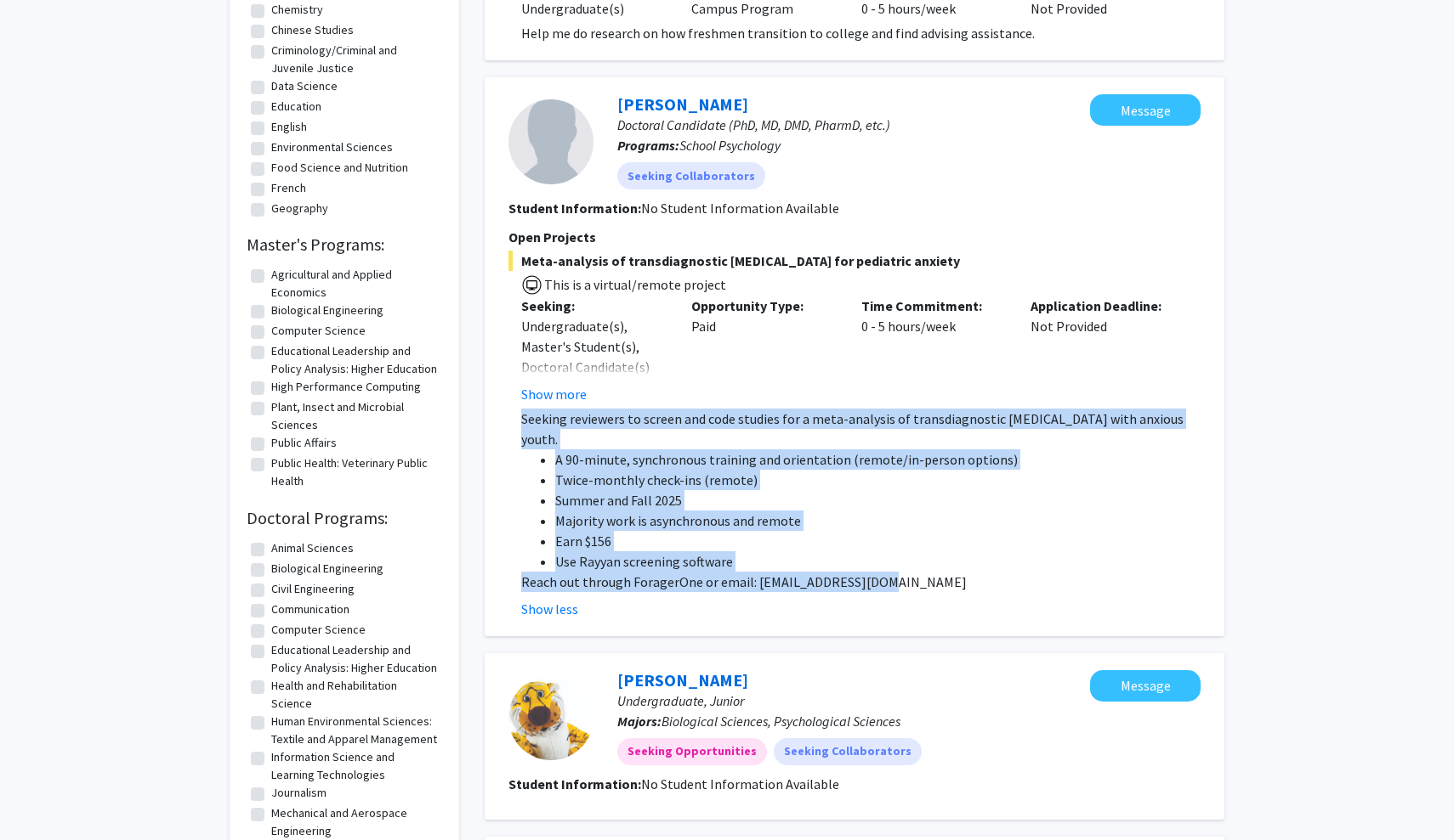
drag, startPoint x: 532, startPoint y: 402, endPoint x: 919, endPoint y: 544, distance: 412.2
click at [919, 544] on div "Seeking reviewers to screen and code studies for a meta-analysis of transdiagno…" at bounding box center [860, 500] width 679 height 184
copy div "Seeking reviewers to screen and code studies for a meta-analysis of transdiagno…"
click at [792, 511] on li "Majority work is asynchronous and remote" at bounding box center [878, 521] width 645 height 21
drag, startPoint x: 521, startPoint y: 399, endPoint x: 709, endPoint y: 545, distance: 238.0
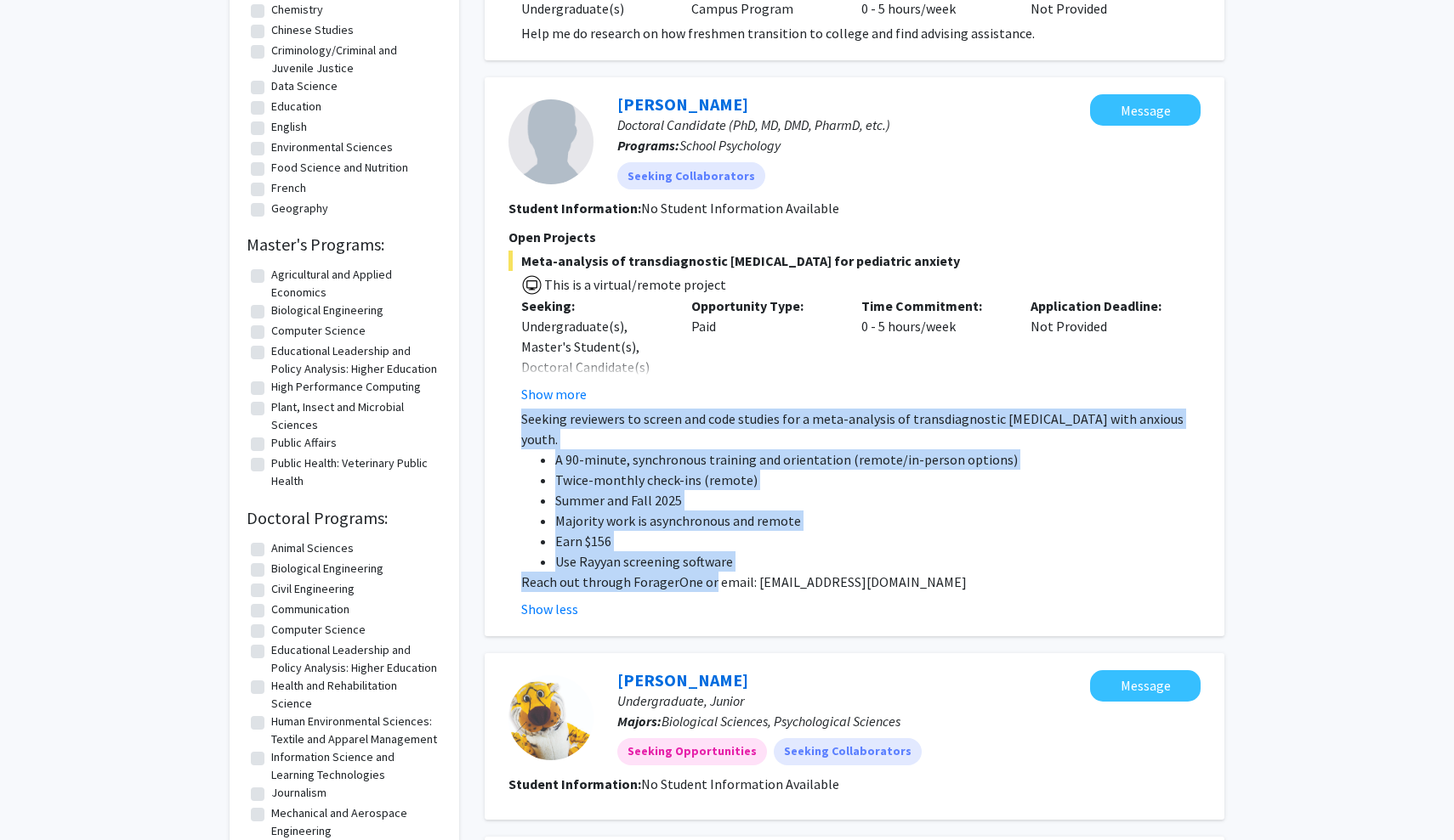
click at [709, 545] on fg-read-more "Seeking reviewers to screen and code studies for a meta-analysis of transdiagno…" at bounding box center [854, 514] width 692 height 211
copy div "Seeking reviewers to screen and code studies for a meta-analysis of transdiagno…"
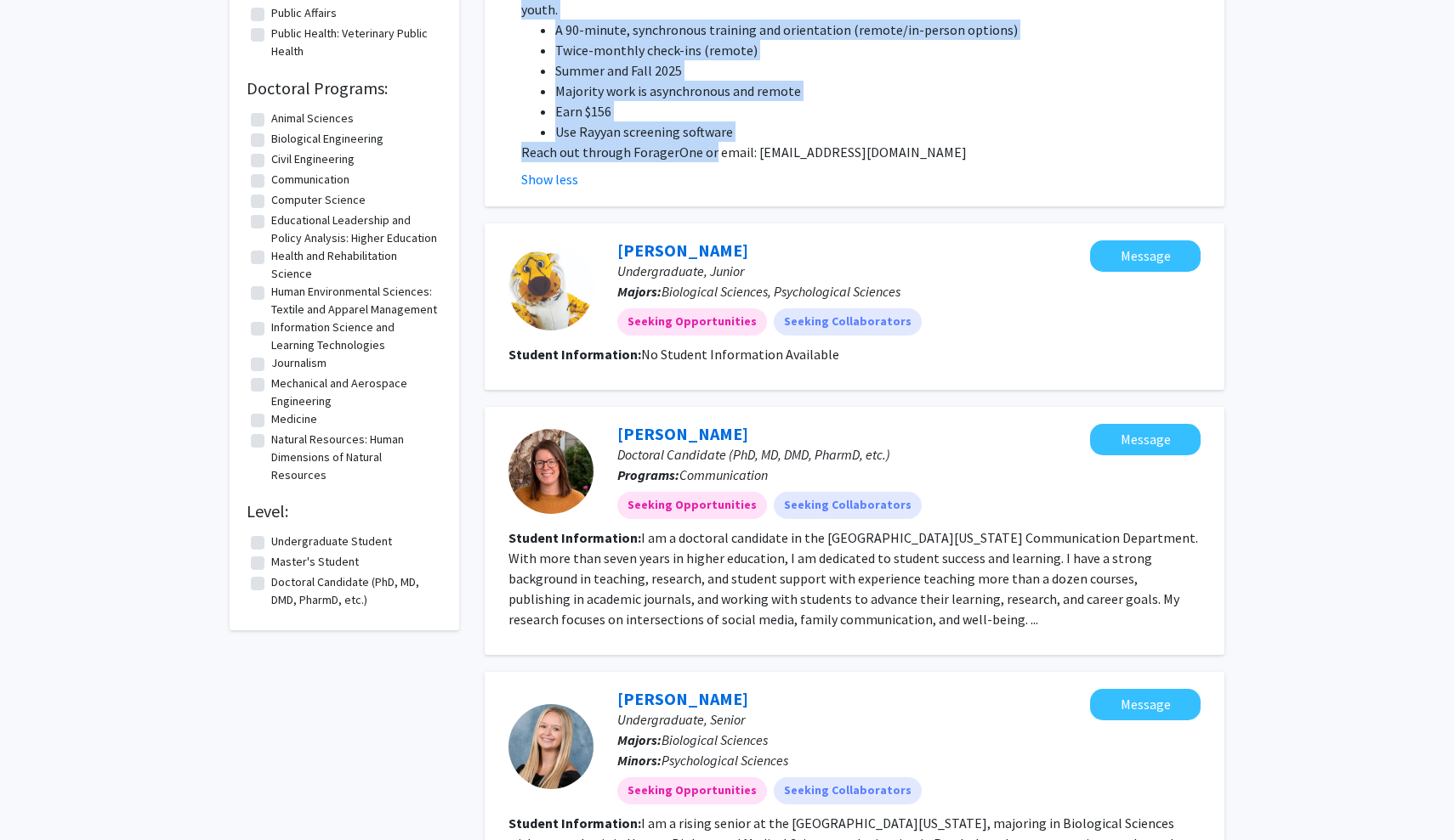
scroll to position [1420, 0]
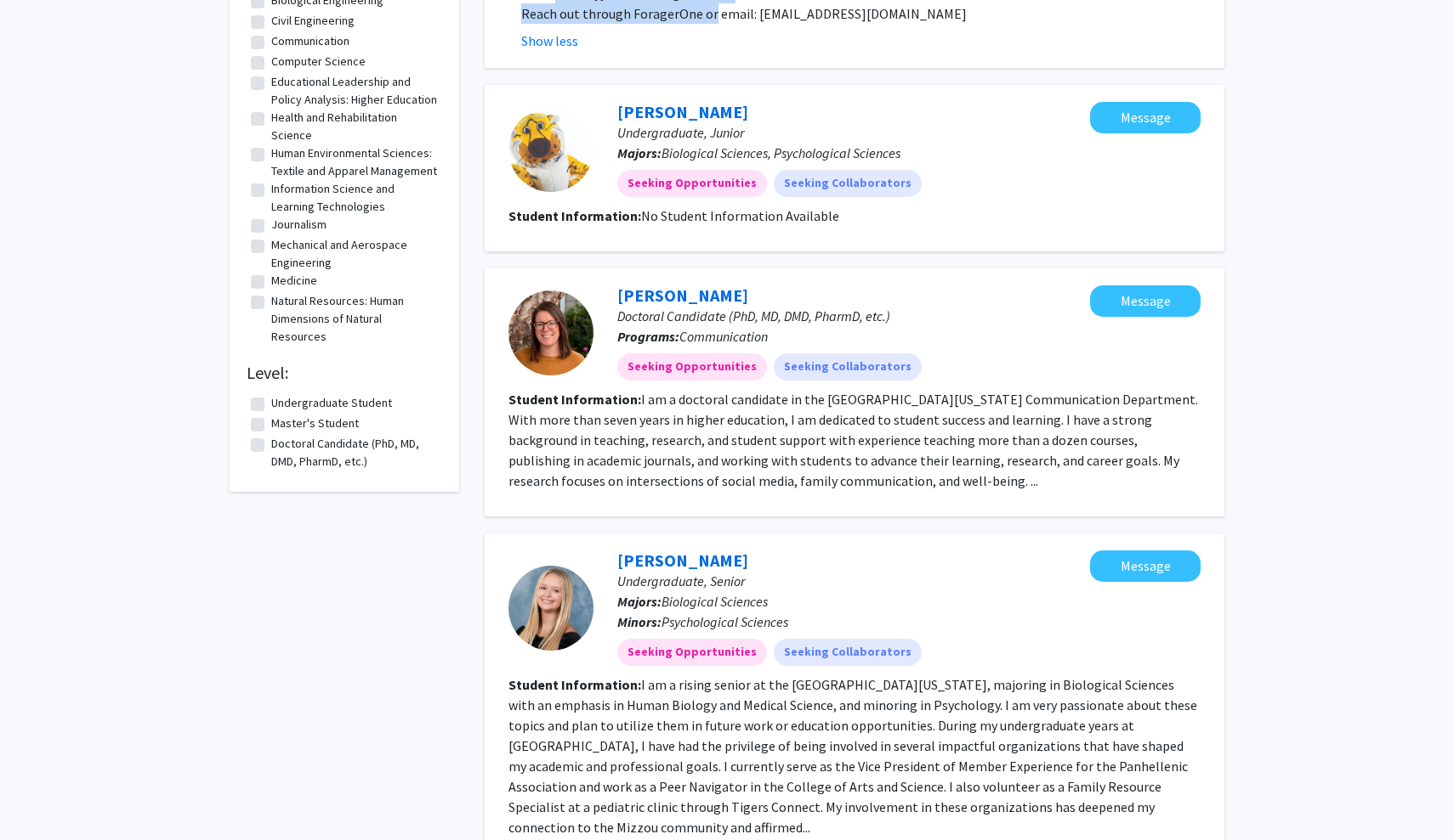
drag, startPoint x: 637, startPoint y: 357, endPoint x: 768, endPoint y: 417, distance: 144.1
click at [768, 417] on section "Student Information: I am a doctoral candidate in the [GEOGRAPHIC_DATA][US_STAT…" at bounding box center [854, 440] width 692 height 102
click at [826, 485] on div "[PERSON_NAME] Doctoral Candidate (PhD, MD, DMD, PharmD, etc.) Programs: Animal …" at bounding box center [854, 276] width 740 height 3049
click at [805, 435] on section "Student Information: I am a doctoral candidate in the [GEOGRAPHIC_DATA][US_STAT…" at bounding box center [854, 440] width 692 height 102
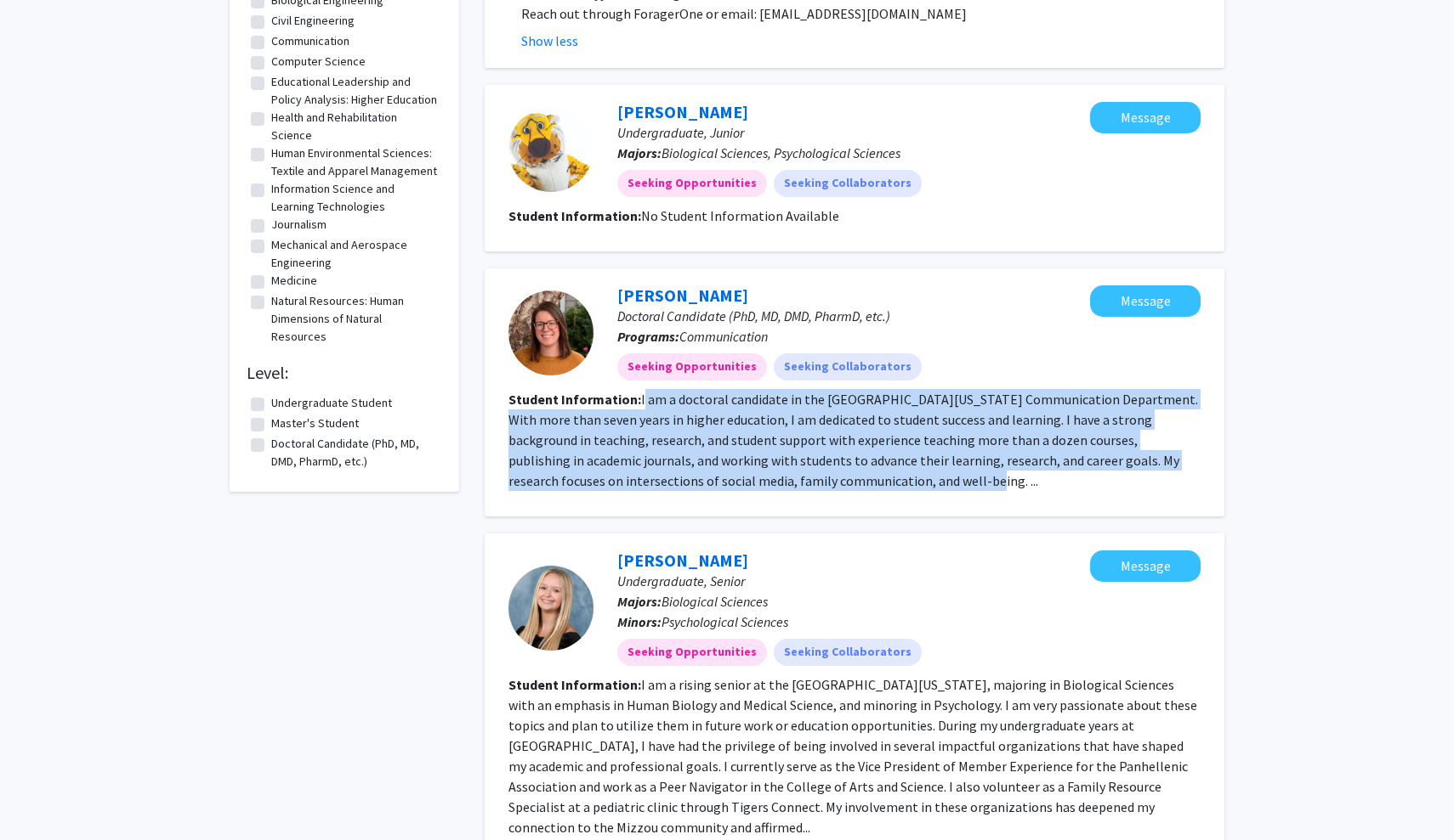
drag, startPoint x: 642, startPoint y: 356, endPoint x: 775, endPoint y: 451, distance: 163.4
click at [775, 451] on fg-read-more "I am a doctoral candidate in the [GEOGRAPHIC_DATA][US_STATE] Communication Depa…" at bounding box center [853, 441] width 689 height 99
copy fg-read-more "am a doctoral candidate in the [GEOGRAPHIC_DATA][US_STATE] Communication Depart…"
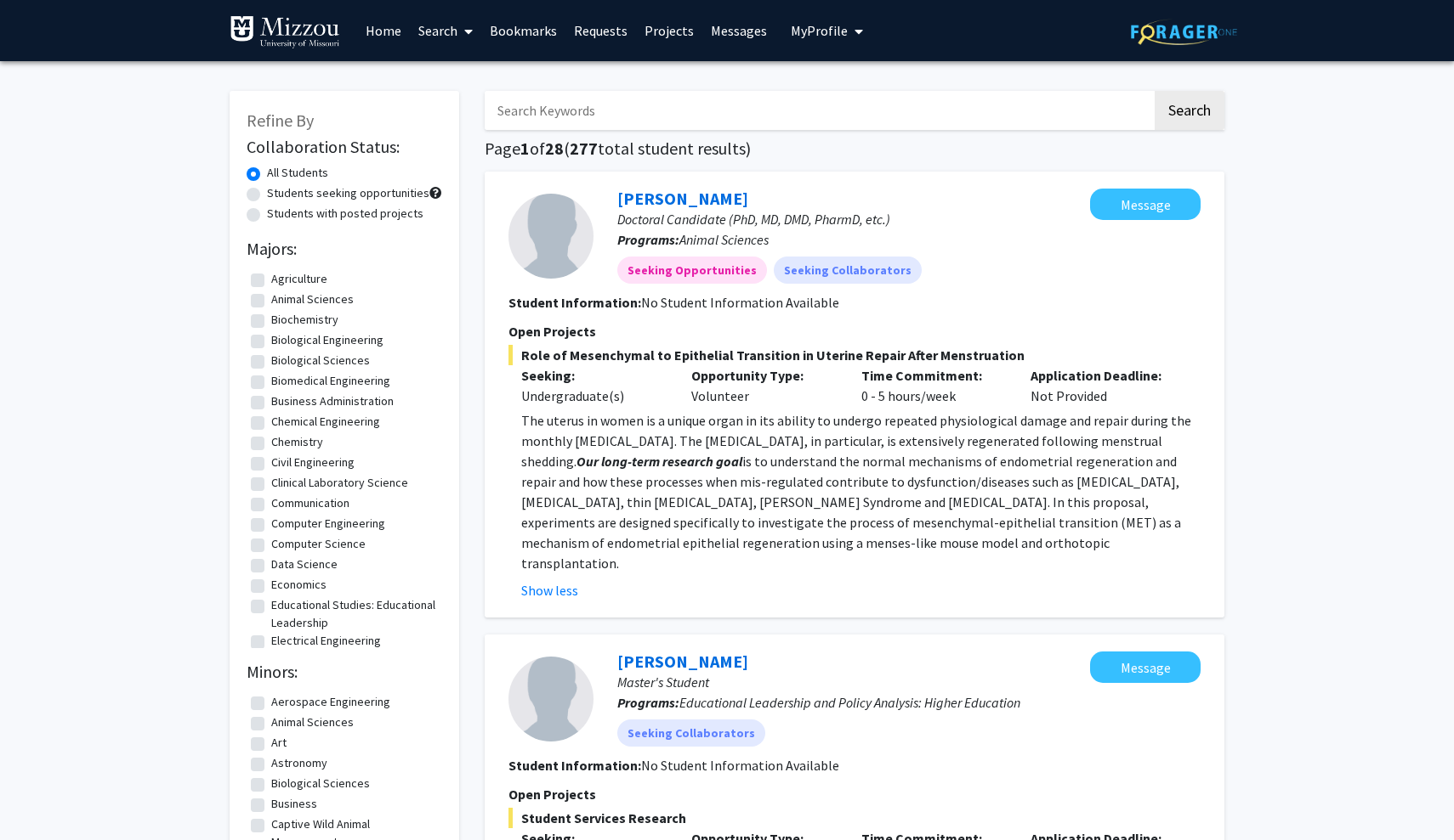
scroll to position [0, 0]
click at [820, 28] on span "My Profile" at bounding box center [819, 31] width 57 height 17
click at [852, 91] on span "View Profile" at bounding box center [896, 98] width 103 height 19
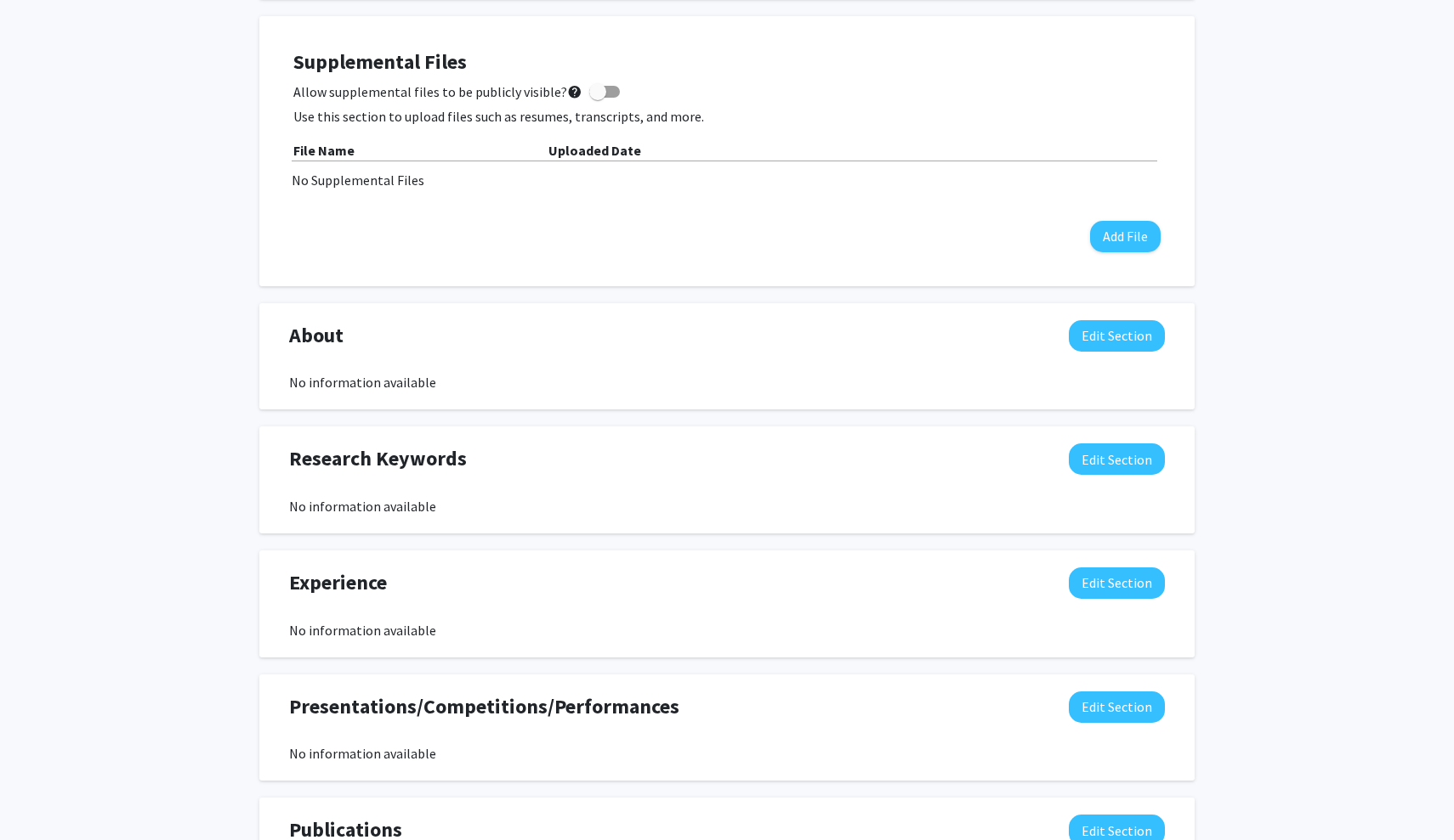
scroll to position [444, 0]
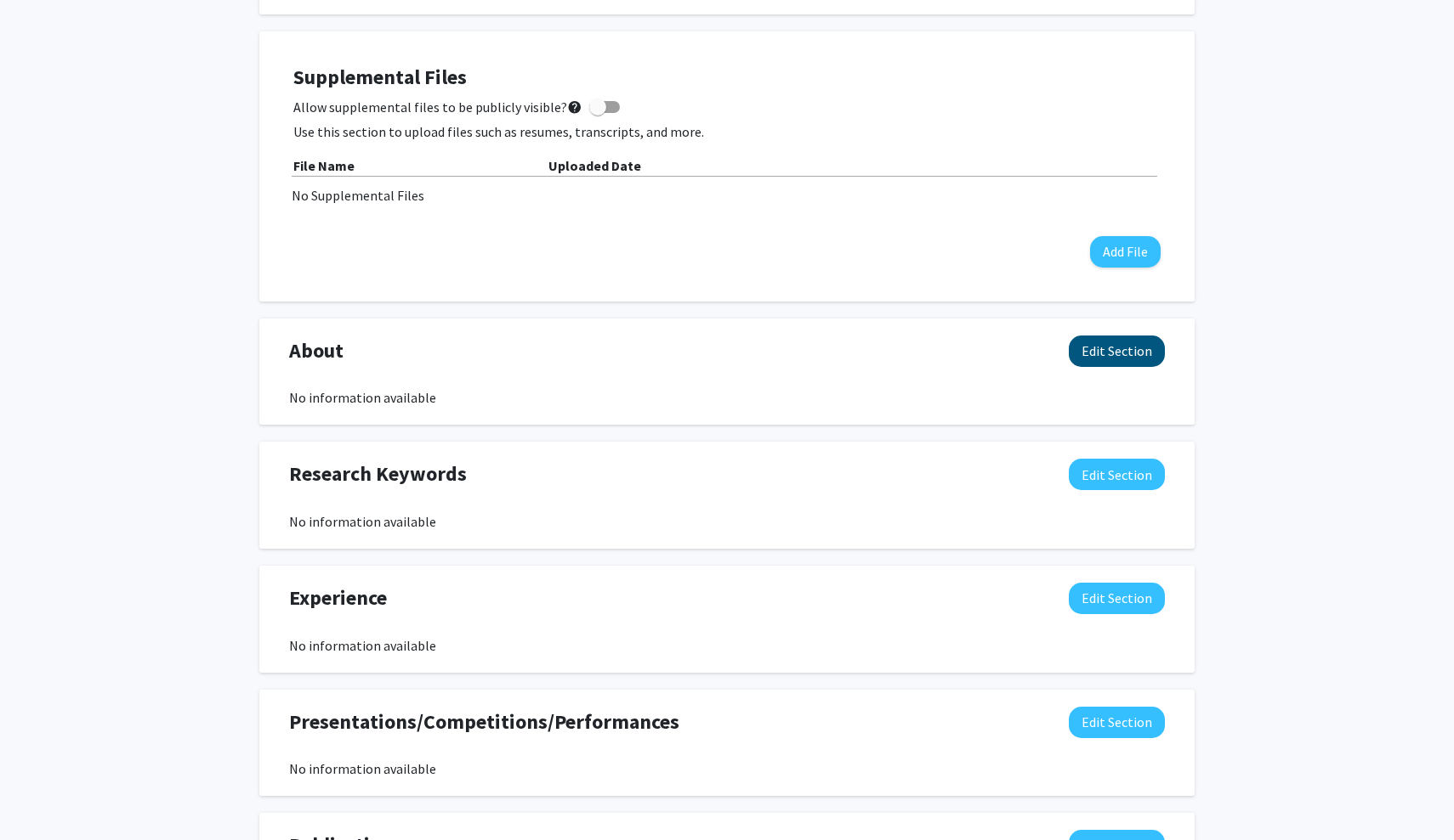
click at [1107, 357] on button "Edit Section" at bounding box center [1116, 352] width 96 height 32
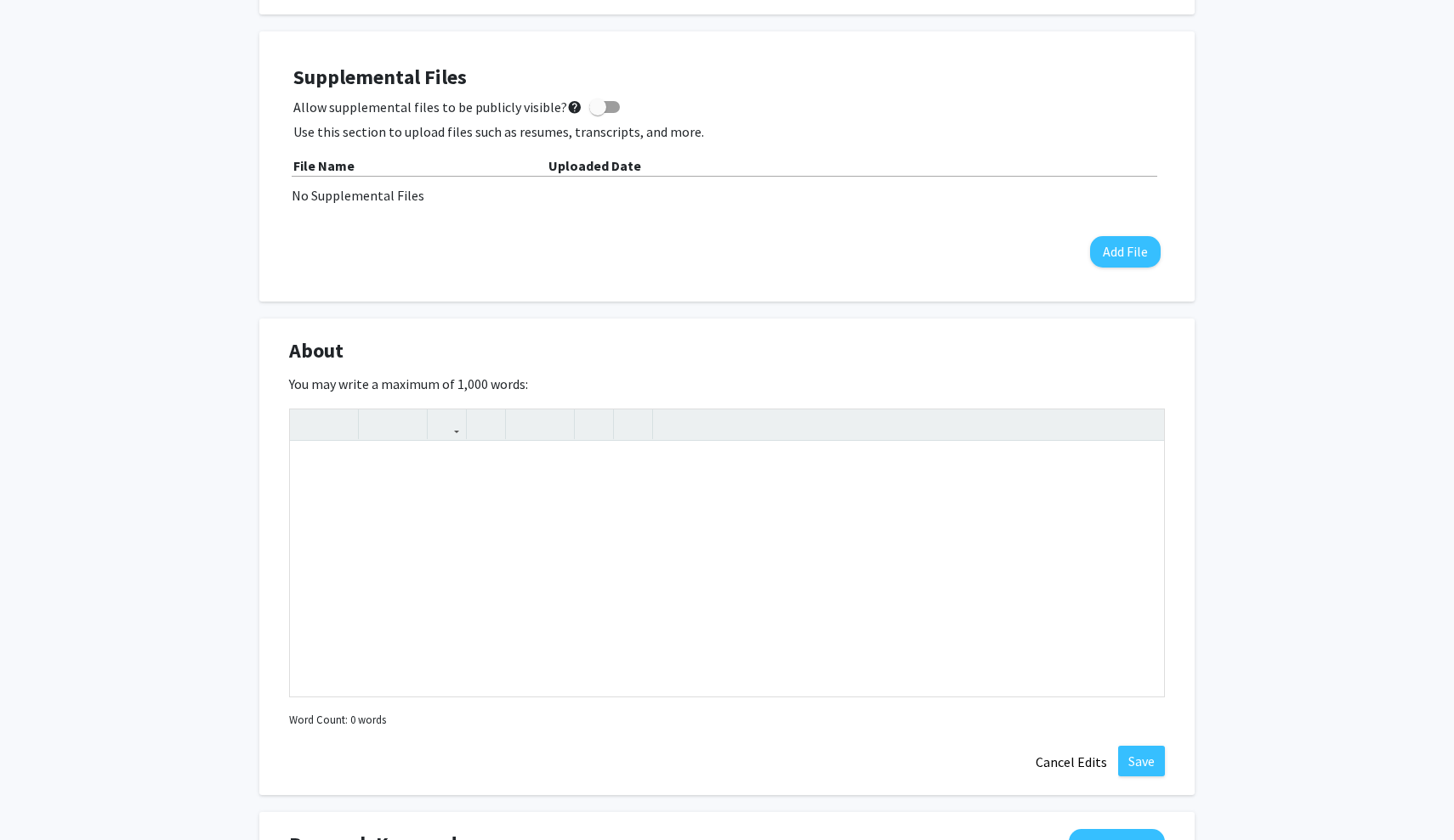
click at [806, 441] on div at bounding box center [727, 426] width 874 height 32
click at [807, 489] on div "Note to users with screen readers: Please deactivate our accessibility plugin f…" at bounding box center [727, 568] width 874 height 255
paste div "Note to users with screen readers: Please deactivate our accessibility plugin f…"
type textarea "<p>I earned my Associate in Arts degree from [GEOGRAPHIC_DATA]–[GEOGRAPHIC_DATA…"
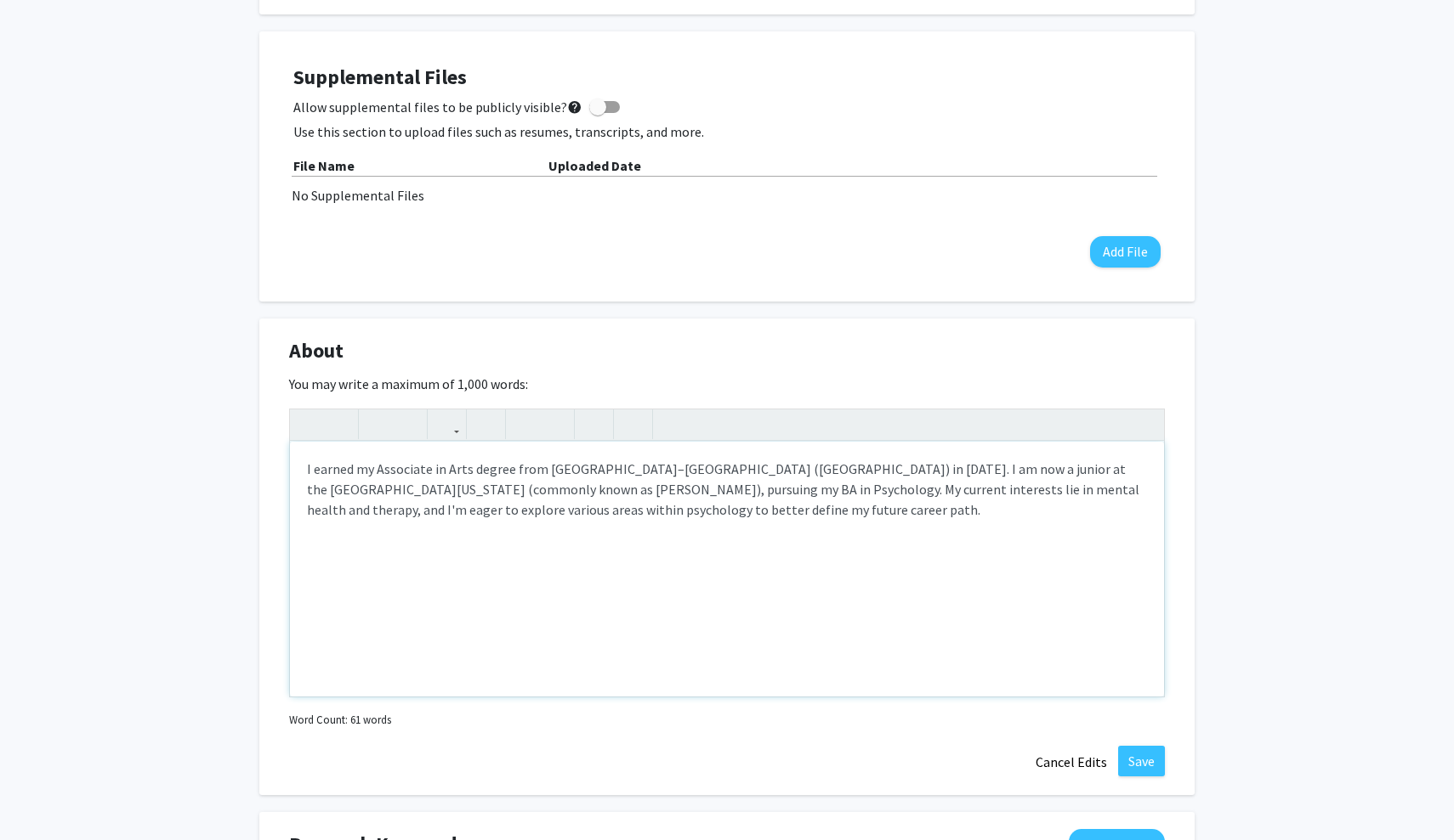
scroll to position [448, 0]
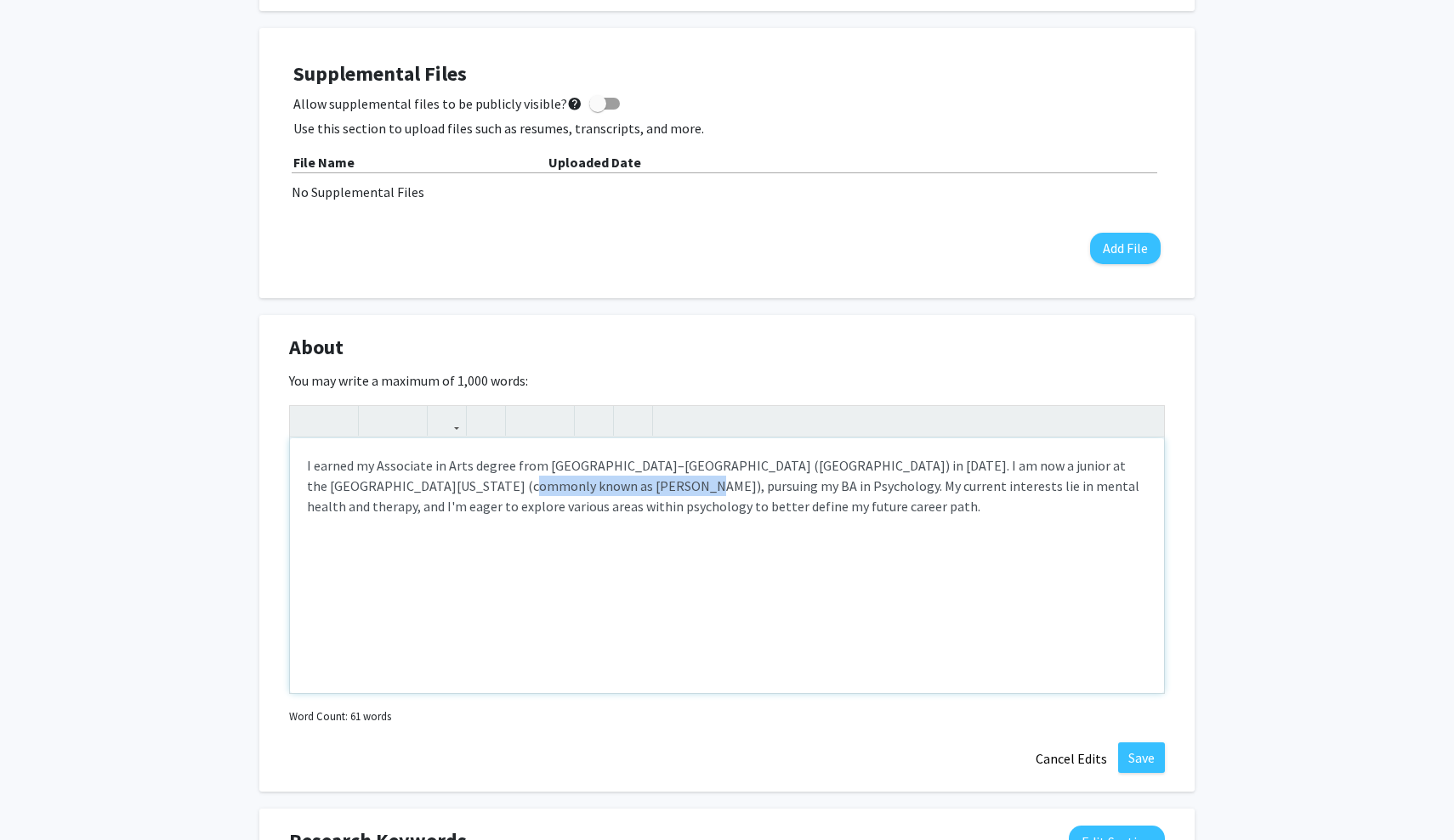
drag, startPoint x: 432, startPoint y: 488, endPoint x: 600, endPoint y: 495, distance: 168.1
click at [600, 495] on p "I earned my Associate in Arts degree from [GEOGRAPHIC_DATA]–[GEOGRAPHIC_DATA] (…" at bounding box center [727, 486] width 840 height 62
drag, startPoint x: 909, startPoint y: 465, endPoint x: 806, endPoint y: 465, distance: 103.0
click at [806, 465] on p "I earned my Associate in Arts degree from [GEOGRAPHIC_DATA]–[GEOGRAPHIC_DATA] (…" at bounding box center [727, 486] width 840 height 62
type textarea "<p>I earned my Associate in Arts degree from [GEOGRAPHIC_DATA]–[GEOGRAPHIC_DATA…"
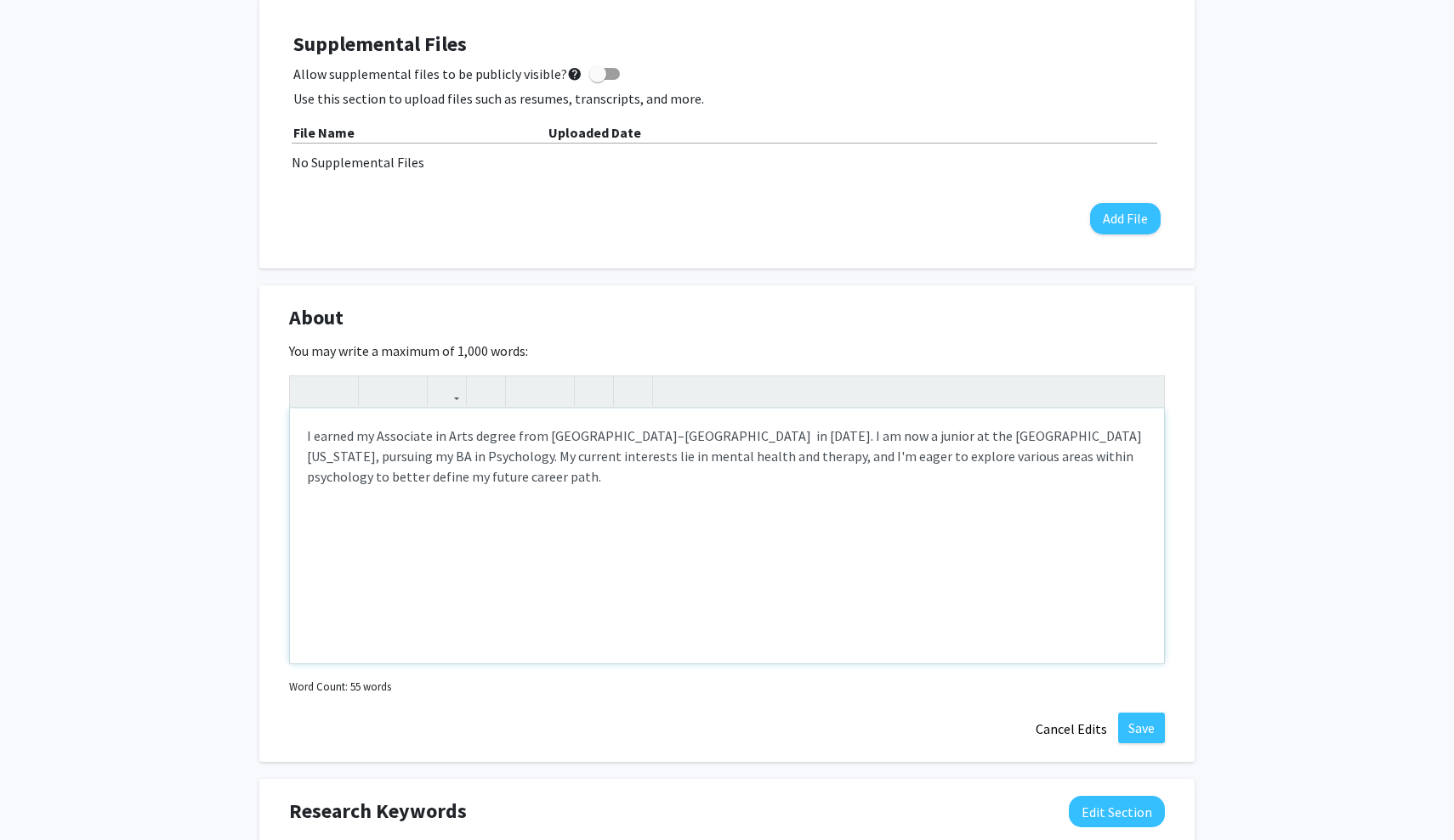
scroll to position [512, 0]
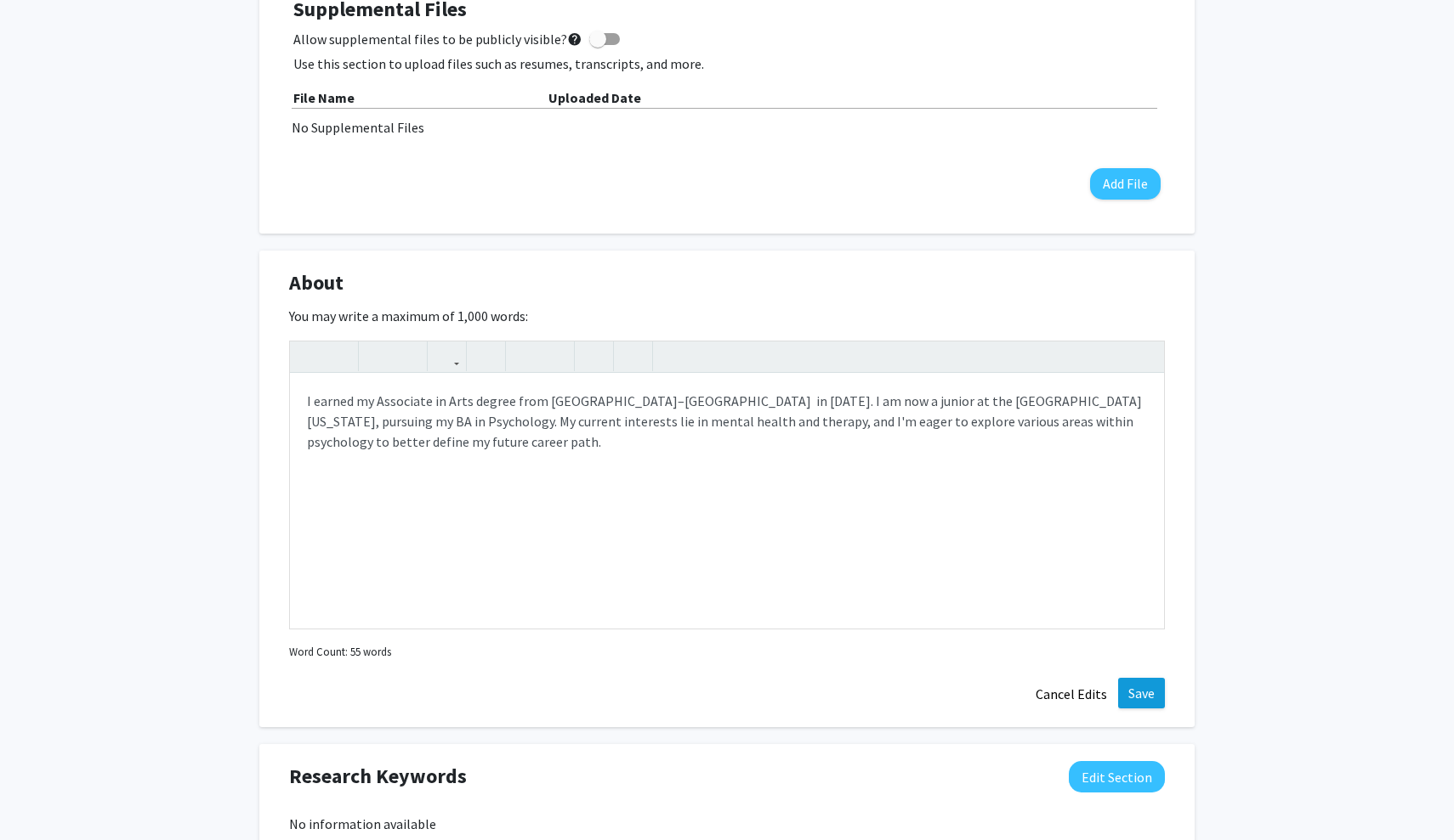
click at [1141, 693] on button "Save" at bounding box center [1141, 693] width 47 height 31
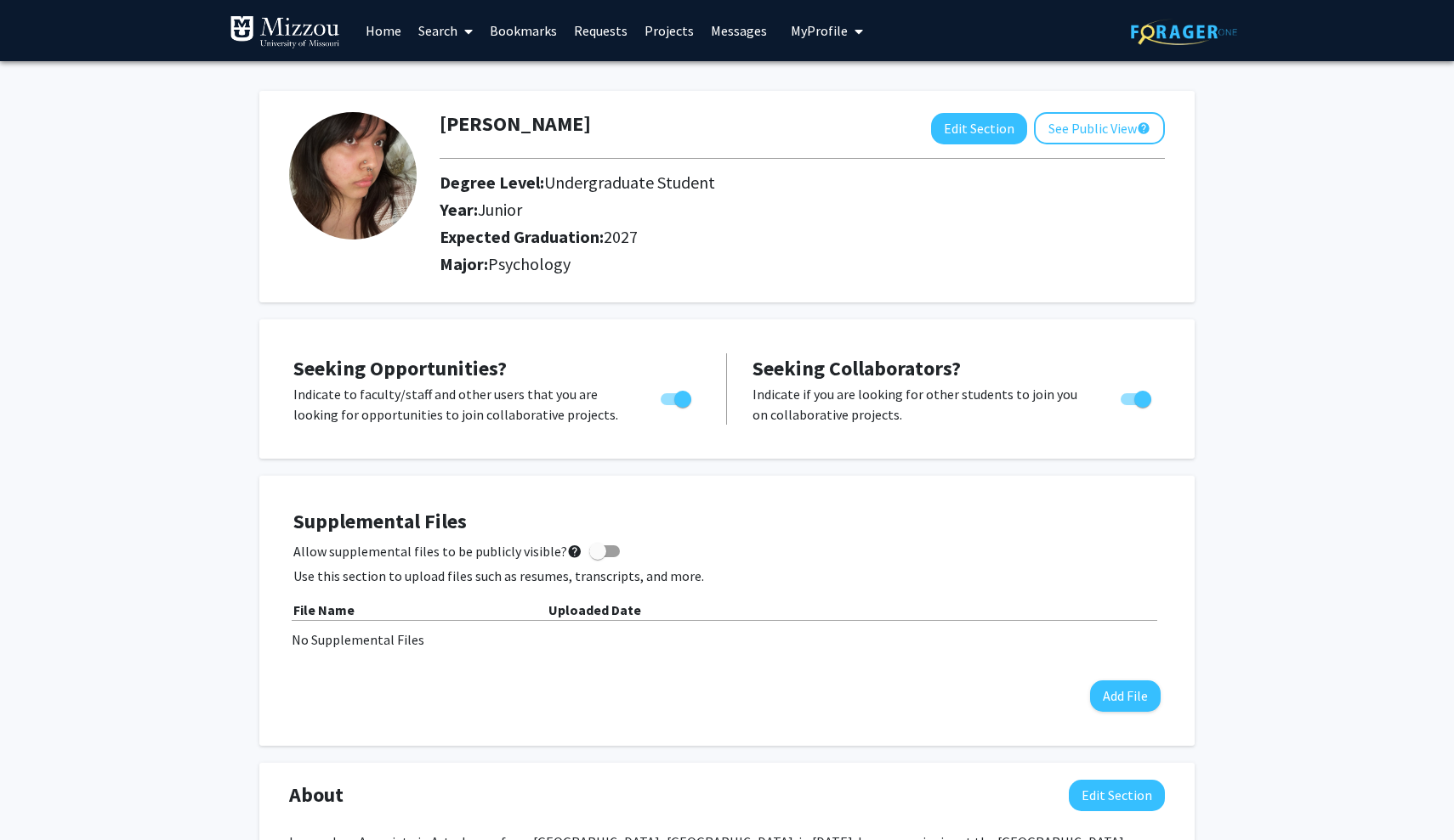
scroll to position [0, 0]
click at [1091, 135] on button "See Public View help" at bounding box center [1099, 128] width 131 height 33
